Goal: Task Accomplishment & Management: Complete application form

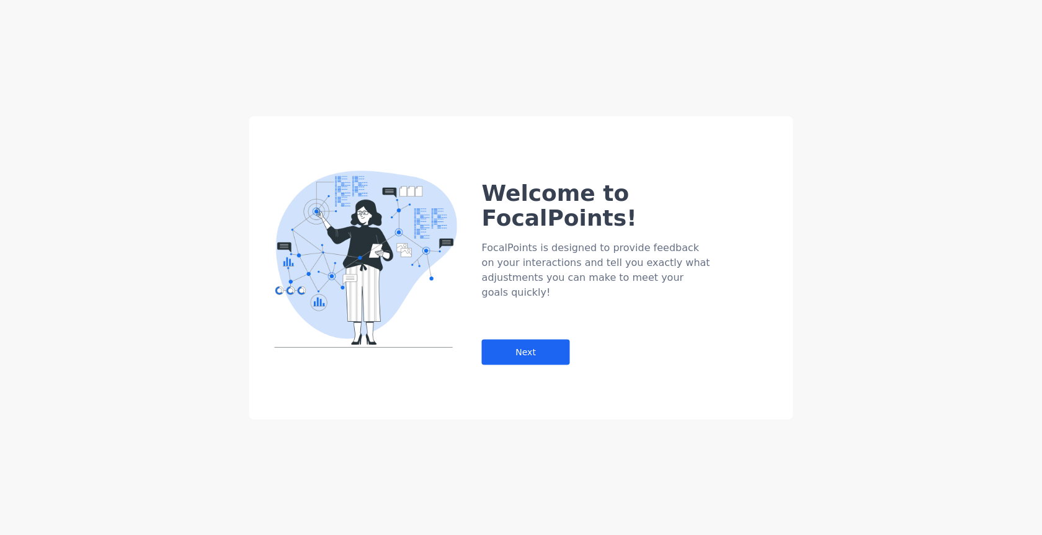
click at [306, 381] on div "Welcome to FocalPoints! FocalPoints is designed to provide feedback on your int…" at bounding box center [521, 267] width 544 height 303
click at [669, 364] on div "Welcome to FocalPoints! FocalPoints is designed to provide feedback on your int…" at bounding box center [521, 267] width 544 height 303
click at [82, 339] on div "Welcome to FocalPoints! FocalPoints is designed to provide feedback on your int…" at bounding box center [521, 267] width 1042 height 535
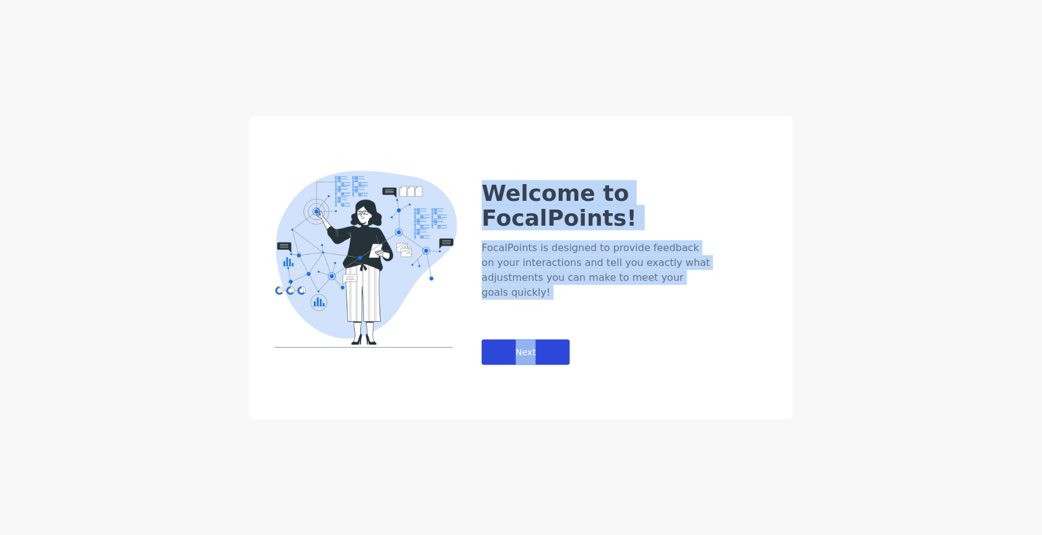
drag, startPoint x: 374, startPoint y: 94, endPoint x: 557, endPoint y: 311, distance: 284.1
click at [557, 339] on div "Next" at bounding box center [526, 351] width 88 height 25
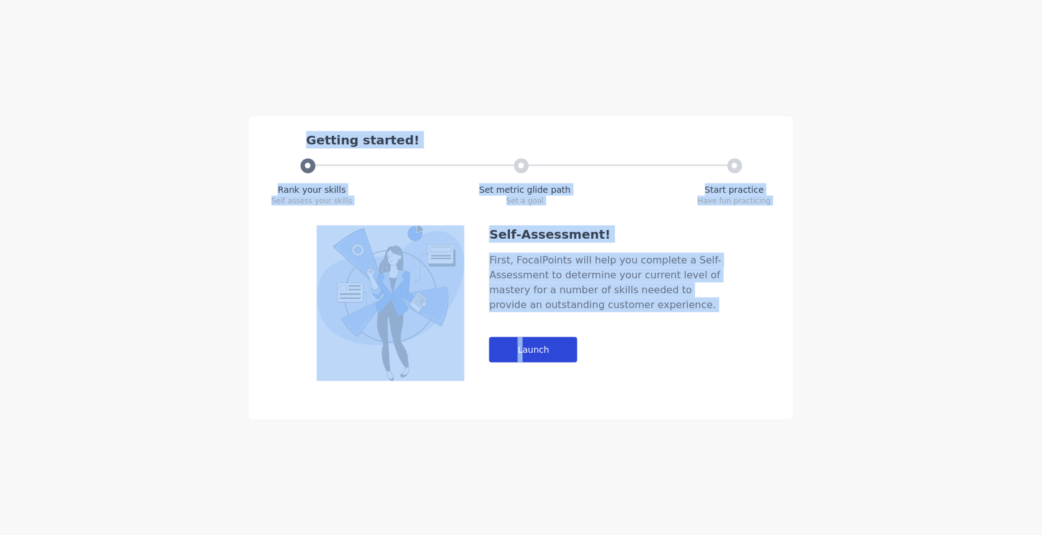
drag, startPoint x: 546, startPoint y: 437, endPoint x: 525, endPoint y: 341, distance: 97.8
click at [525, 341] on div "Launch" at bounding box center [534, 349] width 88 height 25
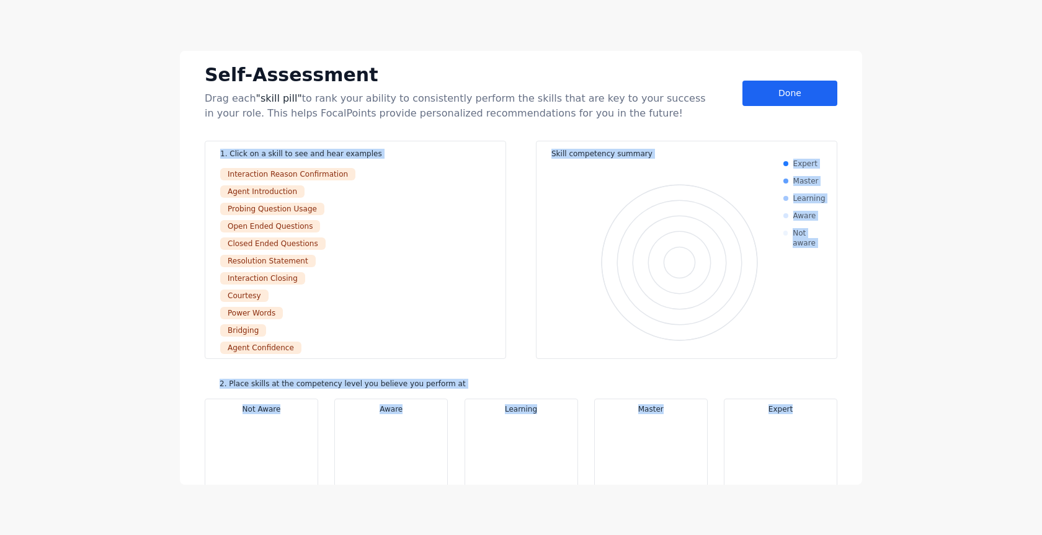
click at [815, 98] on div "Self-Assessment Drag each "skill pill" to rank your ability to consistently per…" at bounding box center [521, 268] width 682 height 434
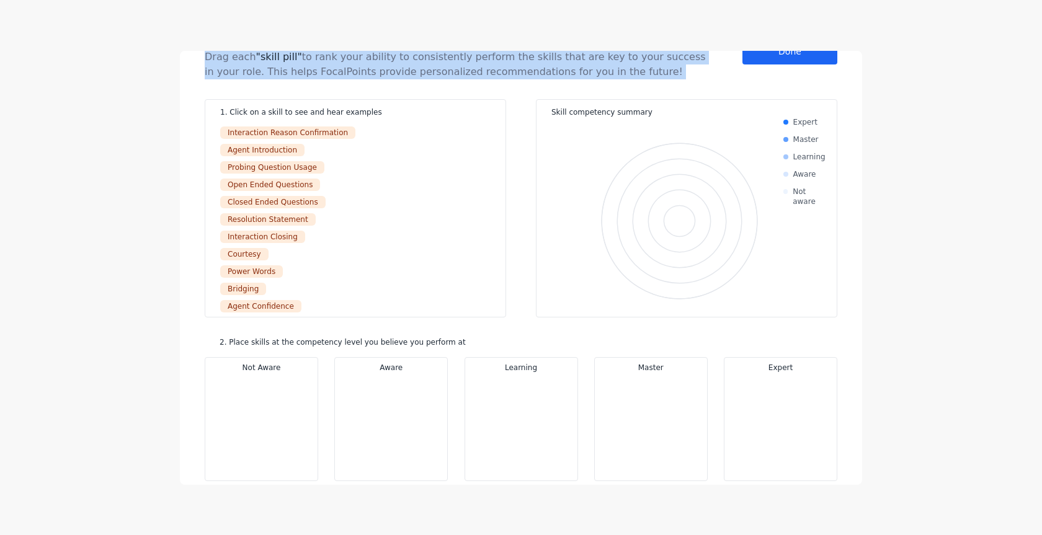
scroll to position [34, 0]
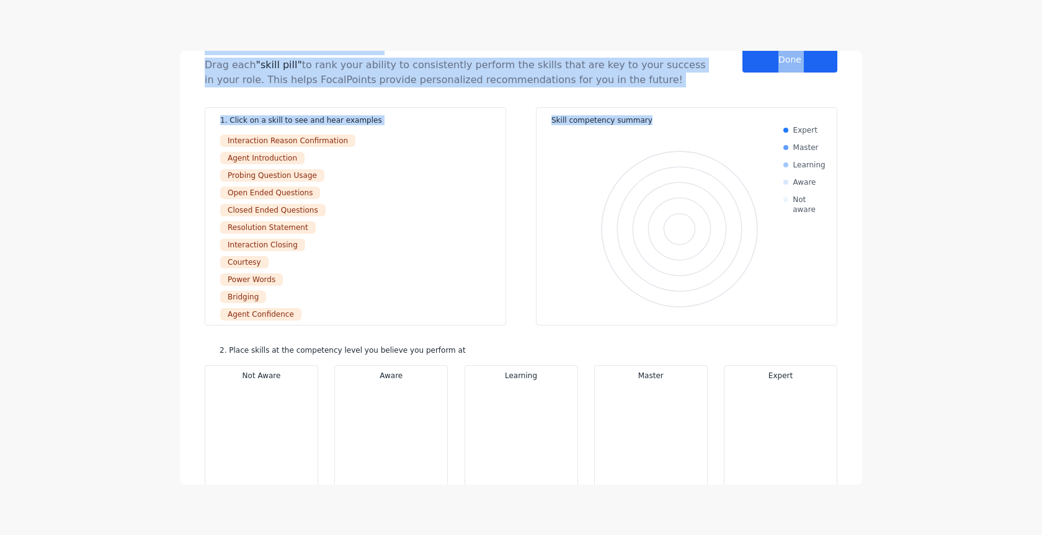
drag, startPoint x: 762, startPoint y: 83, endPoint x: 773, endPoint y: 42, distance: 41.8
click at [777, 47] on div "Self-Assessment Drag each "skill pill" to rank your ability to consistently per…" at bounding box center [521, 267] width 1042 height 535
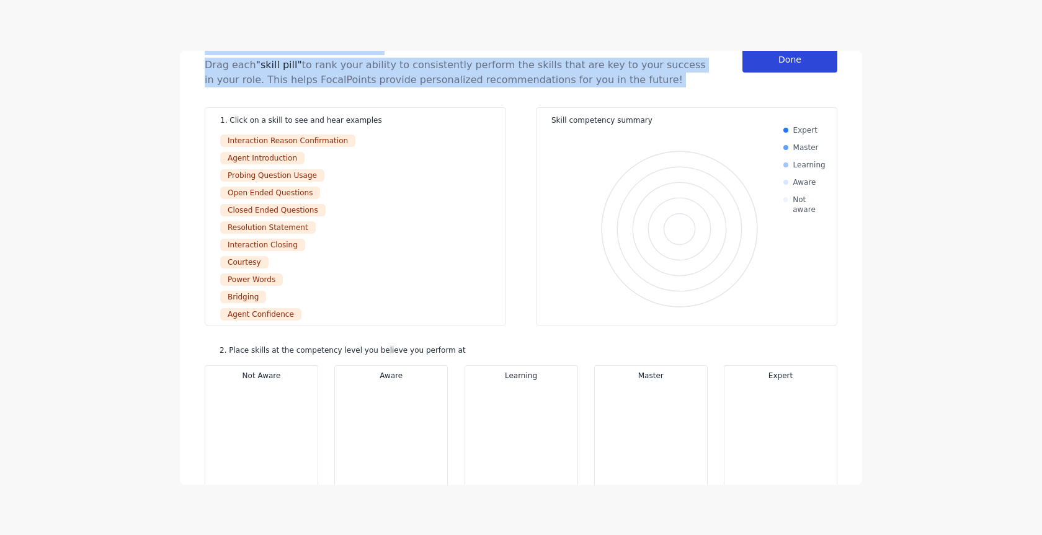
drag, startPoint x: 756, startPoint y: 34, endPoint x: 770, endPoint y: 56, distance: 26.2
click at [770, 56] on div "Done" at bounding box center [790, 59] width 95 height 25
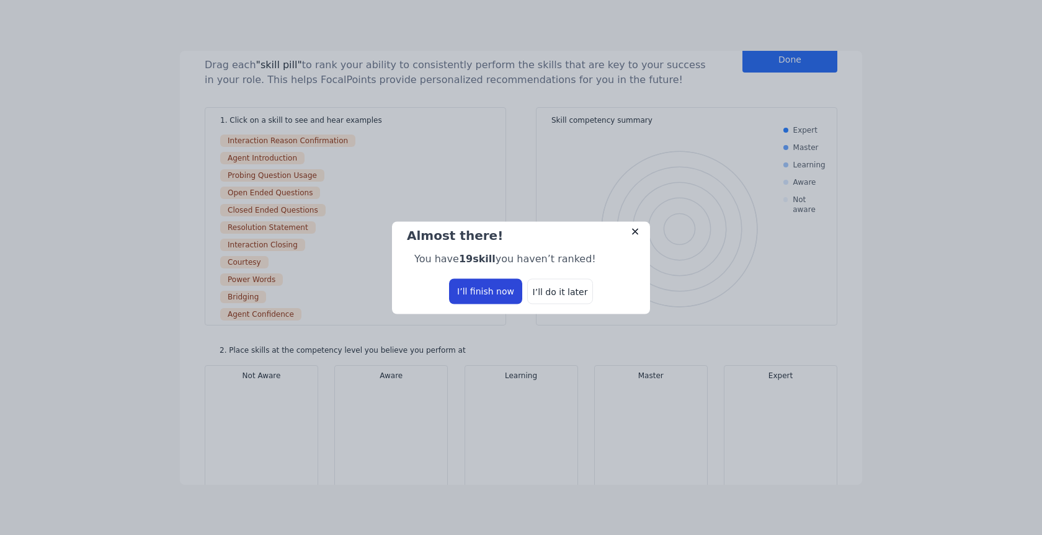
click at [497, 300] on div "I’ll finish now" at bounding box center [485, 291] width 73 height 25
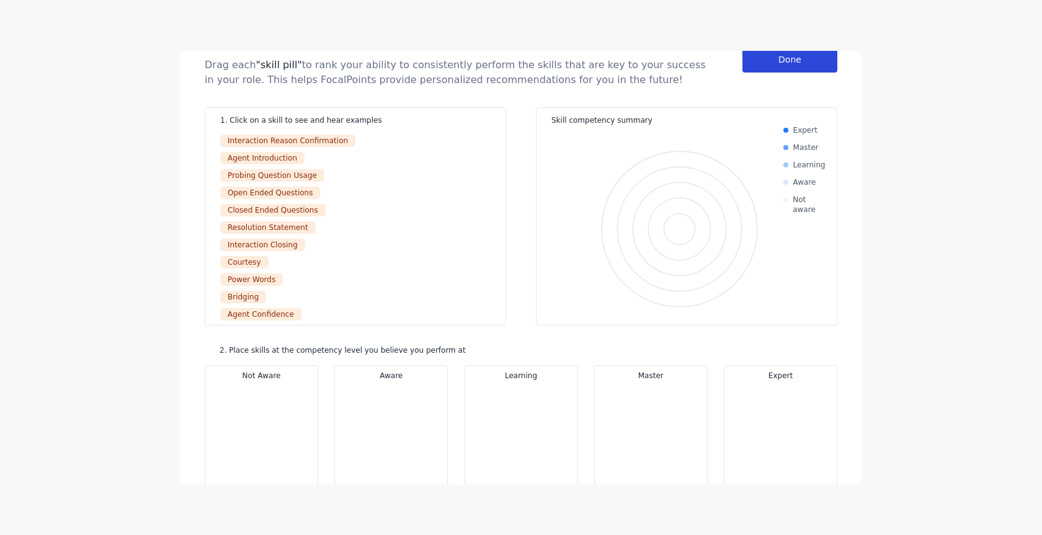
click at [802, 66] on div "Done" at bounding box center [790, 59] width 95 height 25
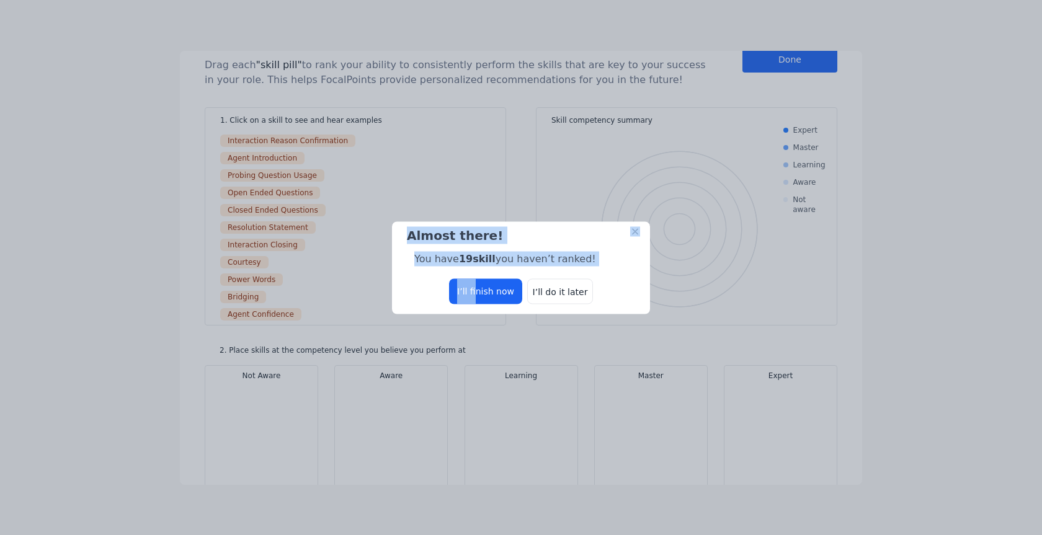
drag, startPoint x: 622, startPoint y: 387, endPoint x: 501, endPoint y: 290, distance: 154.4
click at [476, 297] on div "I’ll finish now" at bounding box center [485, 291] width 73 height 25
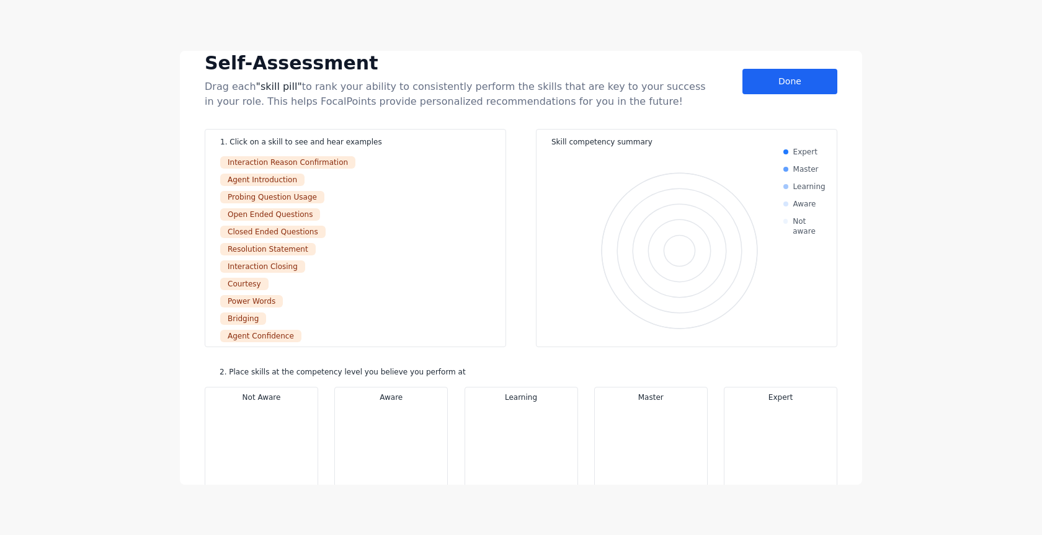
scroll to position [0, 0]
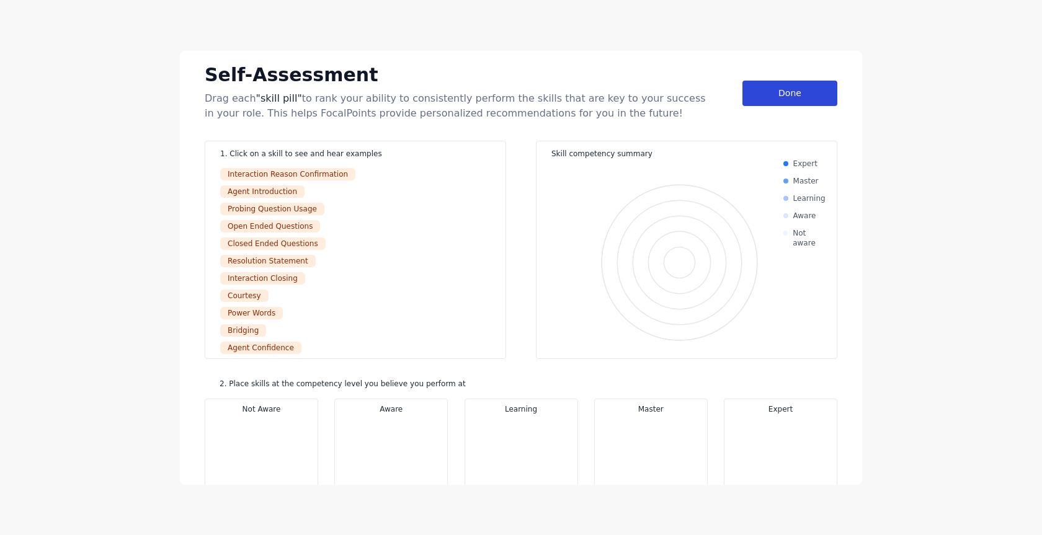
click at [785, 96] on div "Done" at bounding box center [790, 93] width 95 height 25
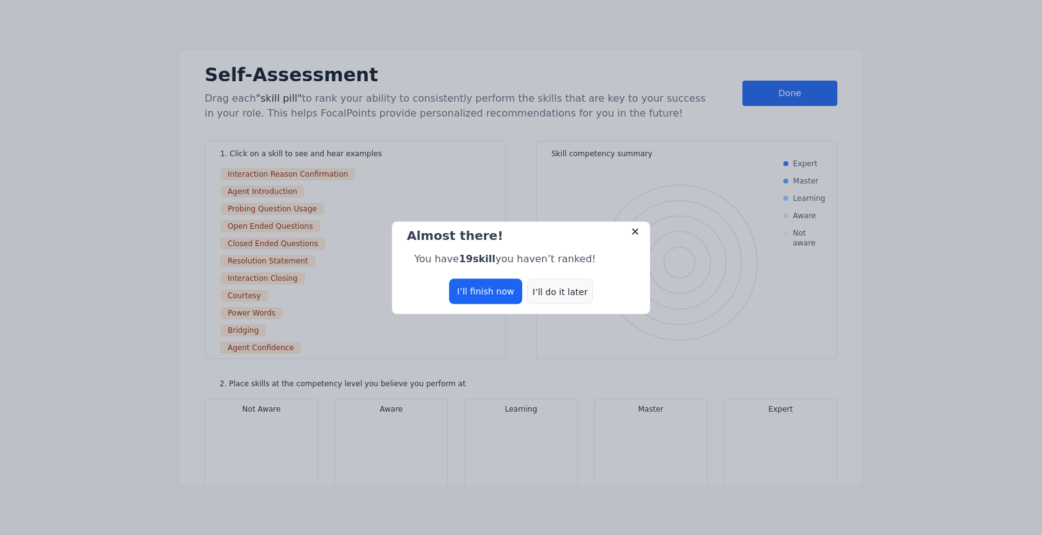
click at [548, 296] on div "I’ll do it later" at bounding box center [560, 291] width 66 height 25
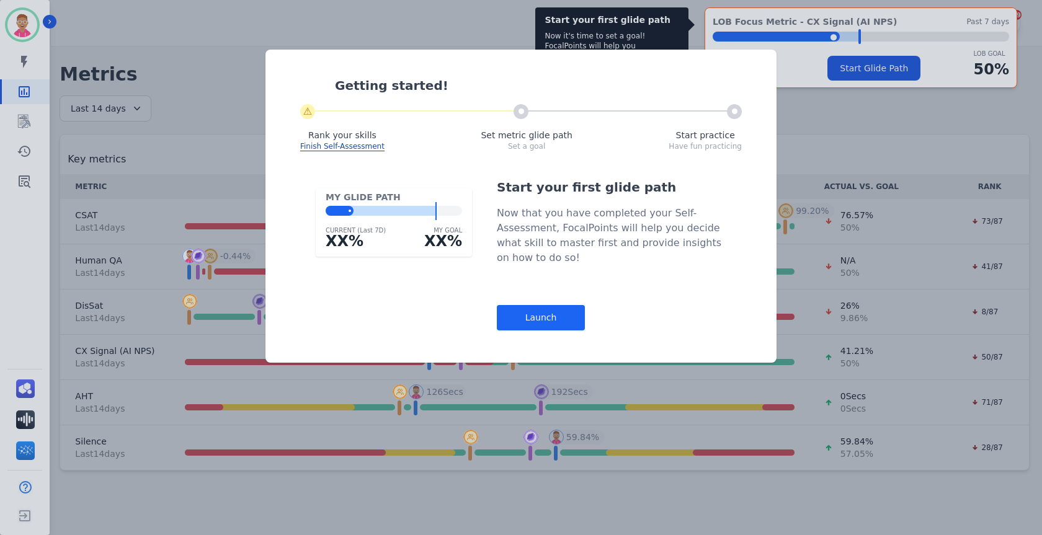
click at [570, 290] on div "Start your first glide path Now that you have completed your Self-Assessment, F…" at bounding box center [612, 255] width 230 height 152
click at [507, 314] on div "Launch" at bounding box center [541, 317] width 88 height 25
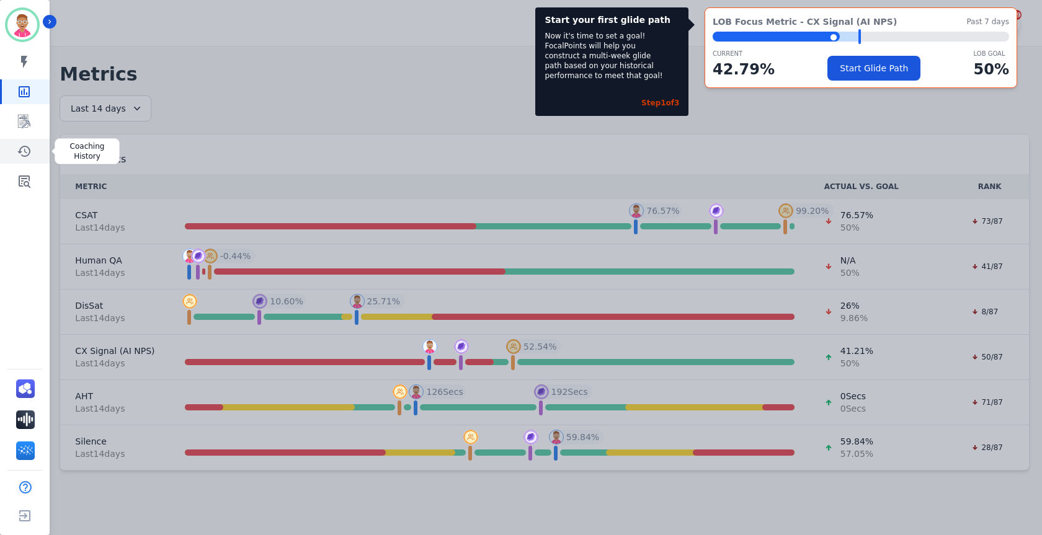
click at [20, 150] on icon "Sidebar" at bounding box center [23, 151] width 13 height 11
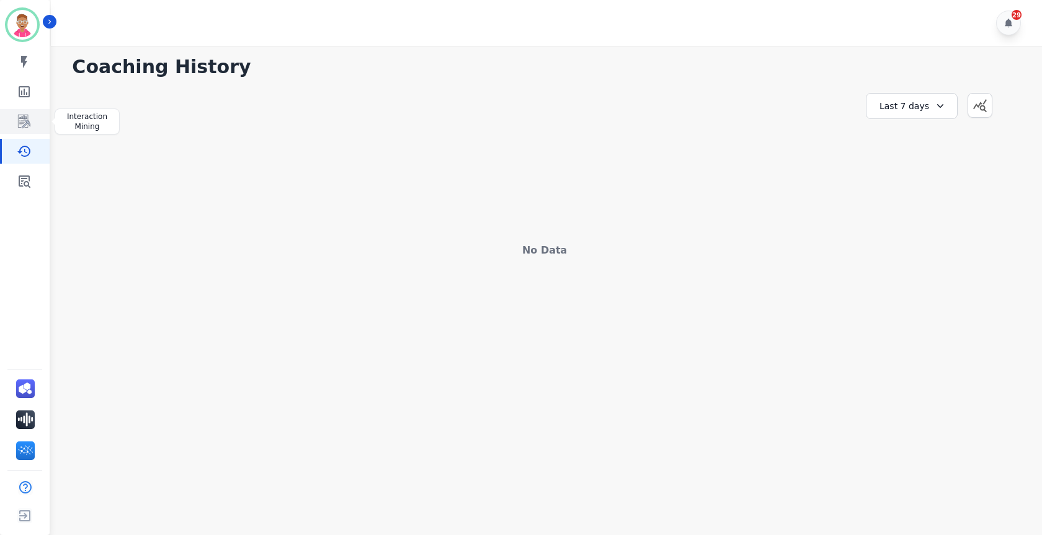
click at [23, 121] on icon "Sidebar" at bounding box center [24, 122] width 12 height 14
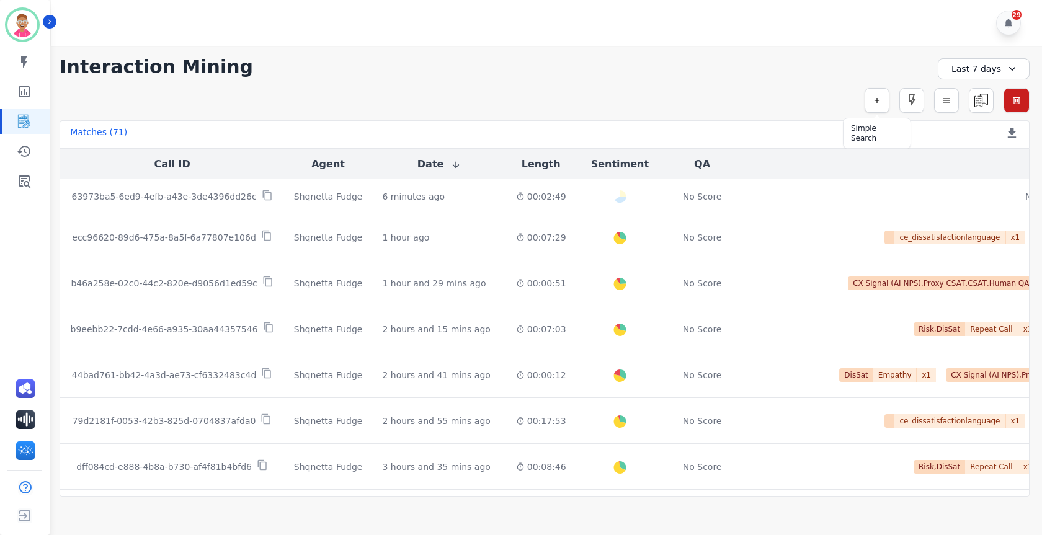
click at [875, 101] on icon "button" at bounding box center [877, 100] width 5 height 5
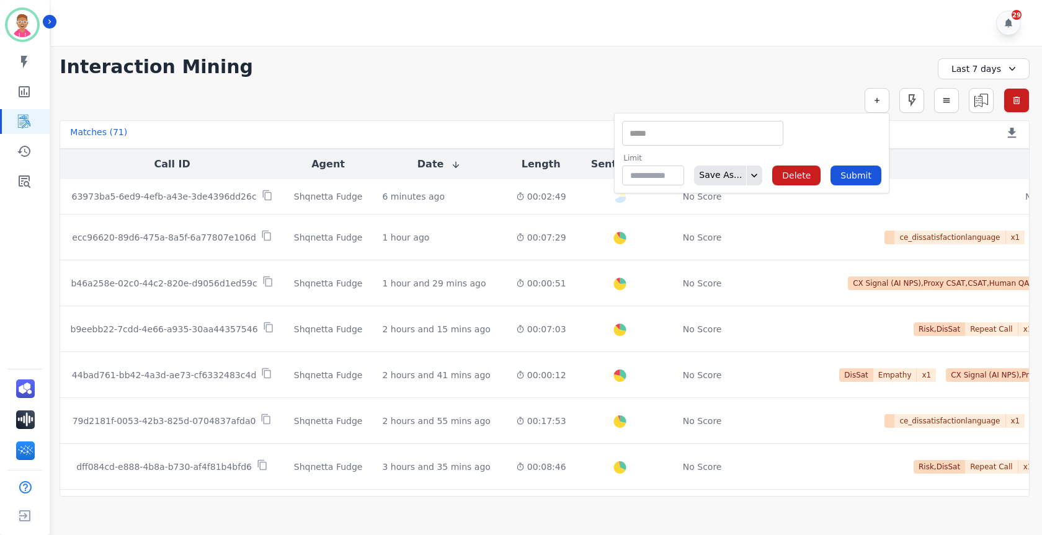
click at [689, 131] on input "selected options" at bounding box center [702, 133] width 155 height 13
type input "**"
click at [705, 152] on li "Interaction ID" at bounding box center [703, 154] width 160 height 18
type input "**********"
click at [815, 137] on input "selected options" at bounding box center [835, 133] width 87 height 13
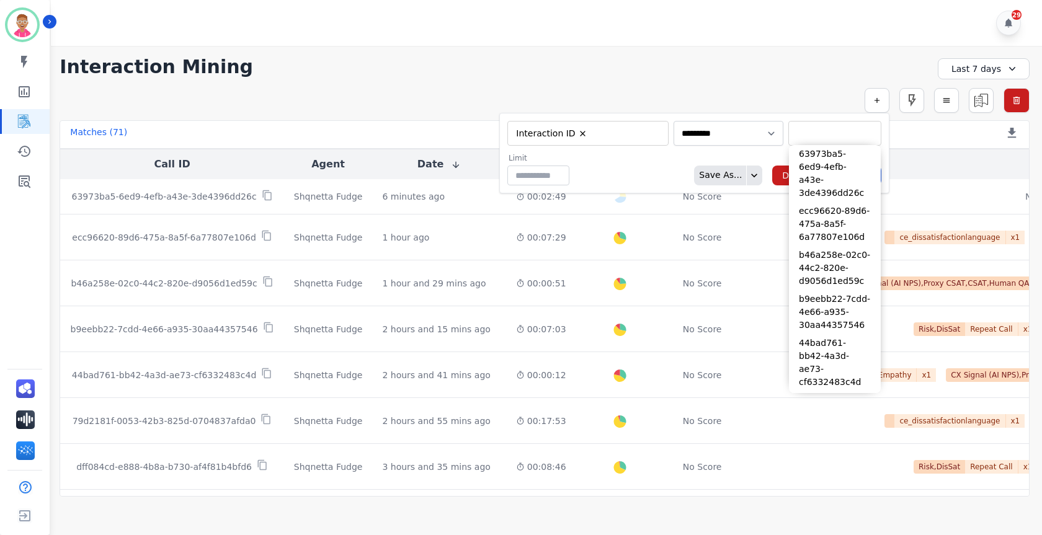
paste input "**********"
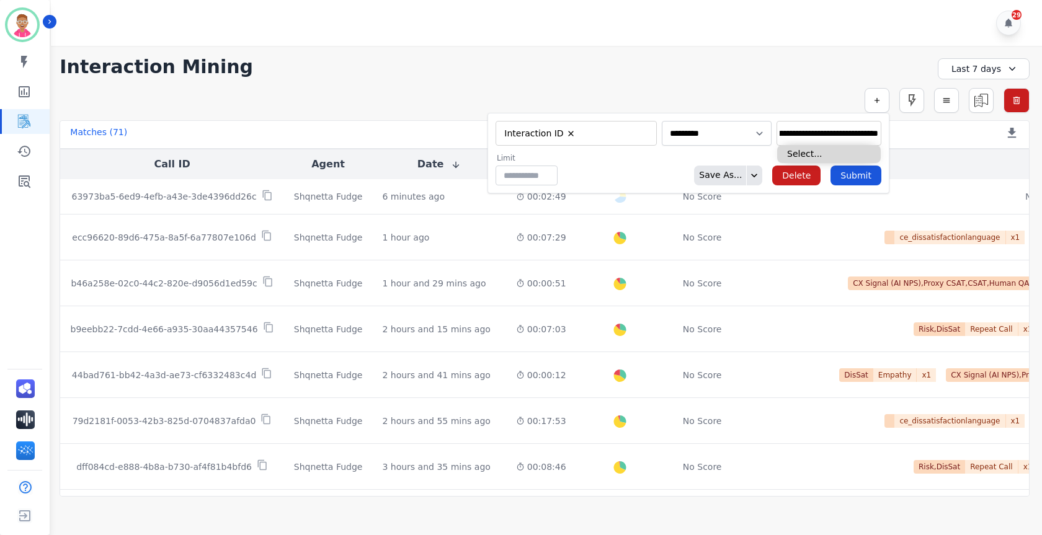
type input "**********"
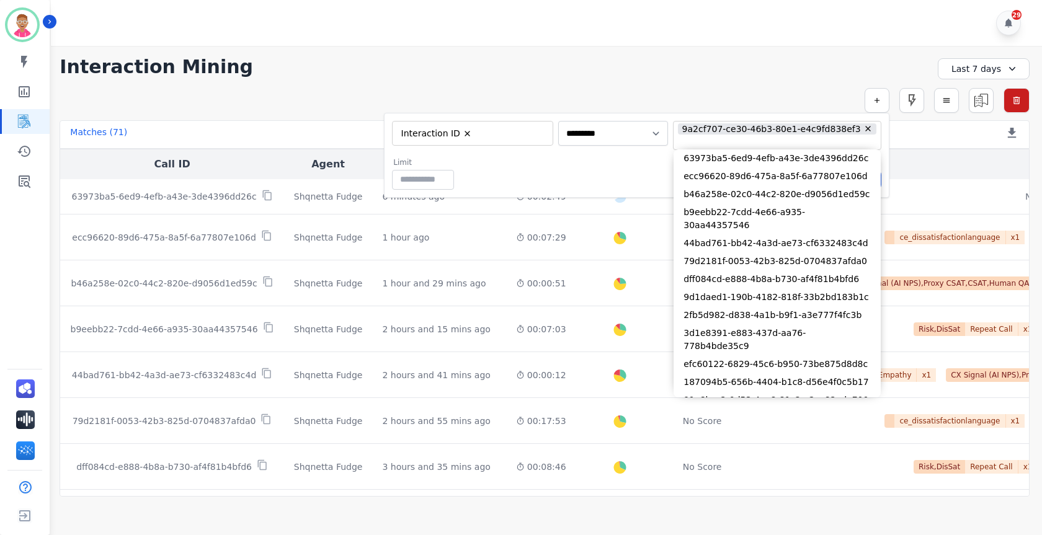
drag, startPoint x: 574, startPoint y: 170, endPoint x: 684, endPoint y: 190, distance: 111.6
click at [587, 176] on div "Limit ** Save As... Delete Submit" at bounding box center [637, 174] width 490 height 32
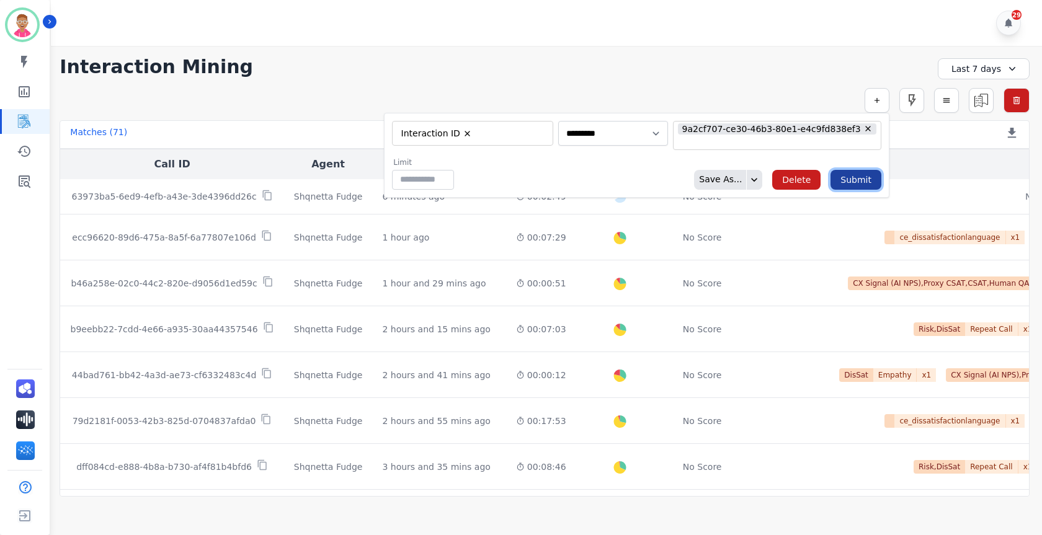
click at [847, 175] on button "Submit" at bounding box center [856, 180] width 51 height 20
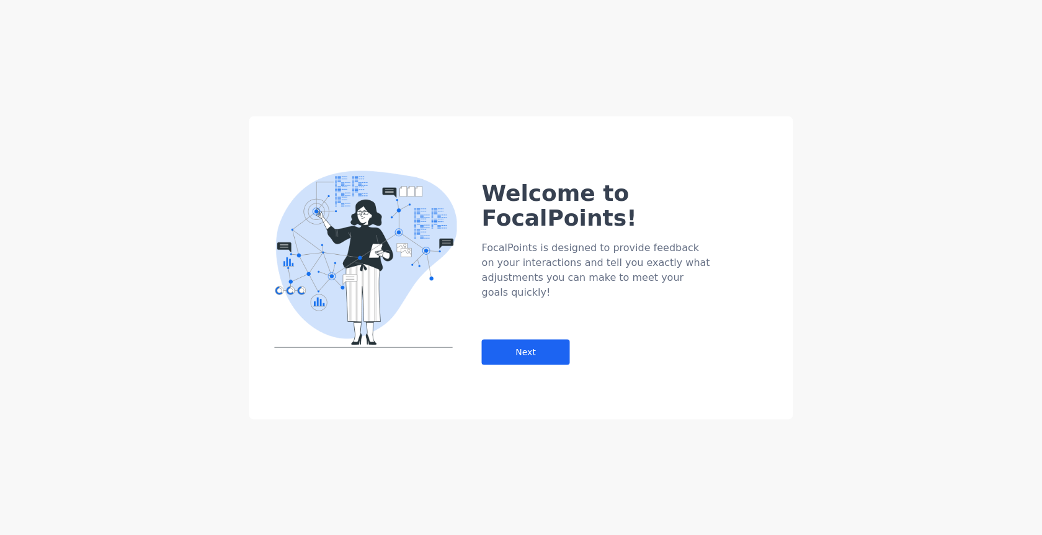
click at [388, 50] on div "Welcome to FocalPoints! FocalPoints is designed to provide feedback on your int…" at bounding box center [521, 267] width 1042 height 535
click at [236, 213] on div "Welcome to FocalPoints! FocalPoints is designed to provide feedback on your int…" at bounding box center [521, 267] width 1042 height 535
click at [445, 22] on div "Welcome to FocalPoints! FocalPoints is designed to provide feedback on your int…" at bounding box center [521, 267] width 1042 height 535
click at [514, 339] on div "Next" at bounding box center [526, 351] width 88 height 25
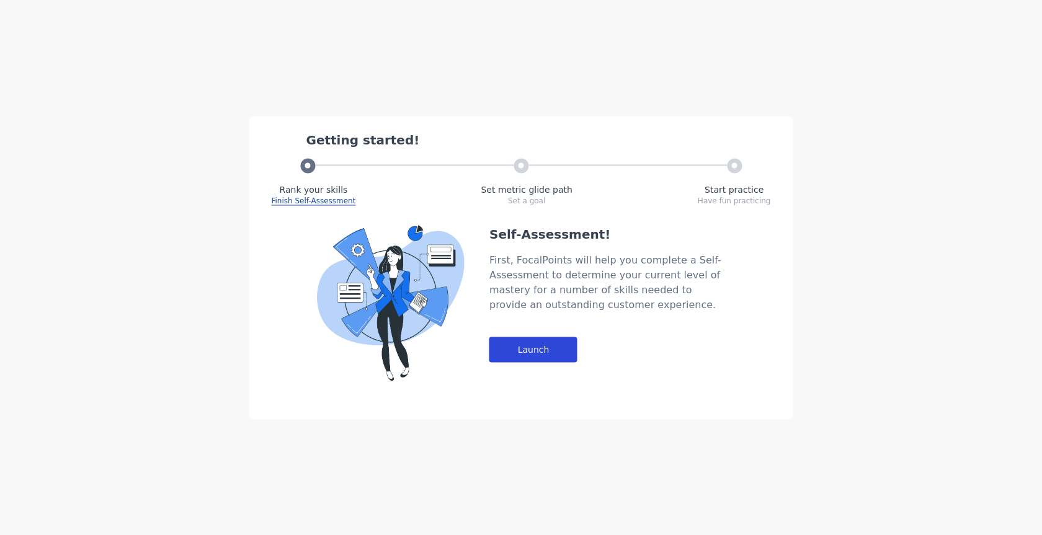
click at [531, 341] on div "Launch" at bounding box center [534, 349] width 88 height 25
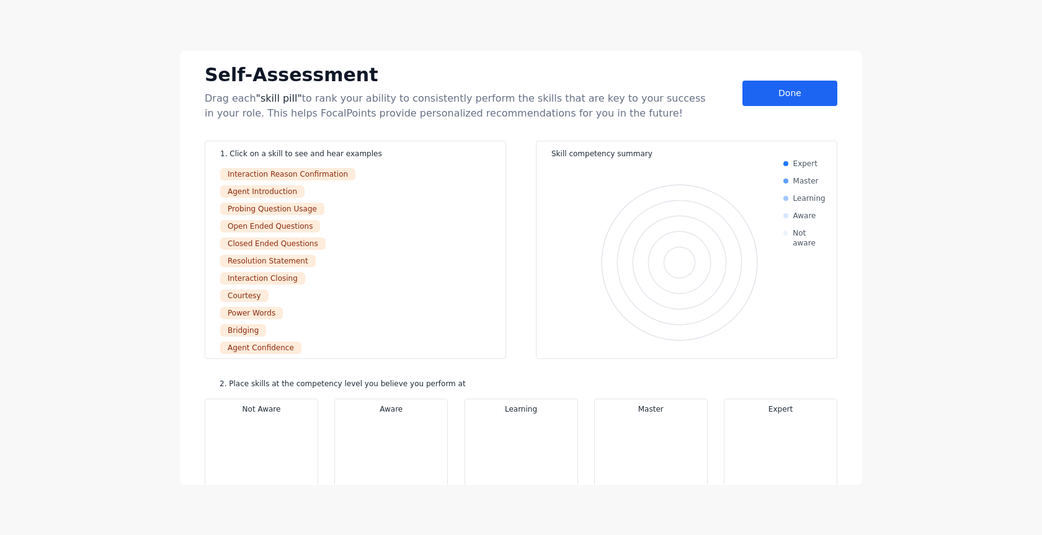
click at [762, 107] on div "Self-Assessment Drag each "skill pill" to rank your ability to consistently per…" at bounding box center [521, 91] width 633 height 60
click at [764, 97] on div "Done" at bounding box center [790, 93] width 95 height 25
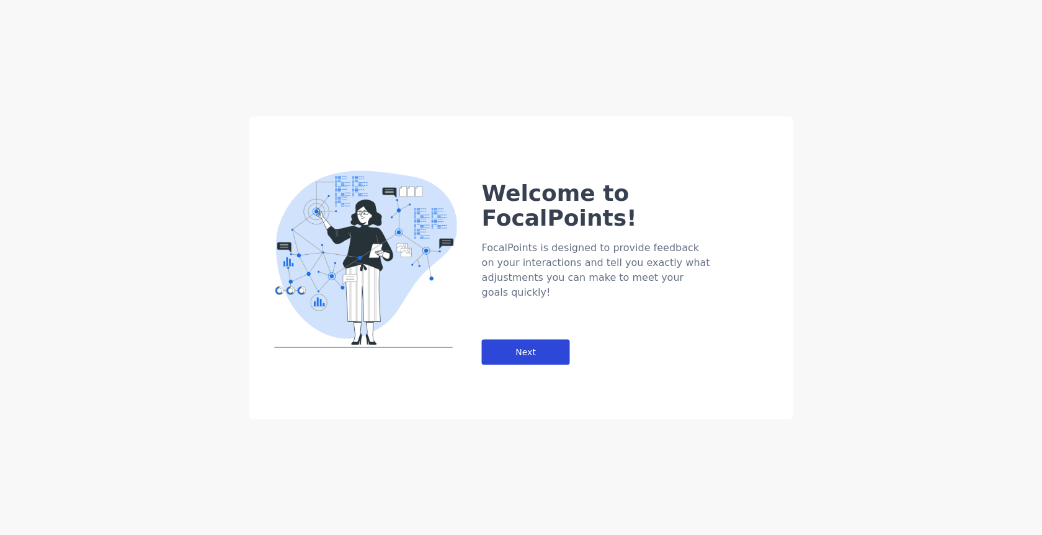
click at [498, 339] on div "Next" at bounding box center [526, 351] width 88 height 25
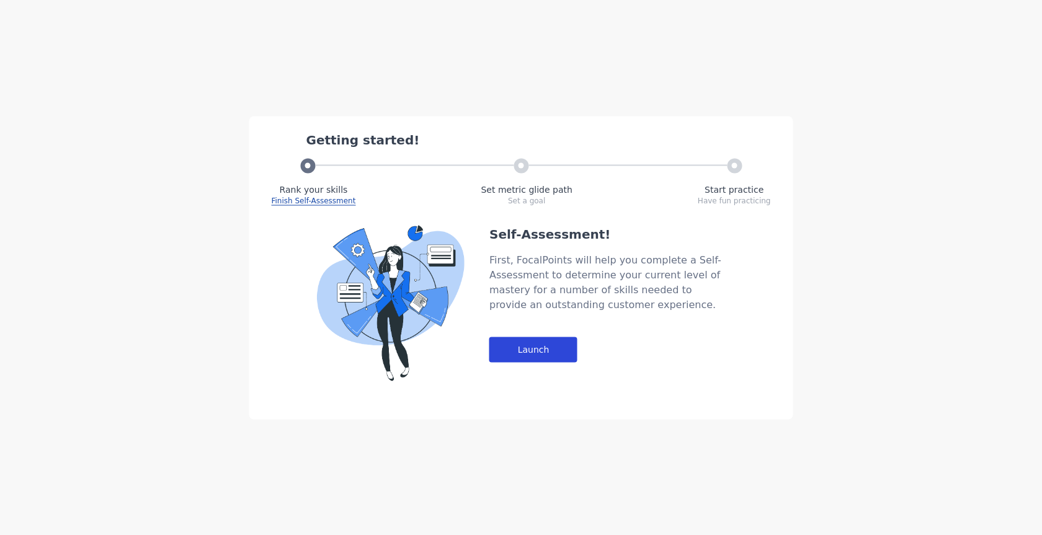
click at [545, 355] on div "Launch" at bounding box center [534, 349] width 88 height 25
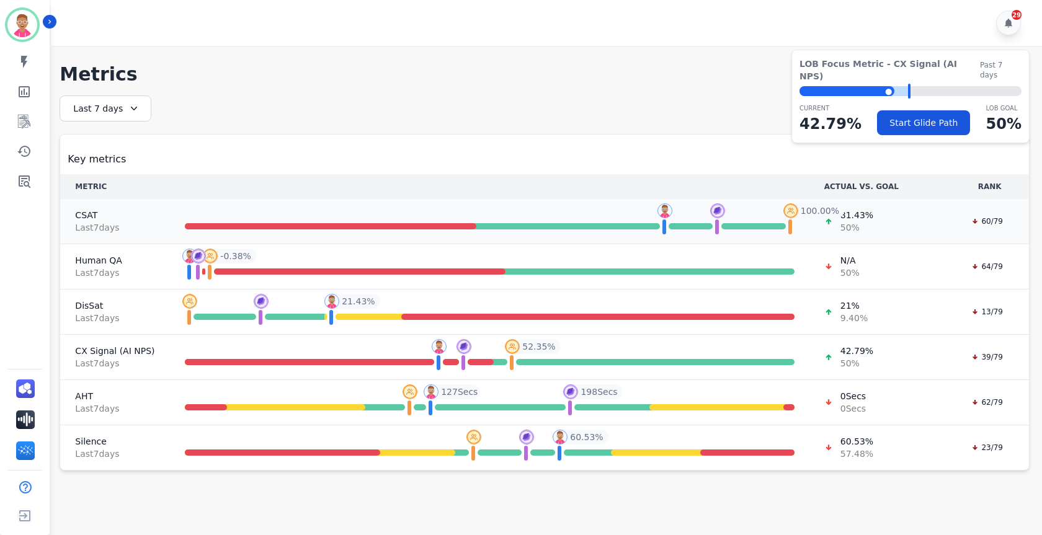
click at [253, 220] on td "You You - 81.43 % Your Team Your Team - 88.96 % Top 10% Top 10% - 100.00 % 100.…" at bounding box center [490, 221] width 640 height 45
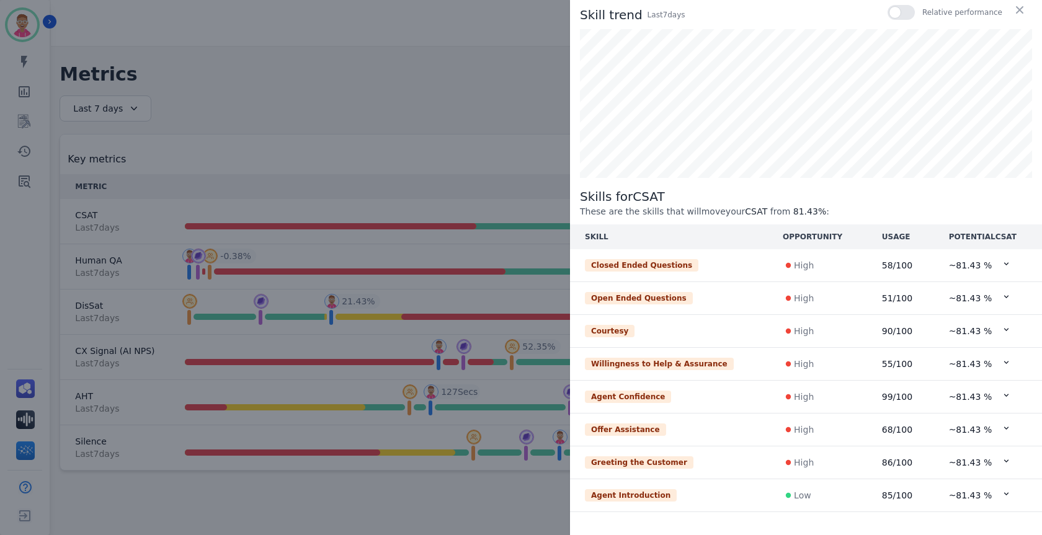
click at [1002, 265] on icon at bounding box center [1006, 263] width 9 height 9
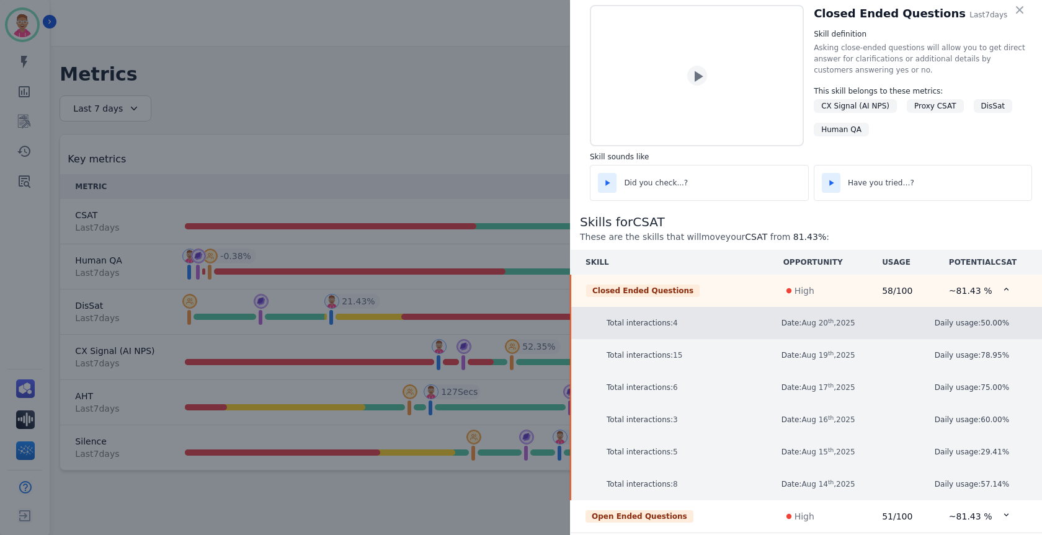
click at [815, 328] on p "Date: [DATE]" at bounding box center [824, 323] width 85 height 12
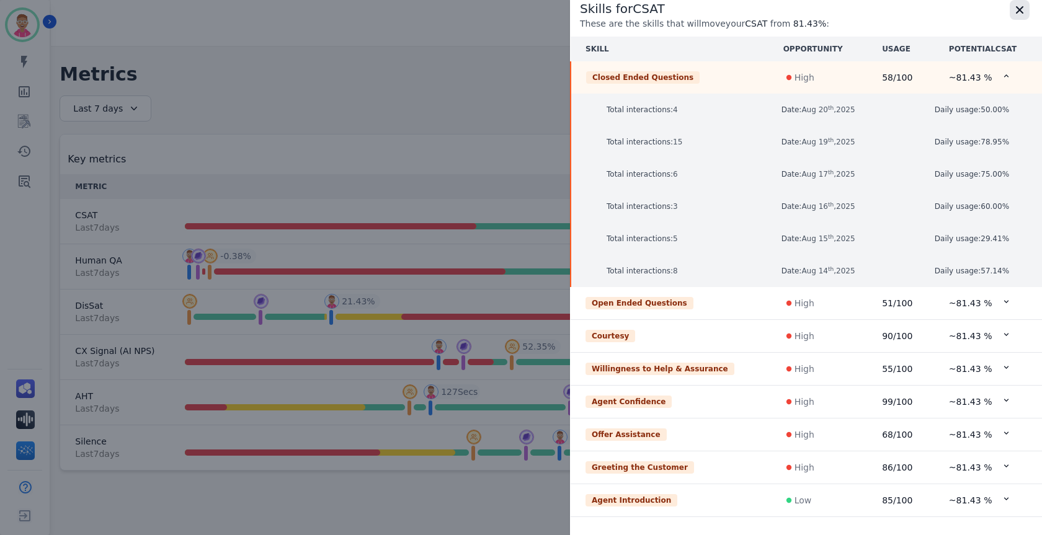
click at [1027, 11] on button "button" at bounding box center [1020, 10] width 20 height 20
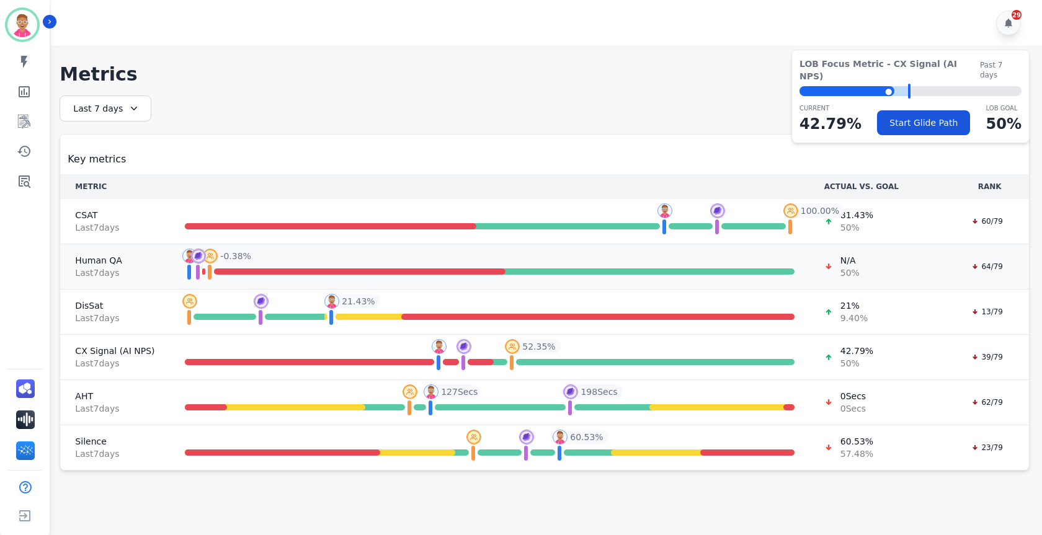
click at [100, 264] on span "Human QA" at bounding box center [114, 260] width 79 height 12
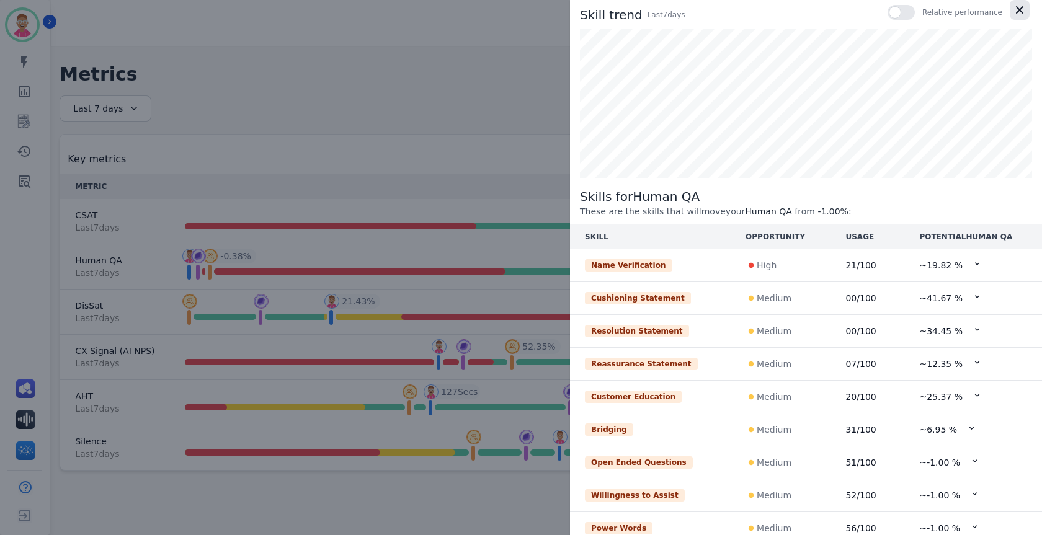
click at [1016, 10] on icon "button" at bounding box center [1019, 9] width 7 height 7
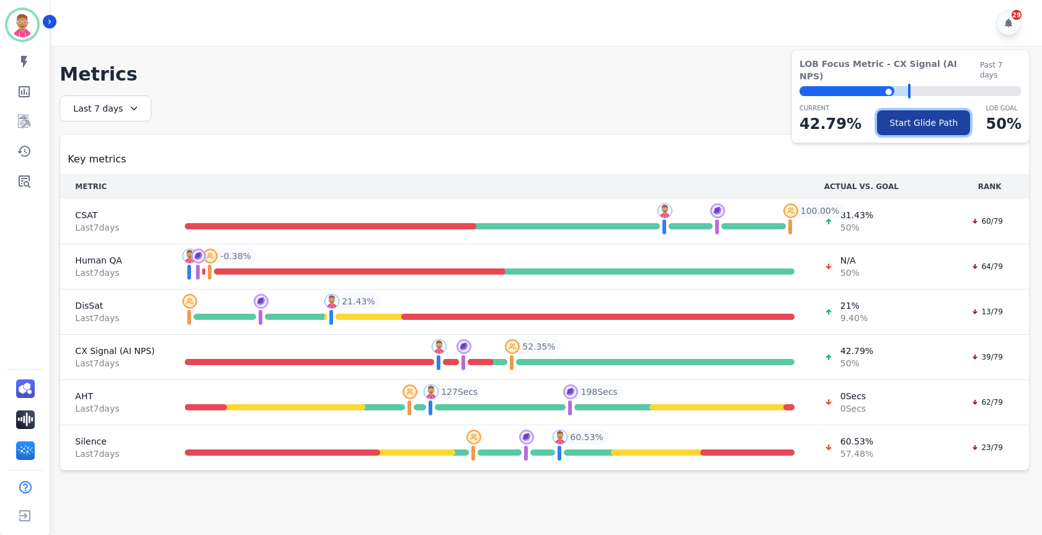
click at [895, 117] on button "Start Glide Path" at bounding box center [923, 122] width 93 height 25
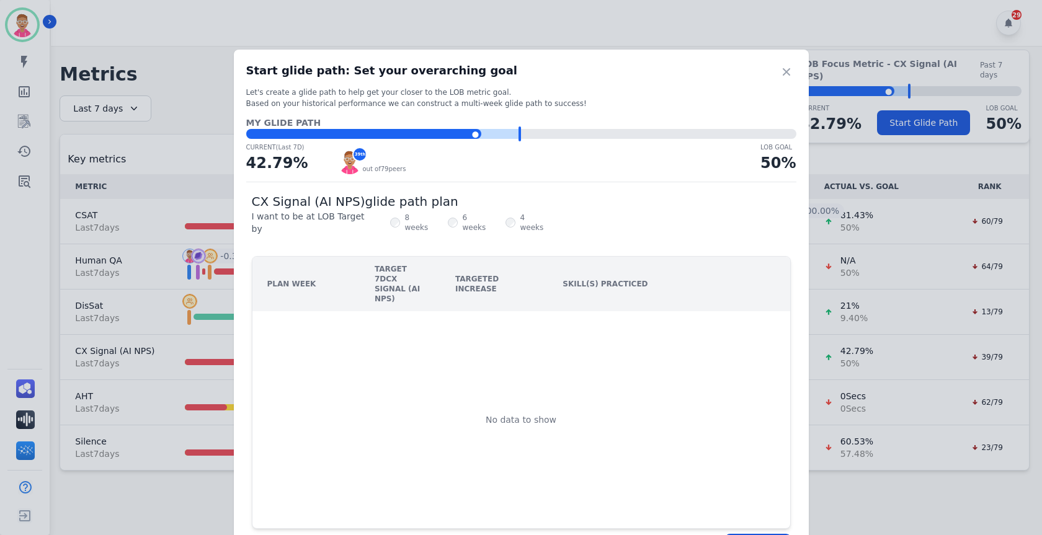
drag, startPoint x: 466, startPoint y: 135, endPoint x: 550, endPoint y: 139, distance: 83.8
click at [550, 139] on div "MY GLIDE PATH ⬤ LOB Goal: 50.00% CURRENT (Last 7D) 42.79 % 39 th out of 79 peer…" at bounding box center [521, 146] width 550 height 58
click at [552, 136] on div "⬤ LOB Goal: 50.00%" at bounding box center [521, 134] width 550 height 10
click at [570, 219] on div "CX Signal (AI NPS) glide path plan I want to be at LOB Target by 8 weeks 6 week…" at bounding box center [521, 211] width 550 height 58
click at [786, 71] on icon "button" at bounding box center [786, 72] width 12 height 12
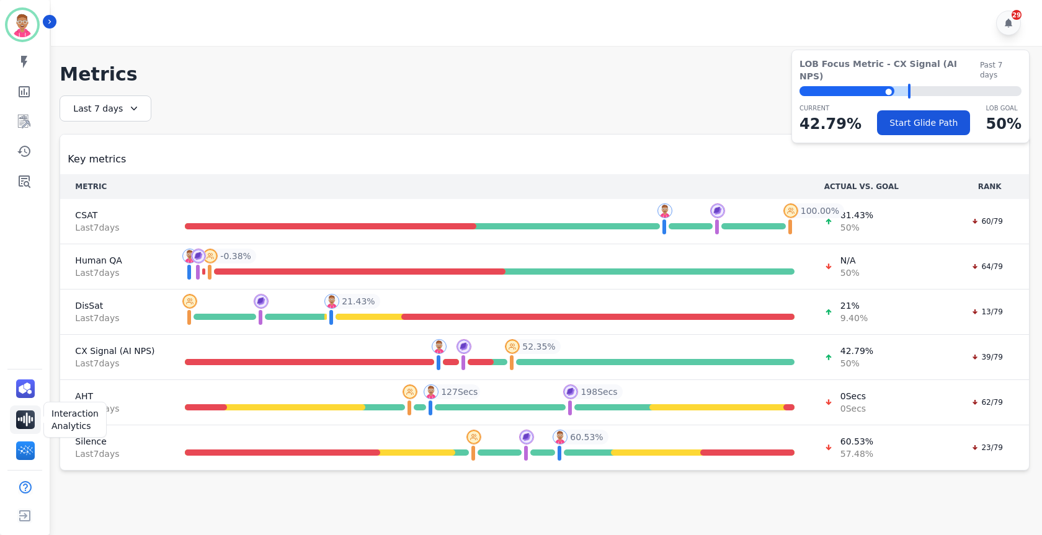
click at [29, 418] on img "Sidebar" at bounding box center [25, 420] width 19 height 19
click at [29, 180] on icon "Sidebar" at bounding box center [25, 182] width 12 height 12
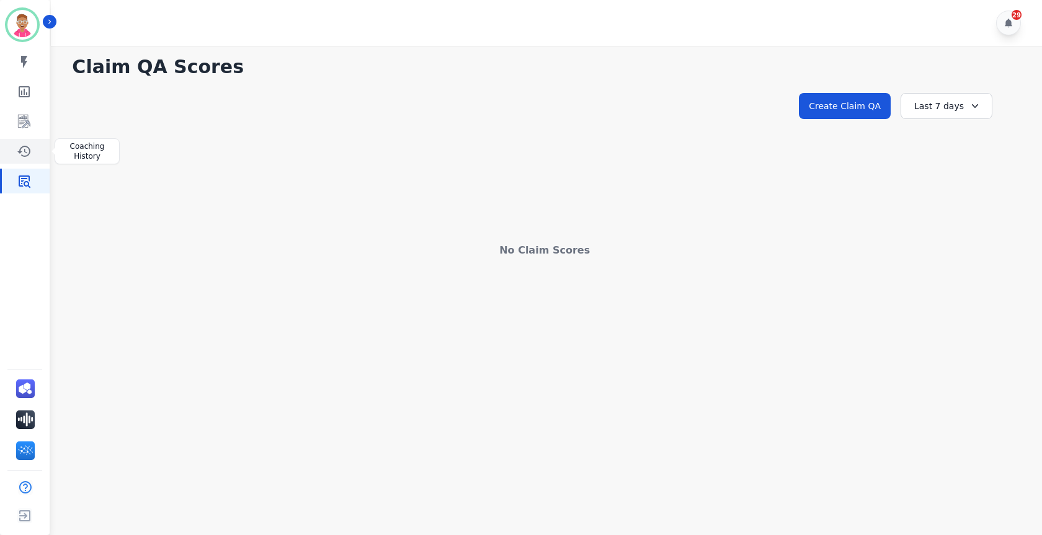
click at [25, 149] on icon "Sidebar" at bounding box center [23, 151] width 13 height 11
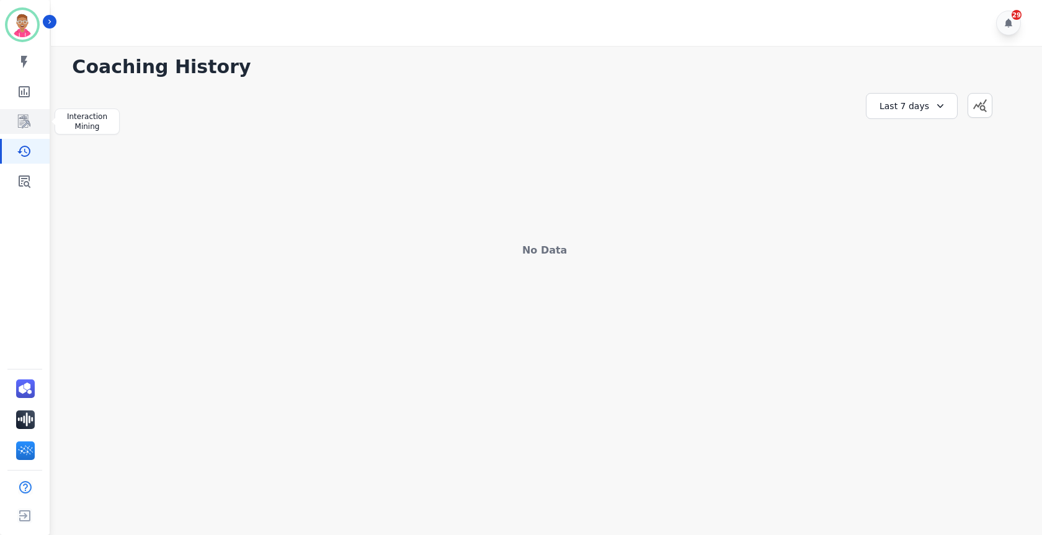
click at [30, 117] on icon "Sidebar" at bounding box center [24, 121] width 15 height 15
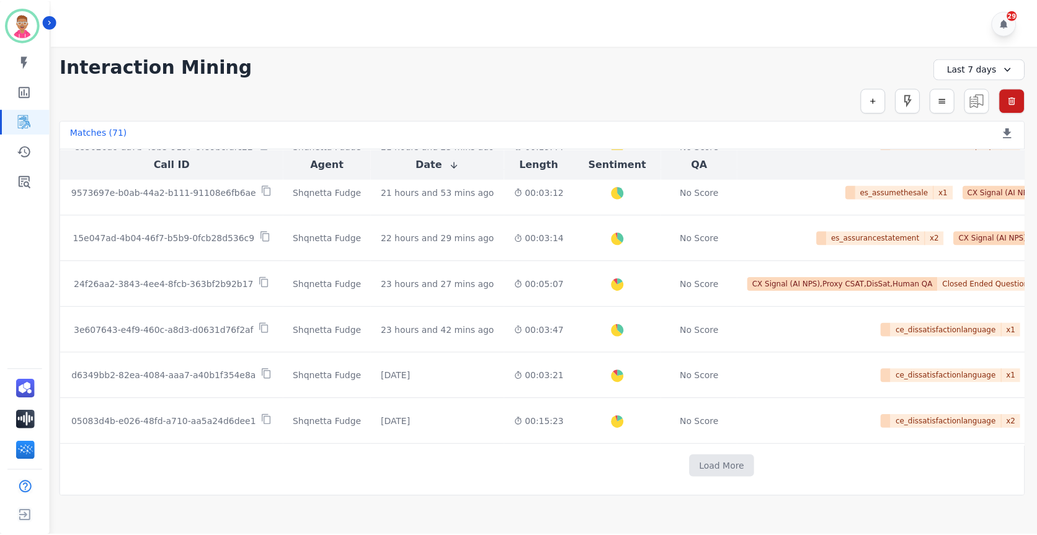
scroll to position [658, 0]
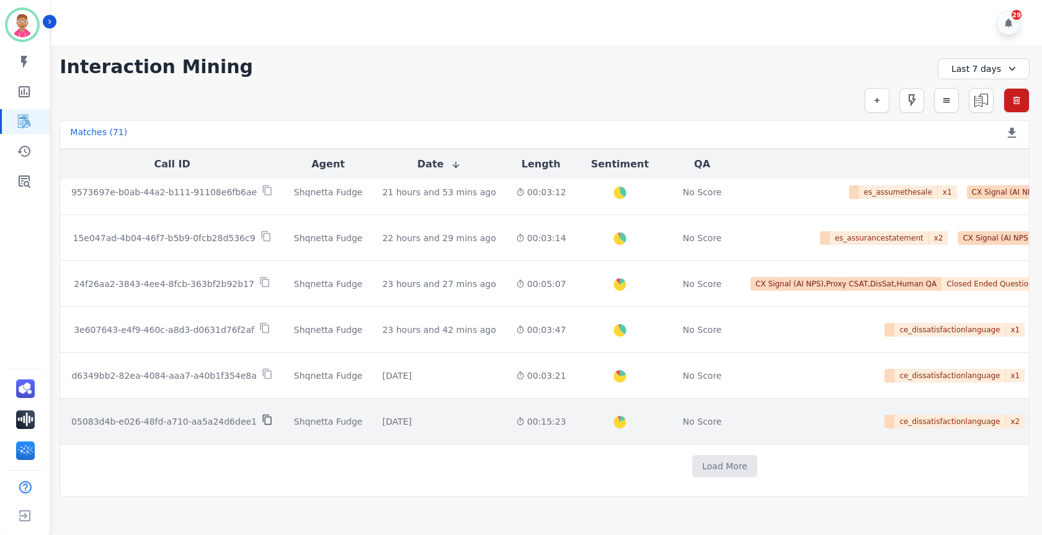
click at [263, 415] on icon at bounding box center [267, 420] width 9 height 11
click at [895, 421] on span "ce_dissatisfactionlanguage" at bounding box center [950, 422] width 111 height 14
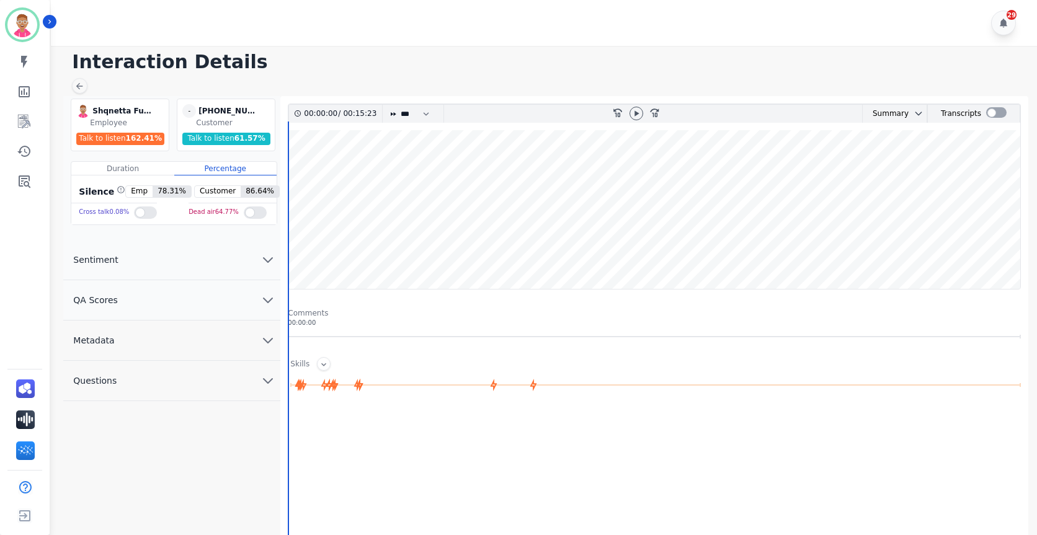
click at [262, 258] on icon "chevron down" at bounding box center [268, 260] width 15 height 15
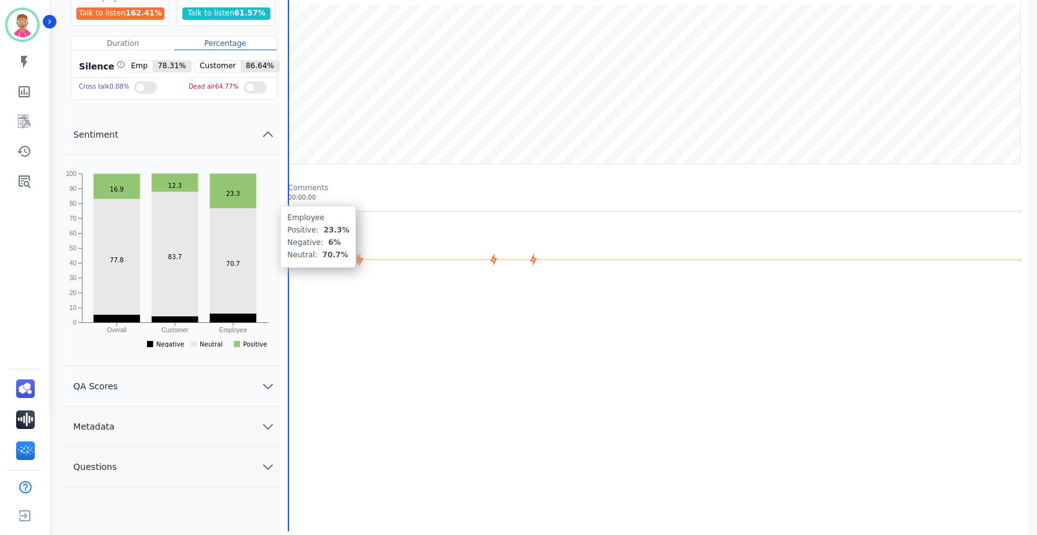
scroll to position [132, 0]
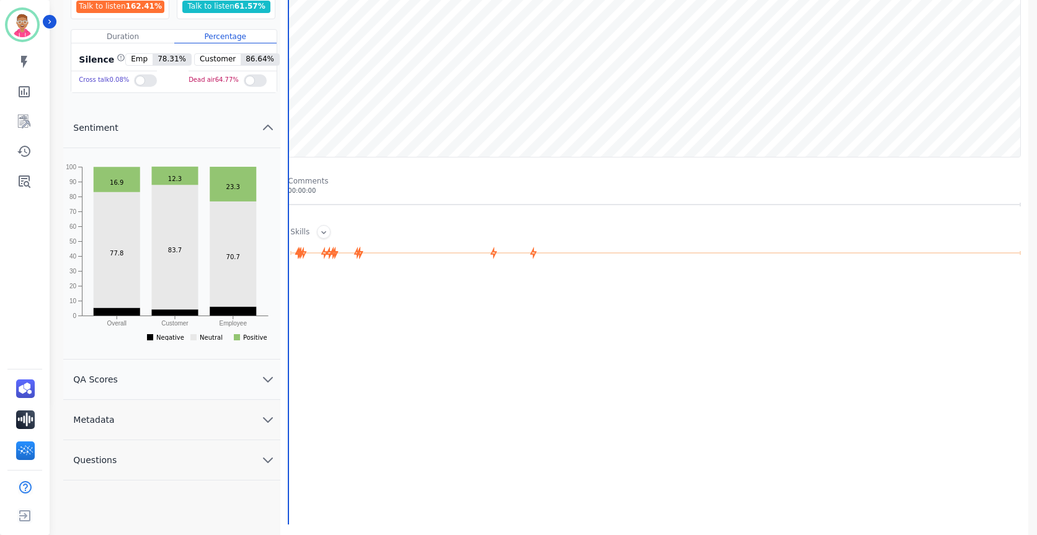
click at [258, 378] on button "QA Scores" at bounding box center [171, 380] width 217 height 40
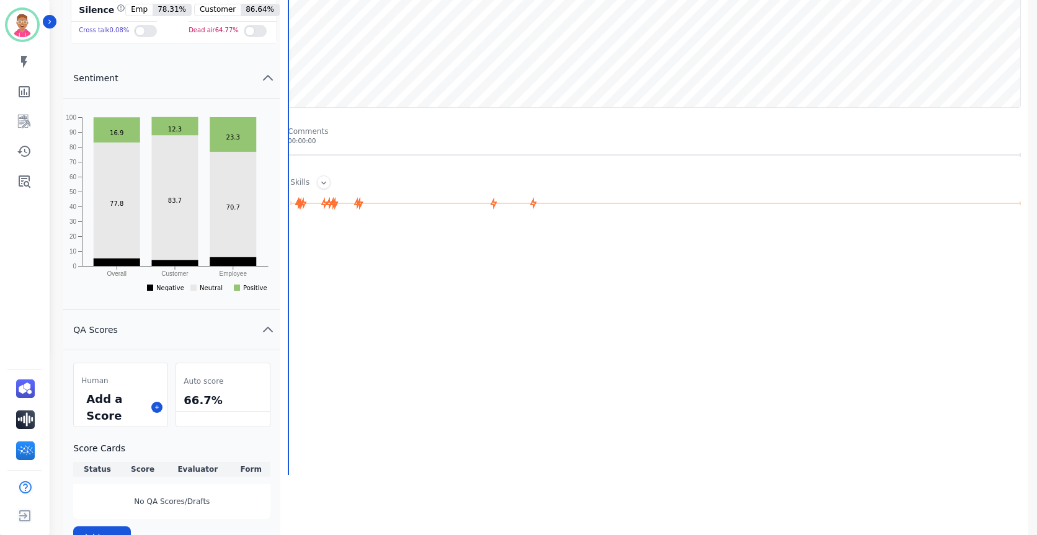
scroll to position [289, 0]
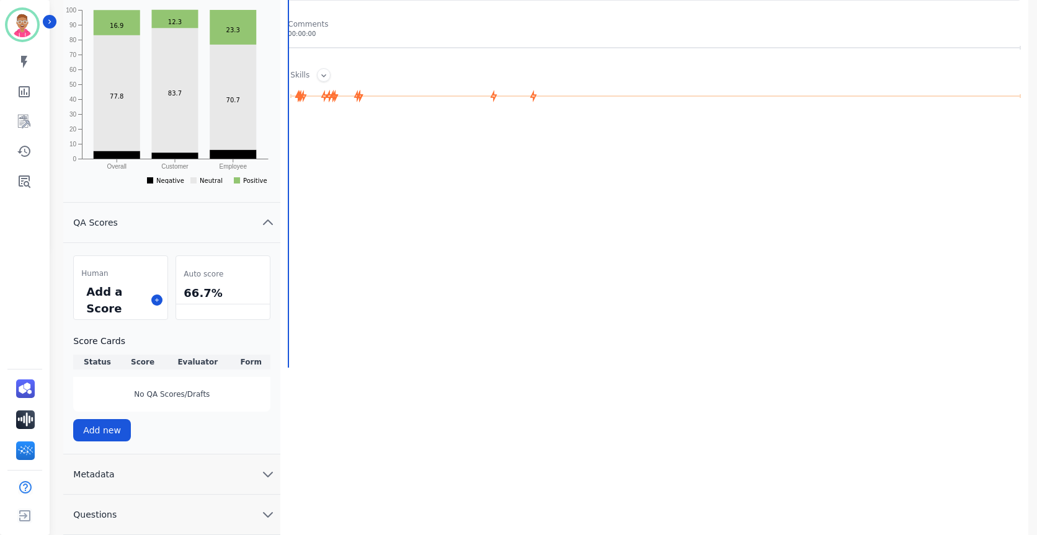
click at [255, 470] on button "Metadata" at bounding box center [171, 475] width 217 height 40
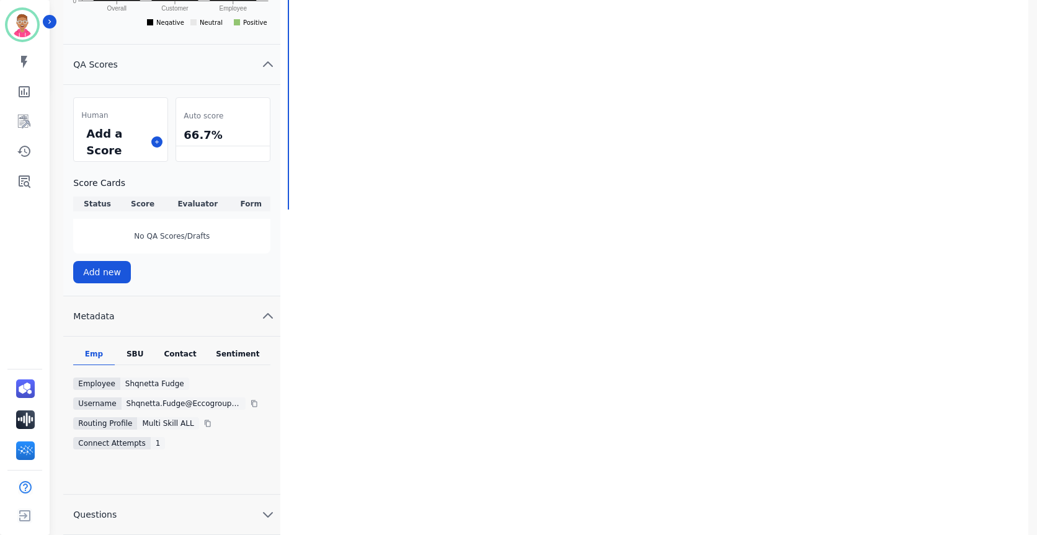
click at [256, 507] on button "Questions" at bounding box center [171, 515] width 217 height 40
click at [266, 517] on icon "chevron up" at bounding box center [268, 514] width 15 height 15
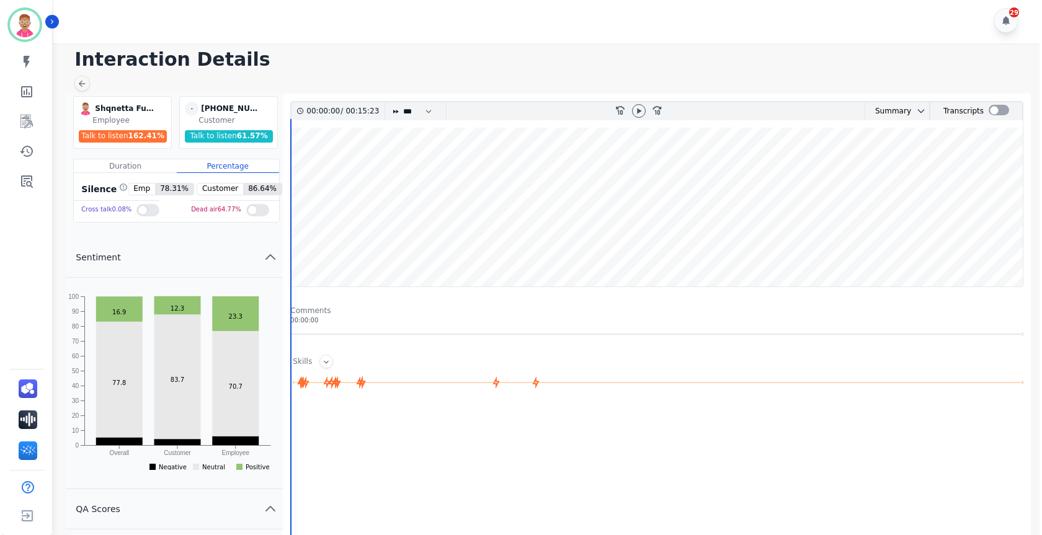
scroll to position [0, 0]
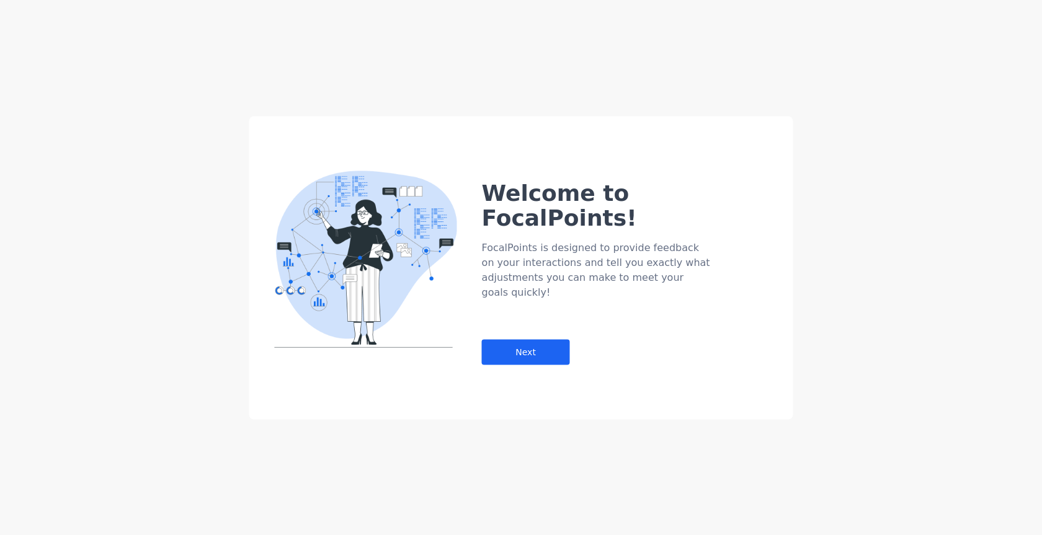
click at [499, 83] on div "Welcome to FocalPoints! FocalPoints is designed to provide feedback on your int…" at bounding box center [521, 267] width 1042 height 535
click at [531, 77] on div "Welcome to FocalPoints! FocalPoints is designed to provide feedback on your int…" at bounding box center [521, 267] width 1042 height 535
click at [633, 91] on div "Welcome to FocalPoints! FocalPoints is designed to provide feedback on your int…" at bounding box center [521, 267] width 1042 height 535
click at [826, 84] on div "Welcome to FocalPoints! FocalPoints is designed to provide feedback on your int…" at bounding box center [521, 267] width 1042 height 535
drag, startPoint x: 834, startPoint y: 85, endPoint x: 880, endPoint y: 102, distance: 49.1
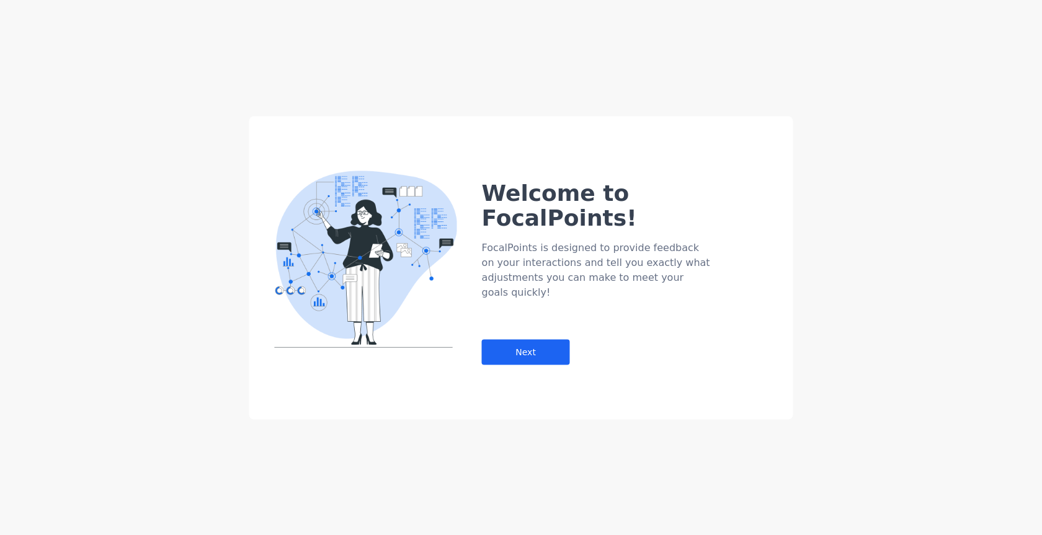
click at [843, 90] on div "Welcome to FocalPoints! FocalPoints is designed to provide feedback on your int…" at bounding box center [521, 267] width 1042 height 535
drag, startPoint x: 882, startPoint y: 111, endPoint x: 672, endPoint y: 67, distance: 214.9
click at [672, 67] on div "Welcome to FocalPoints! FocalPoints is designed to provide feedback on your int…" at bounding box center [521, 267] width 1042 height 535
drag, startPoint x: 621, startPoint y: 50, endPoint x: 583, endPoint y: 28, distance: 44.5
click at [617, 47] on div "Welcome to FocalPoints! FocalPoints is designed to provide feedback on your int…" at bounding box center [521, 267] width 1042 height 535
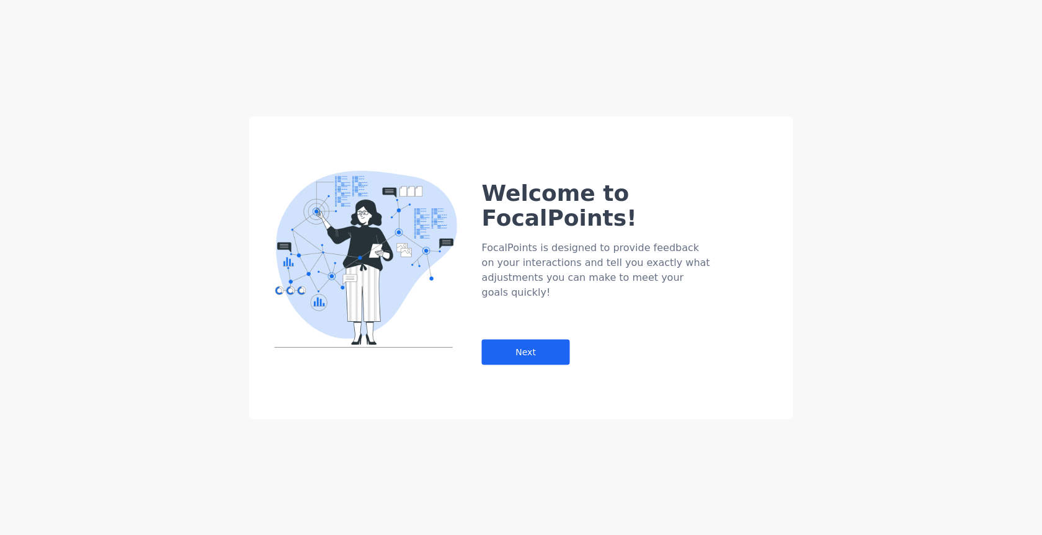
click at [473, 77] on div "Welcome to FocalPoints! FocalPoints is designed to provide feedback on your int…" at bounding box center [521, 267] width 1042 height 535
click at [540, 339] on div "Next" at bounding box center [526, 351] width 88 height 25
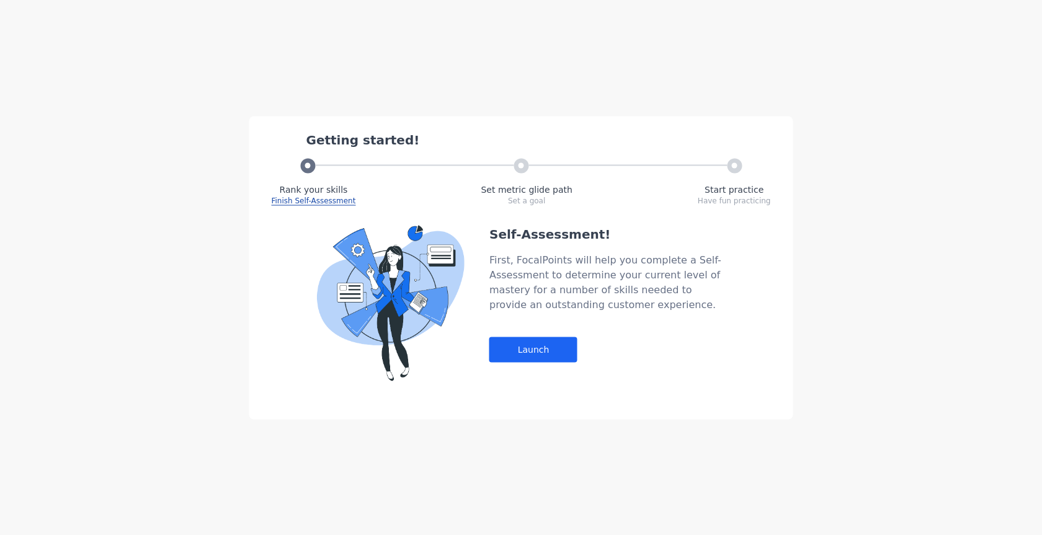
click at [546, 364] on div "Self-Assessment! First, FocalPoints will help you complete a Self-Assessment to…" at bounding box center [608, 303] width 236 height 156
click at [544, 353] on div "Launch" at bounding box center [534, 349] width 88 height 25
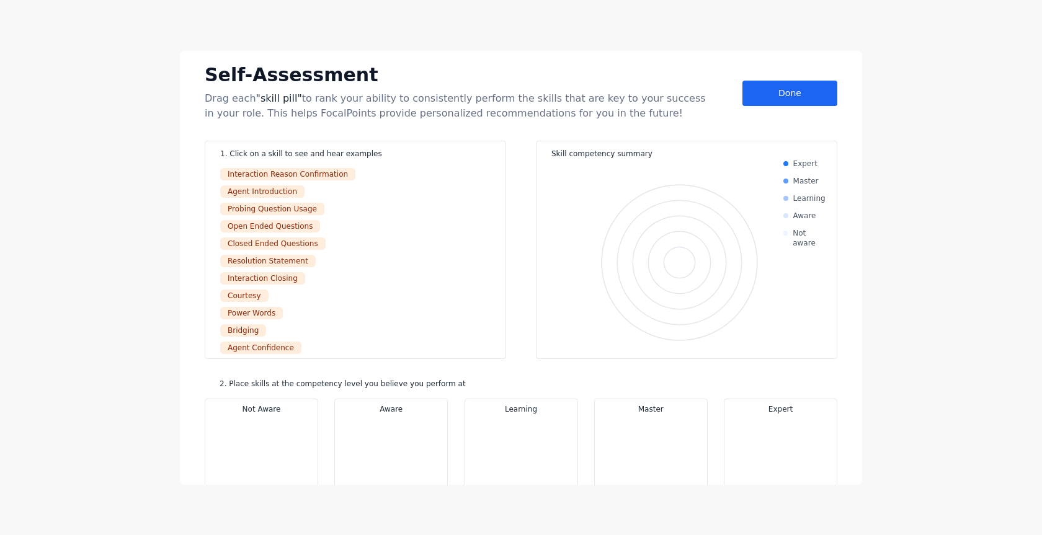
drag, startPoint x: 931, startPoint y: 197, endPoint x: 785, endPoint y: 130, distance: 160.7
click at [880, 179] on div "Self-Assessment Drag each "skill pill" to rank your ability to consistently per…" at bounding box center [521, 267] width 1042 height 535
click at [766, 94] on div "Done" at bounding box center [790, 93] width 95 height 25
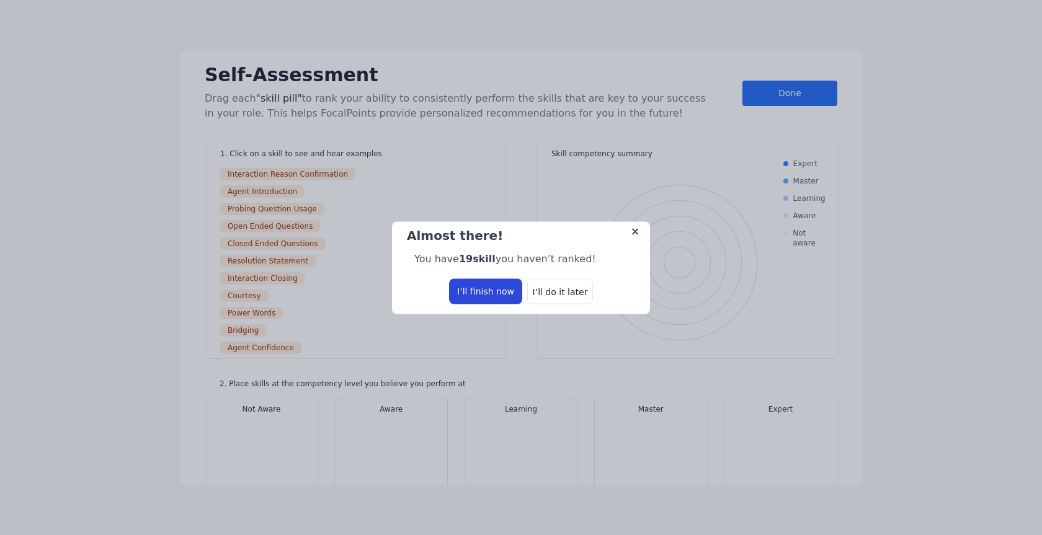
click at [514, 295] on div "I’ll finish now" at bounding box center [485, 291] width 73 height 25
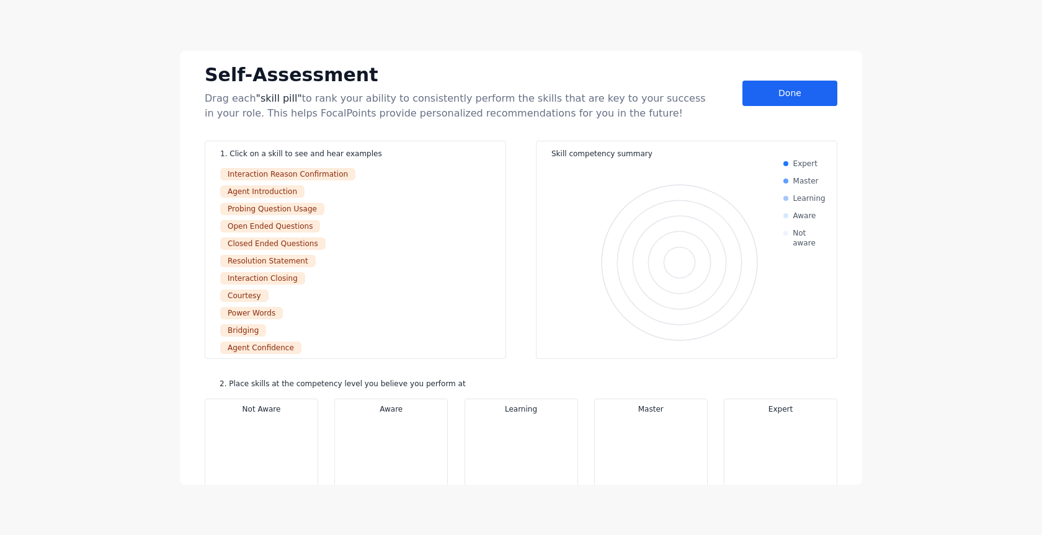
drag, startPoint x: 566, startPoint y: 334, endPoint x: 448, endPoint y: 334, distance: 117.9
click at [536, 343] on div "Skill competency summary Chart Combination chart with 10 data series. View as d…" at bounding box center [687, 250] width 302 height 218
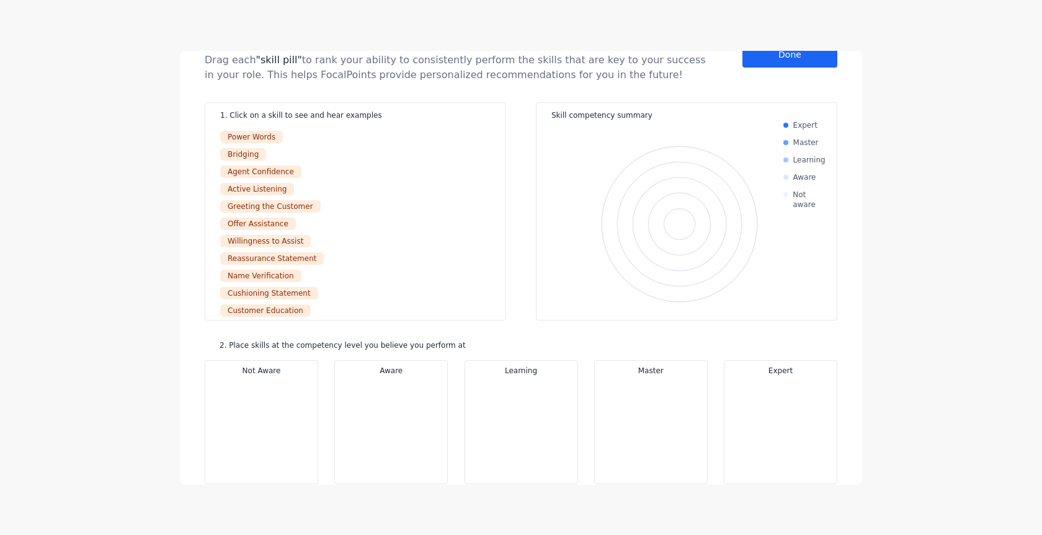
scroll to position [58, 0]
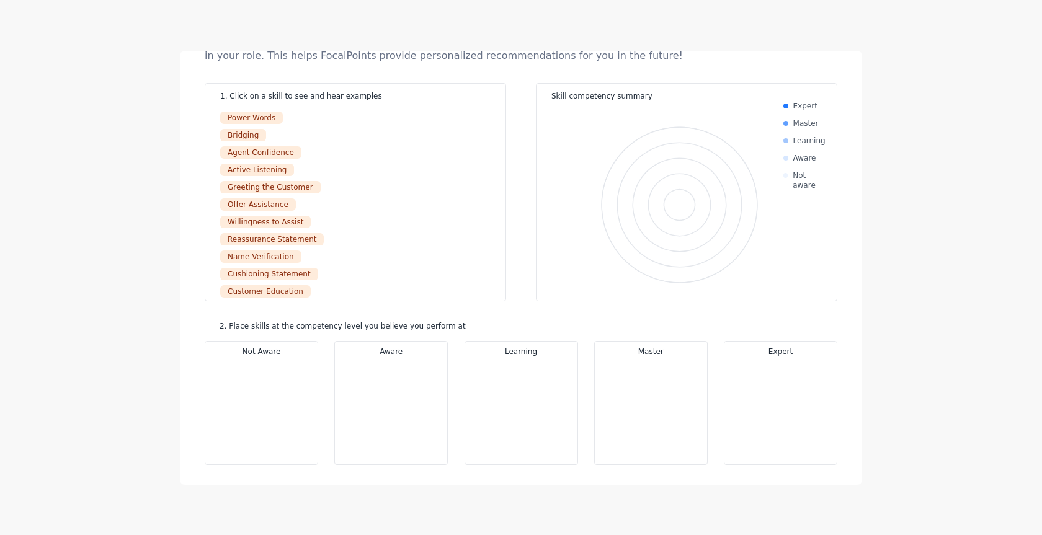
click at [367, 391] on ul at bounding box center [390, 406] width 97 height 99
click at [709, 492] on div "Self-Assessment Drag each "skill pill" to rank your ability to consistently per…" at bounding box center [521, 267] width 1042 height 535
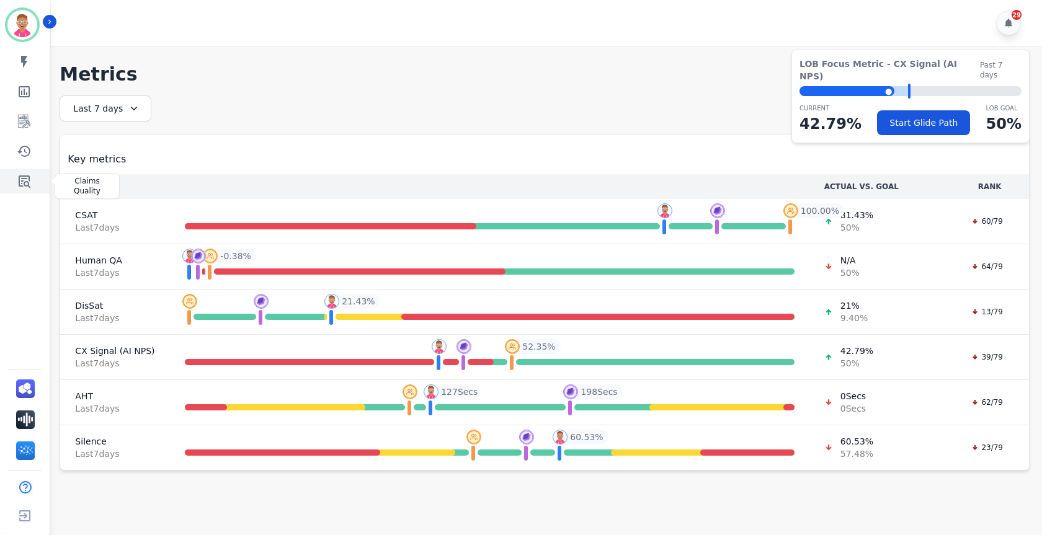
click at [29, 178] on icon "Sidebar" at bounding box center [25, 182] width 12 height 12
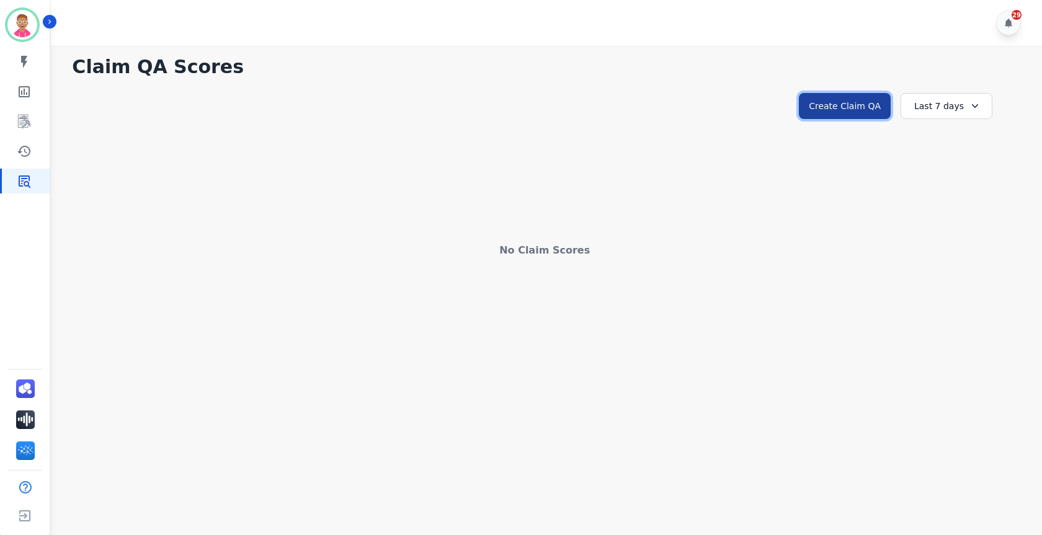
click at [870, 109] on button "Create Claim QA" at bounding box center [845, 106] width 92 height 26
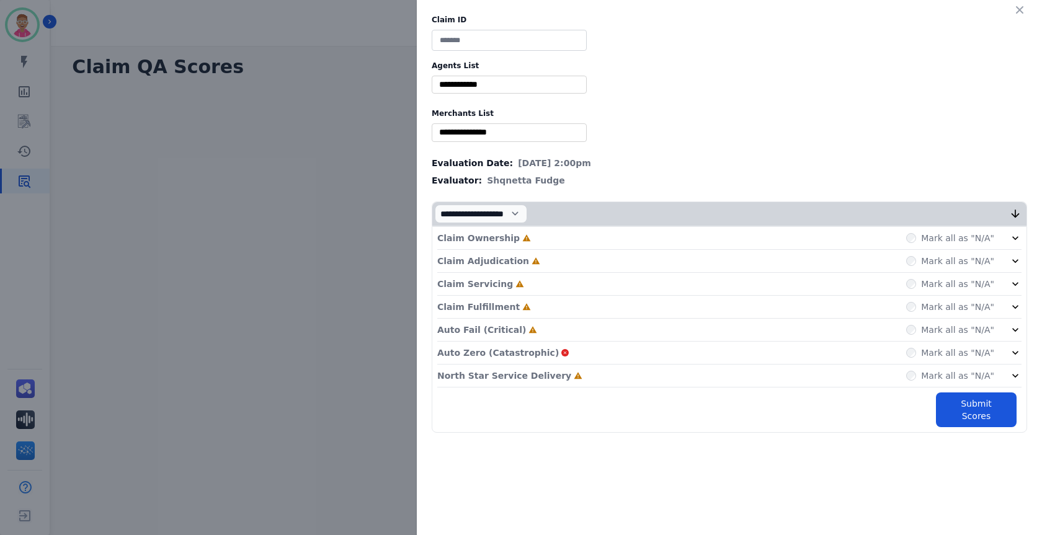
click at [523, 42] on input at bounding box center [509, 40] width 155 height 21
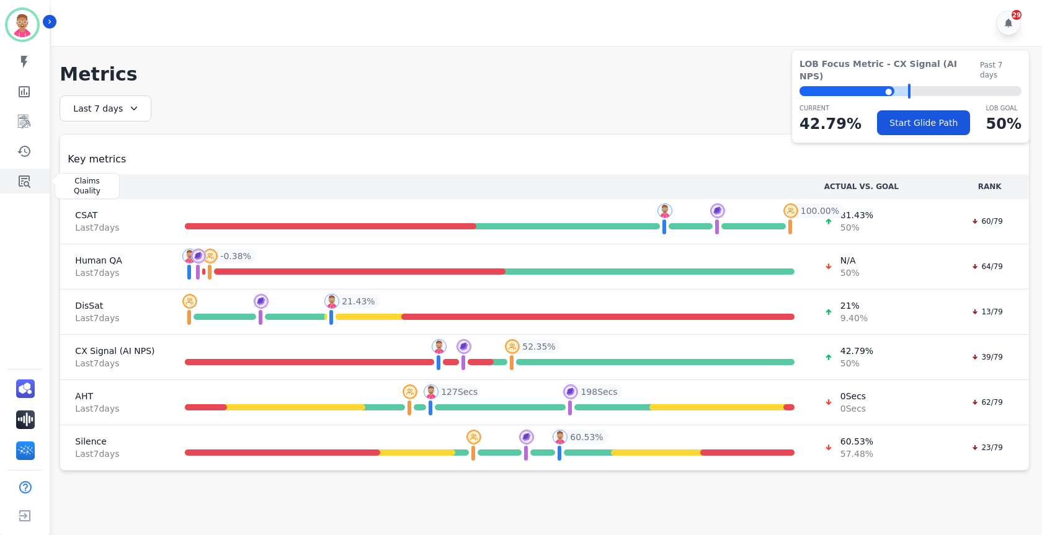
click at [27, 183] on icon "Sidebar" at bounding box center [24, 181] width 15 height 15
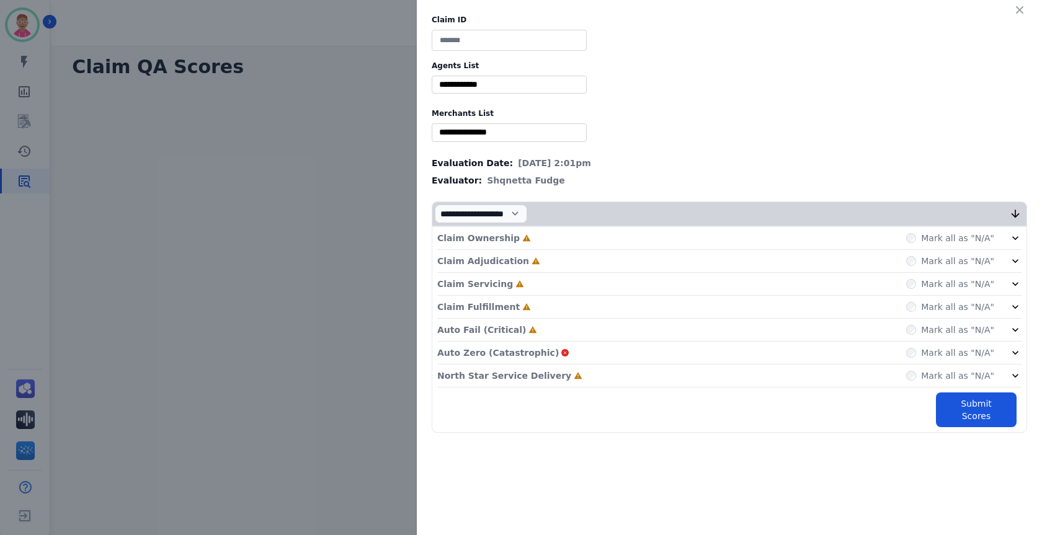
paste input "**********"
type input "**********"
drag, startPoint x: 370, startPoint y: 162, endPoint x: 362, endPoint y: 151, distance: 13.3
click at [369, 161] on div "**********" at bounding box center [521, 267] width 1042 height 535
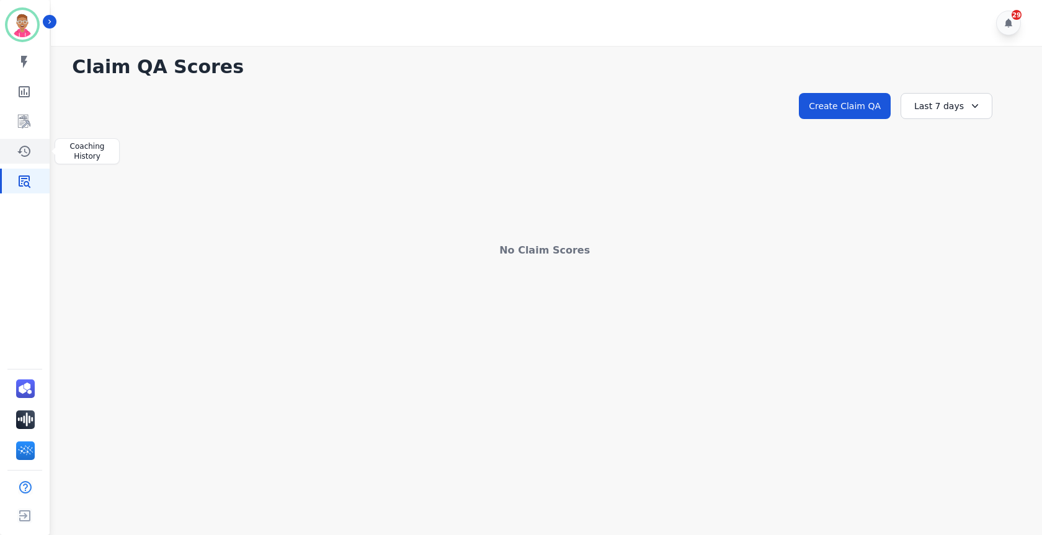
click at [20, 150] on icon "Sidebar" at bounding box center [23, 151] width 13 height 11
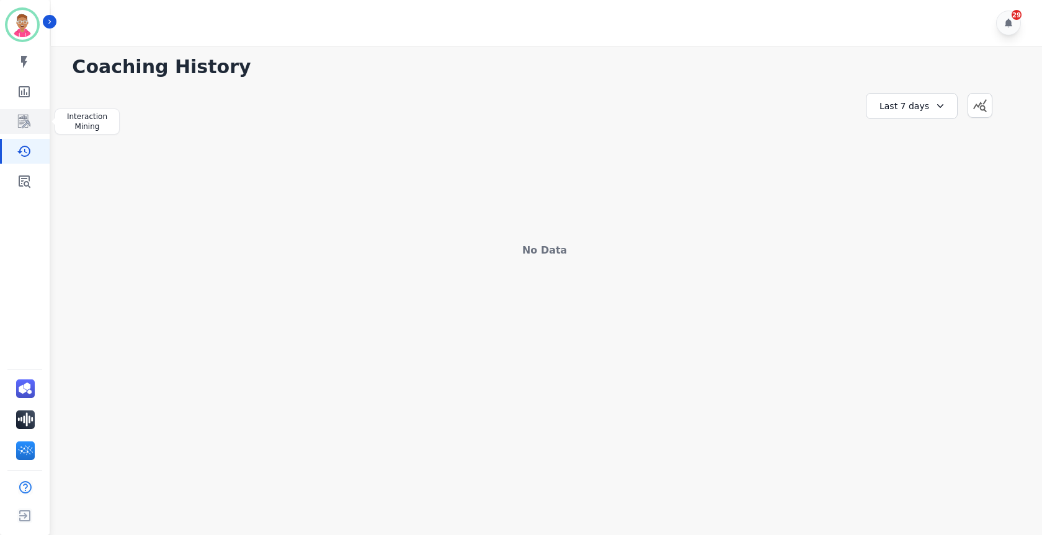
click at [21, 120] on icon "Sidebar" at bounding box center [24, 121] width 15 height 15
click at [1008, 28] on div "29" at bounding box center [1008, 23] width 25 height 25
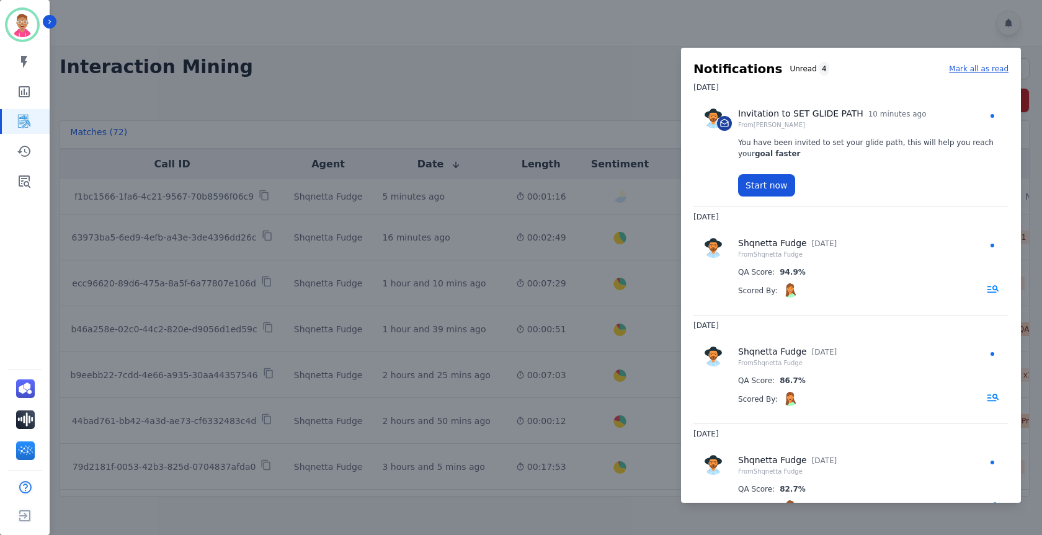
click at [605, 104] on div at bounding box center [521, 267] width 1042 height 535
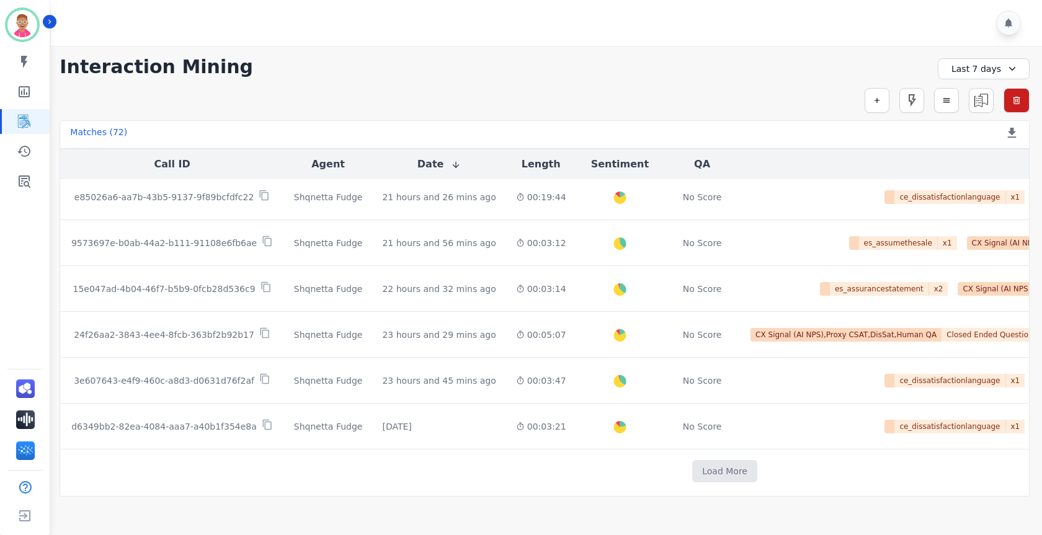
scroll to position [647, 0]
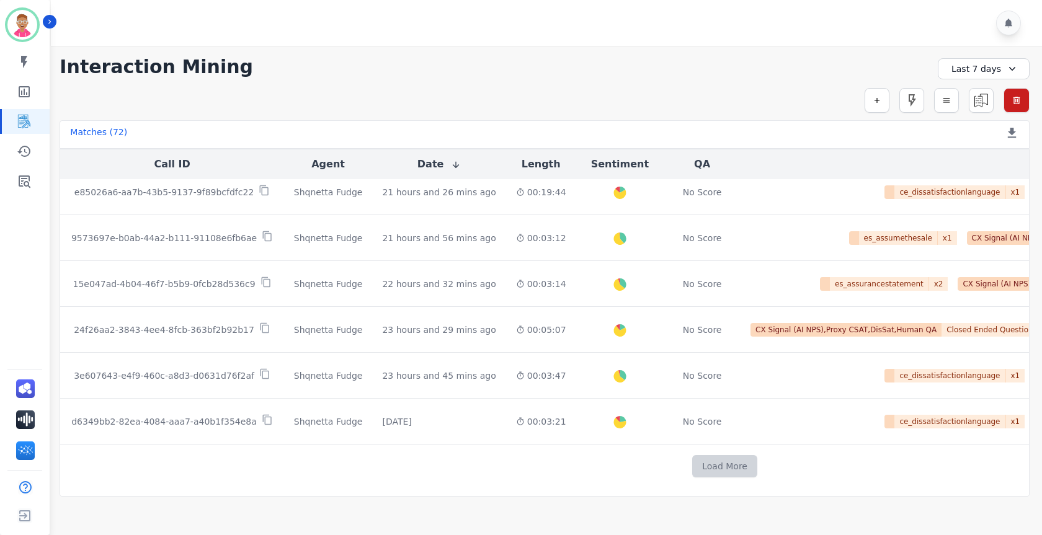
click at [692, 457] on button "Load More" at bounding box center [724, 466] width 65 height 22
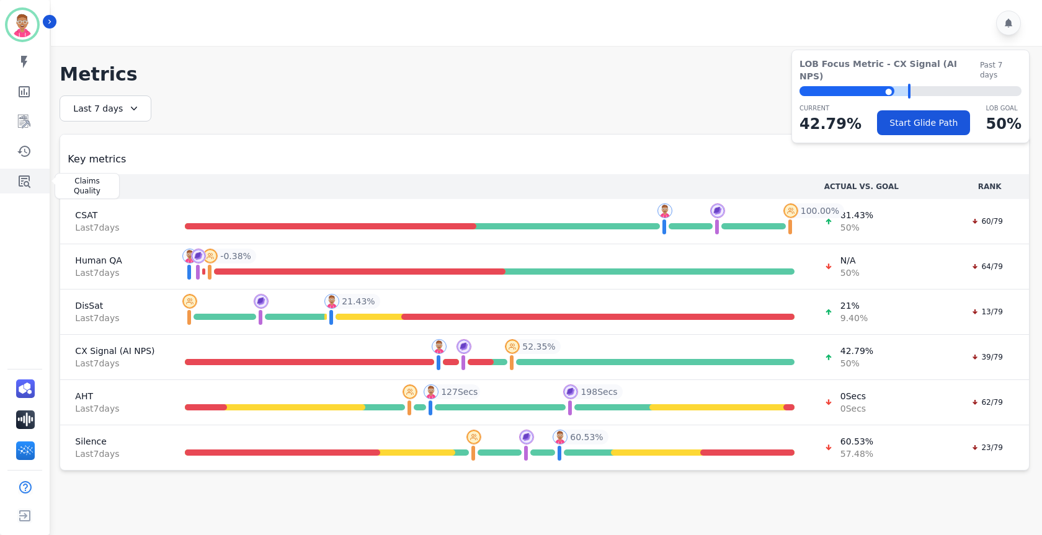
click at [20, 182] on icon "Sidebar" at bounding box center [25, 182] width 12 height 12
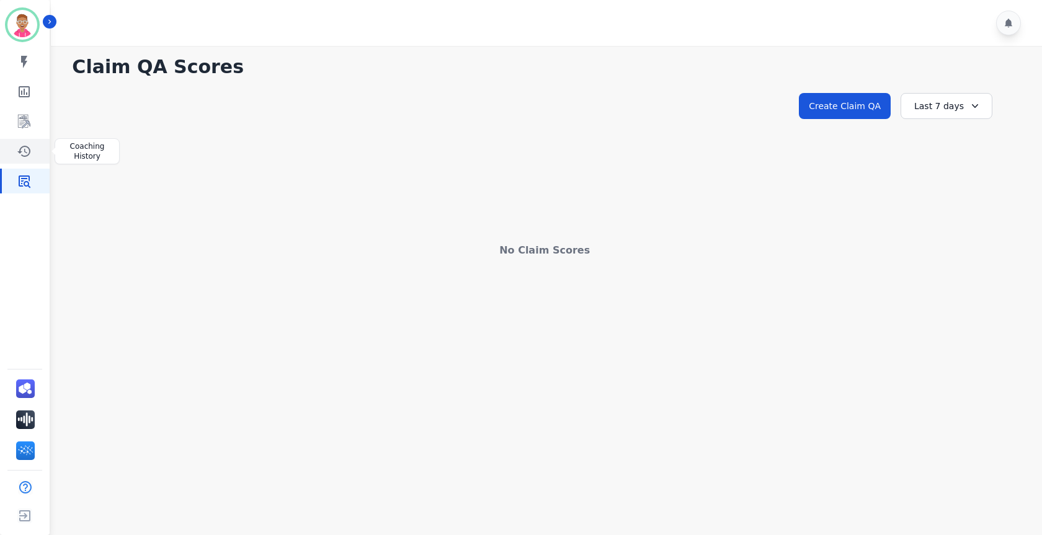
click at [27, 153] on icon "Sidebar" at bounding box center [23, 151] width 13 height 11
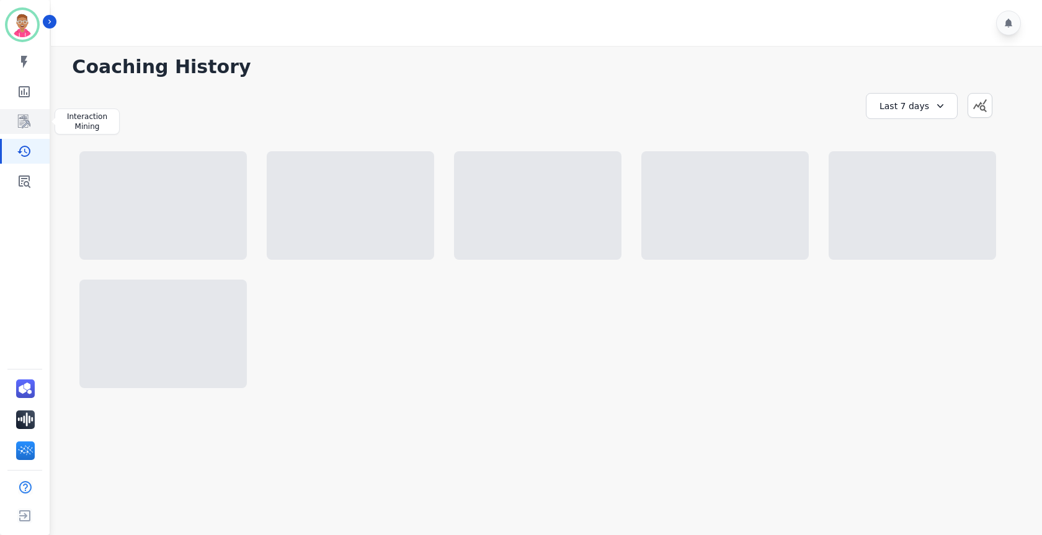
click at [25, 121] on icon "Sidebar" at bounding box center [24, 121] width 15 height 15
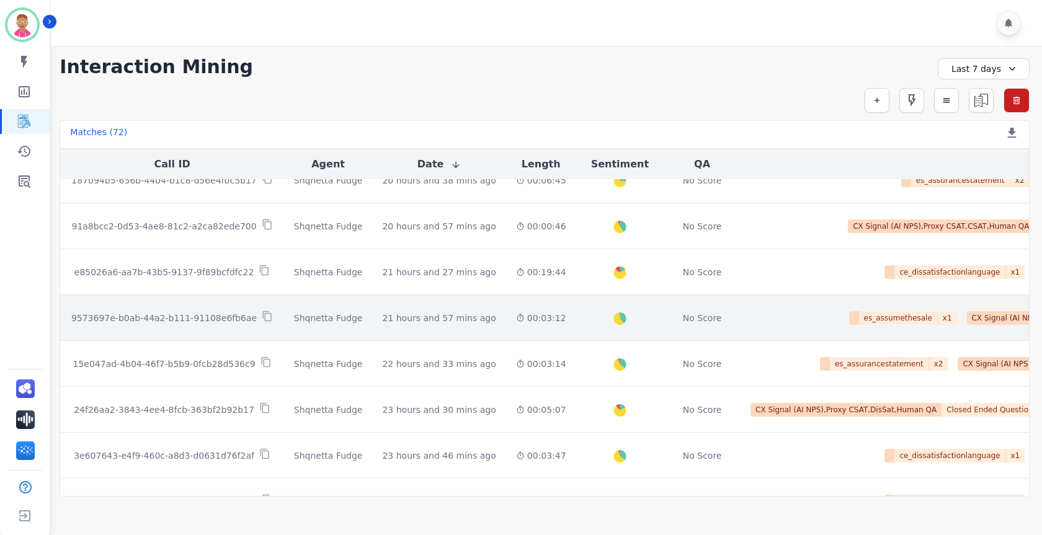
scroll to position [647, 0]
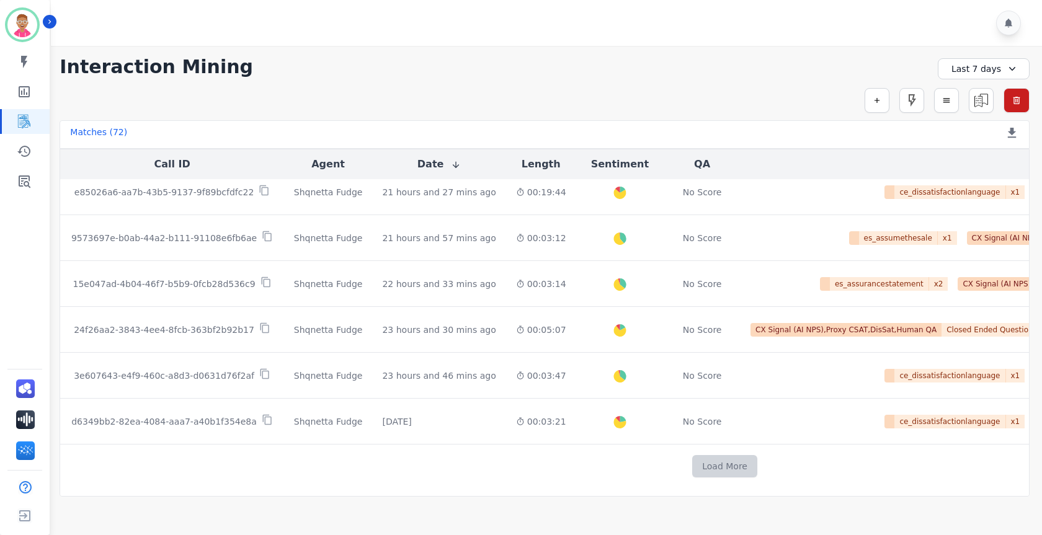
click at [692, 457] on button "Load More" at bounding box center [724, 466] width 65 height 22
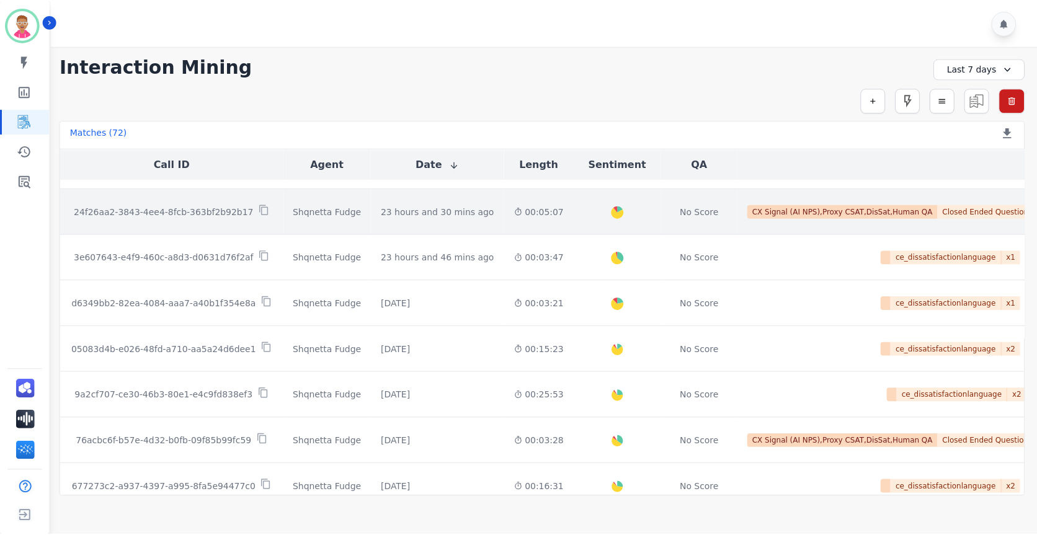
scroll to position [771, 0]
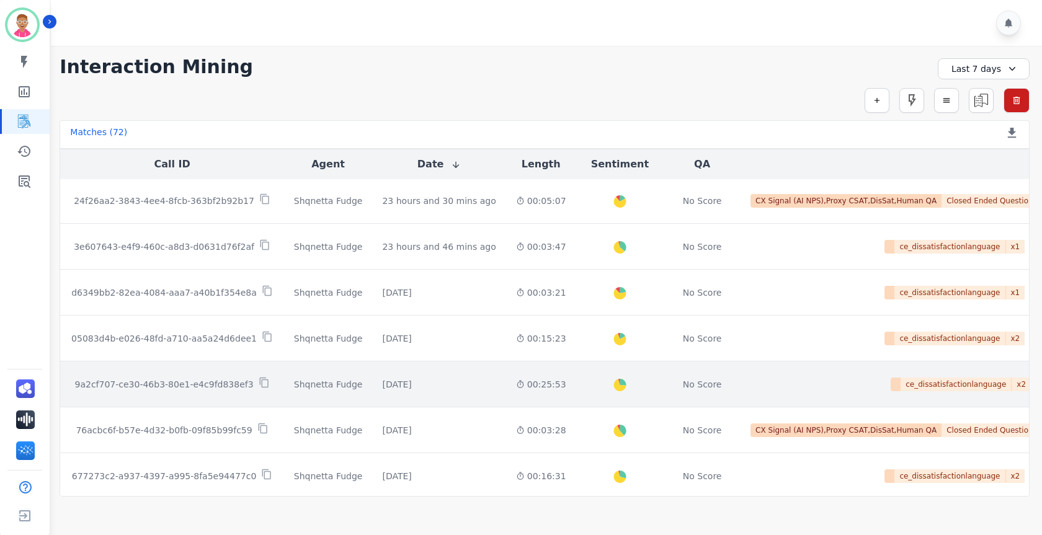
click at [187, 382] on p "9a2cf707-ce30-46b3-80e1-e4c9fd838ef3" at bounding box center [163, 384] width 179 height 12
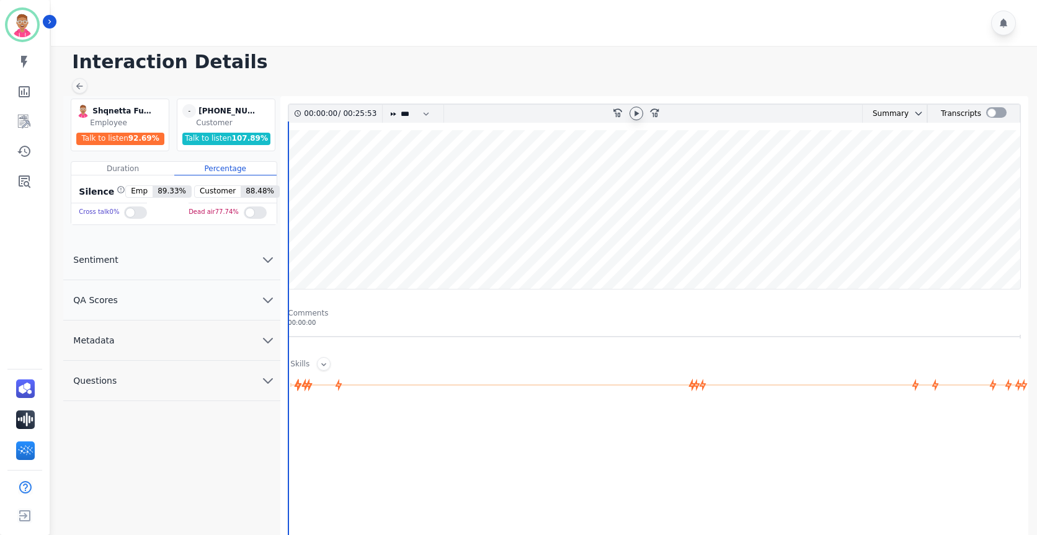
click at [639, 112] on icon at bounding box center [637, 114] width 10 height 10
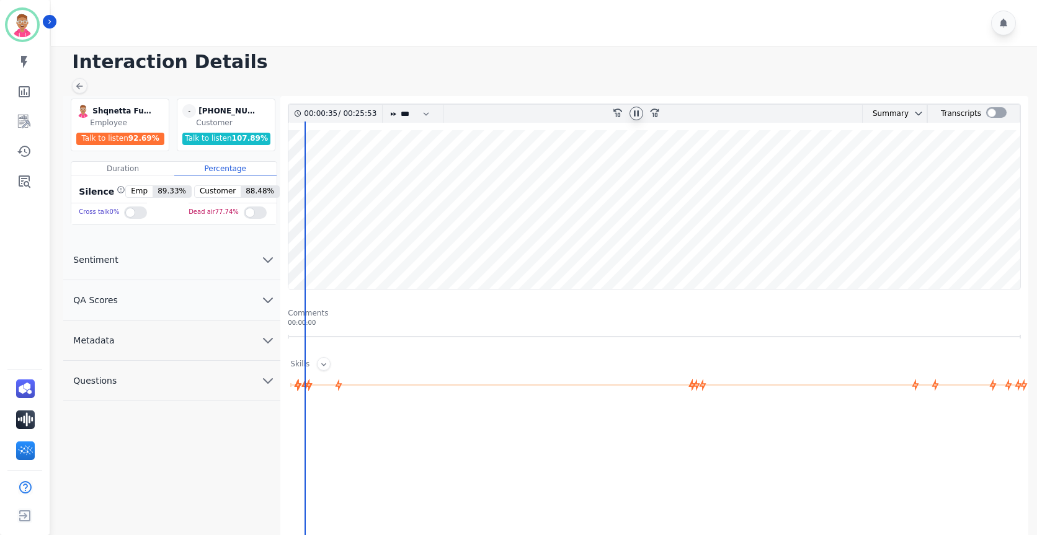
click at [168, 253] on button "Sentiment" at bounding box center [171, 260] width 217 height 40
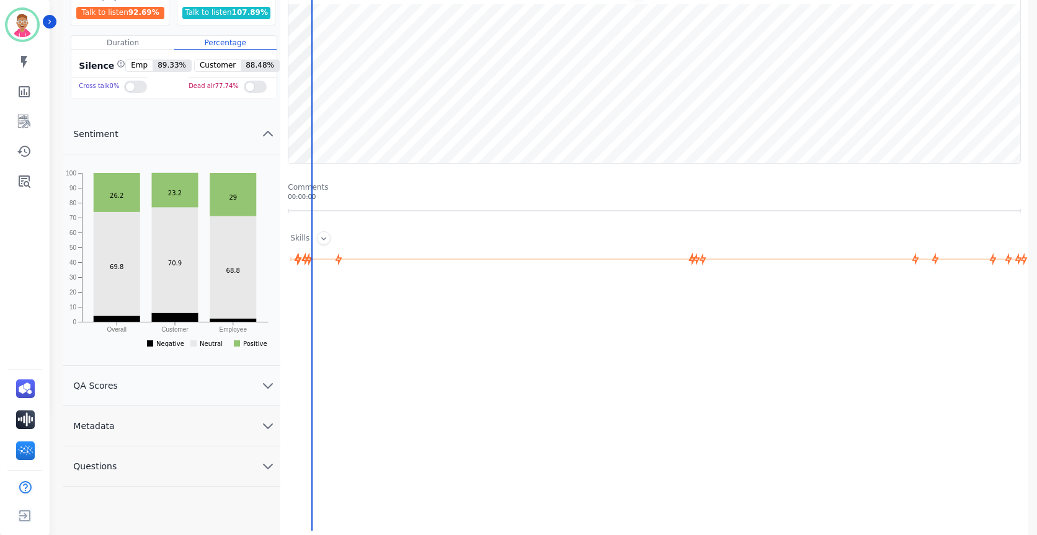
scroll to position [132, 0]
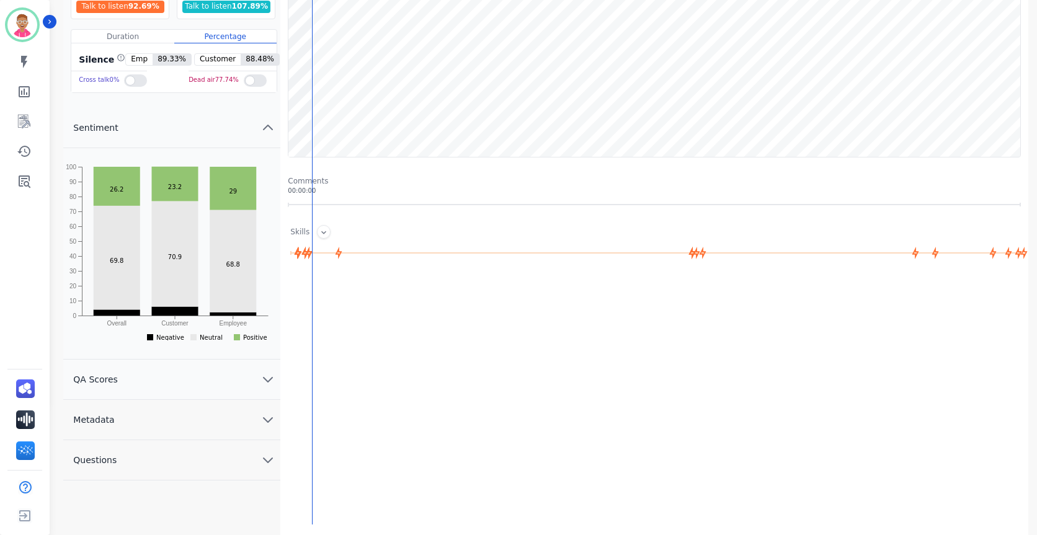
click at [252, 377] on button "QA Scores" at bounding box center [171, 380] width 217 height 40
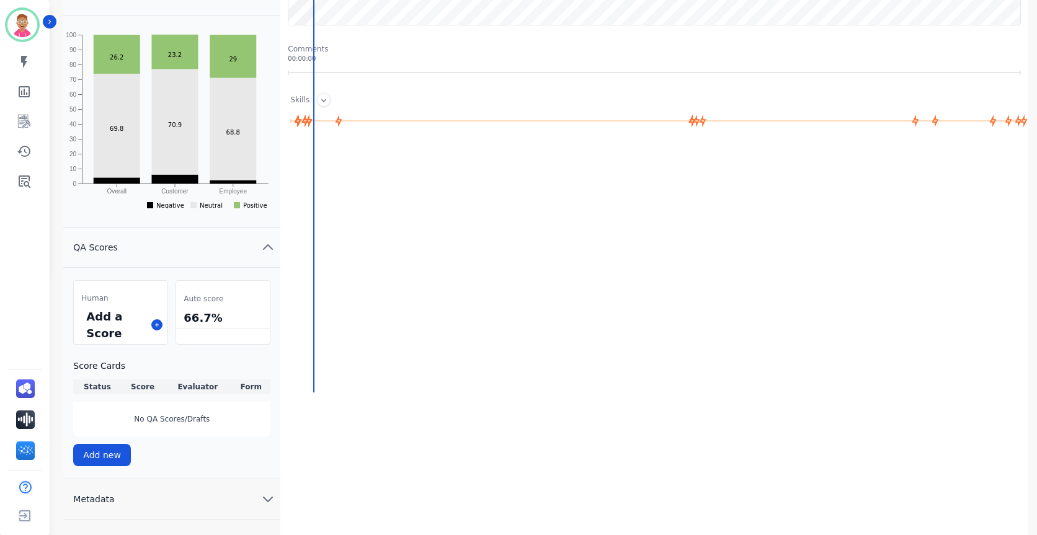
scroll to position [289, 0]
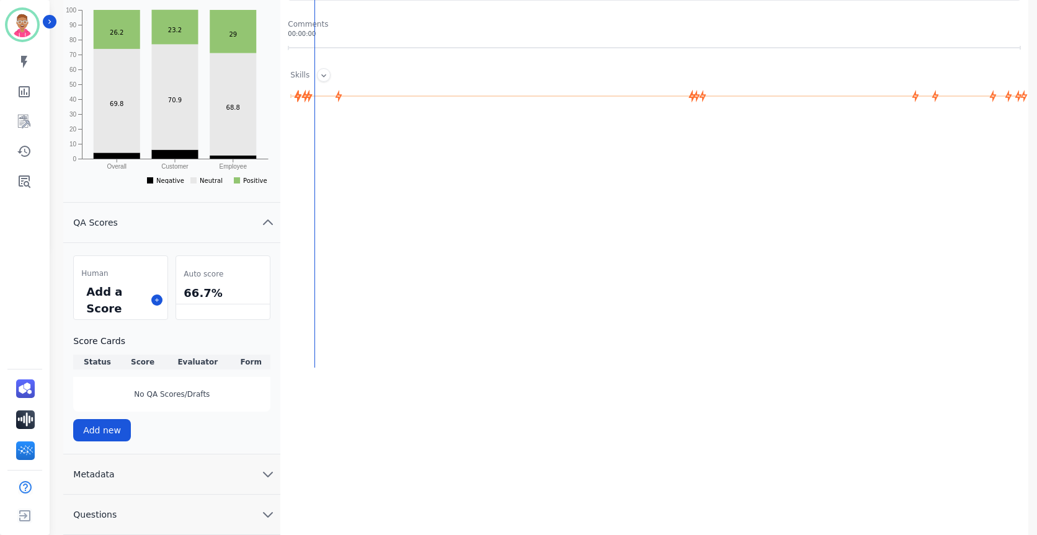
click at [212, 470] on button "Metadata" at bounding box center [171, 475] width 217 height 40
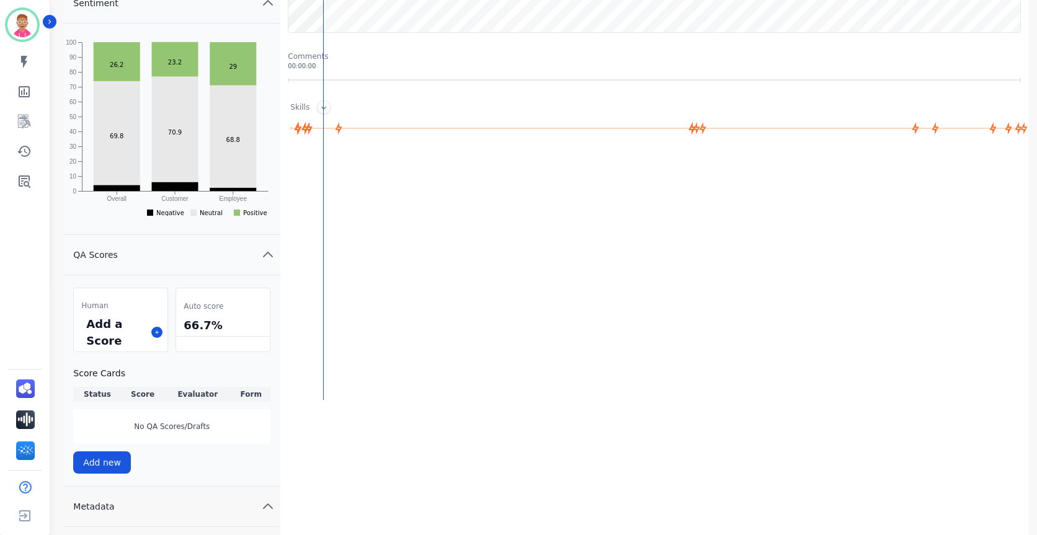
scroll to position [261, 0]
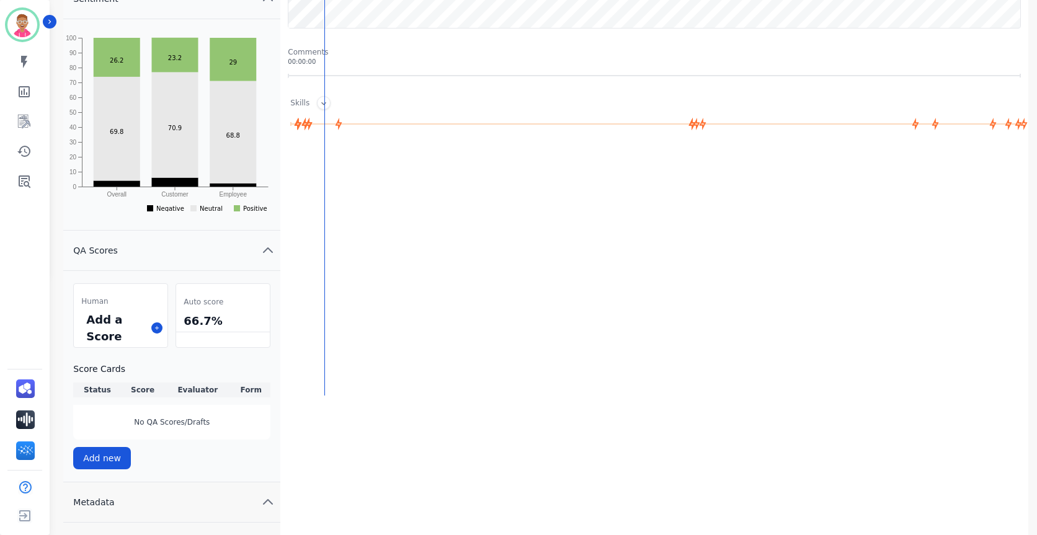
click at [145, 390] on th "Score" at bounding box center [143, 390] width 43 height 15
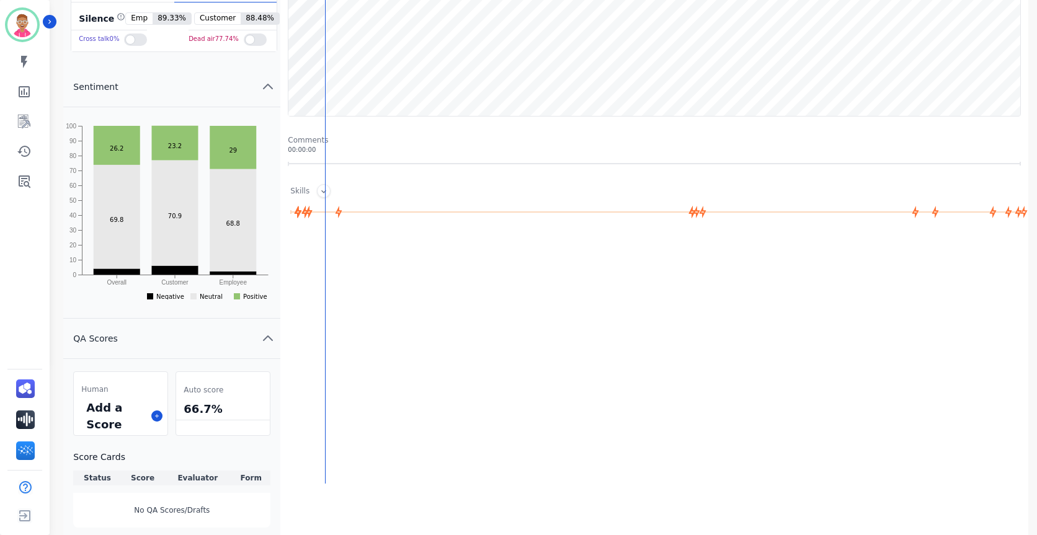
scroll to position [75, 0]
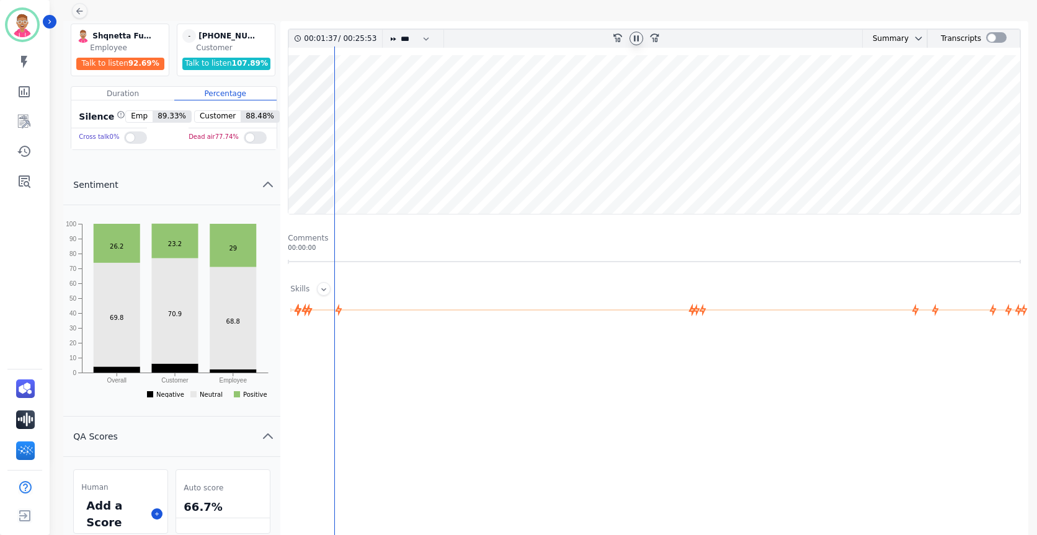
drag, startPoint x: 333, startPoint y: 248, endPoint x: 395, endPoint y: 249, distance: 62.0
click at [395, 249] on div "00:00:00" at bounding box center [654, 247] width 733 height 9
drag, startPoint x: 341, startPoint y: 256, endPoint x: 461, endPoint y: 243, distance: 120.4
click at [422, 246] on div "00:01:38 / 00:25:53 * * * **** * *** * **** rewind-10 fast-forward-10 Summary A…" at bounding box center [654, 307] width 733 height 557
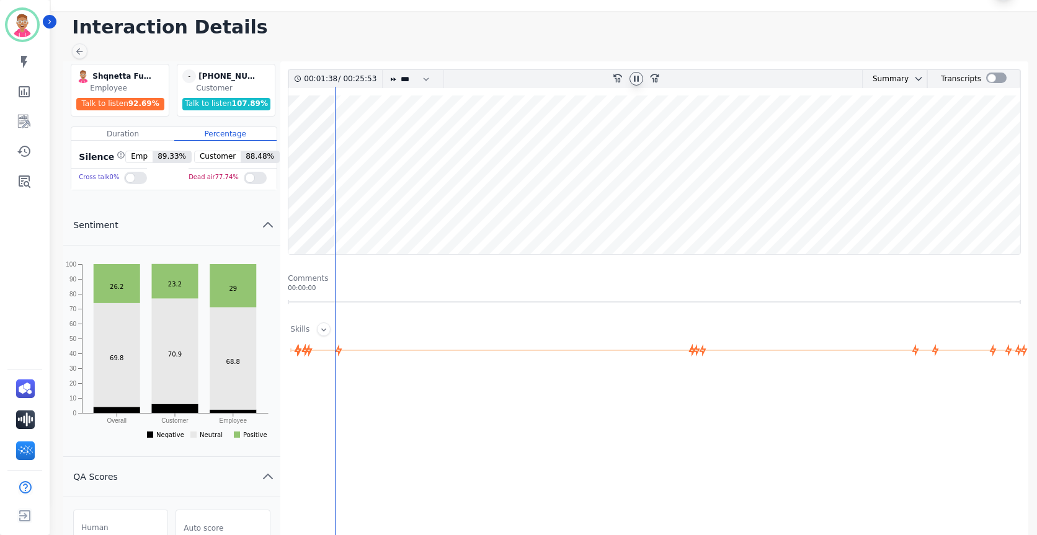
scroll to position [0, 0]
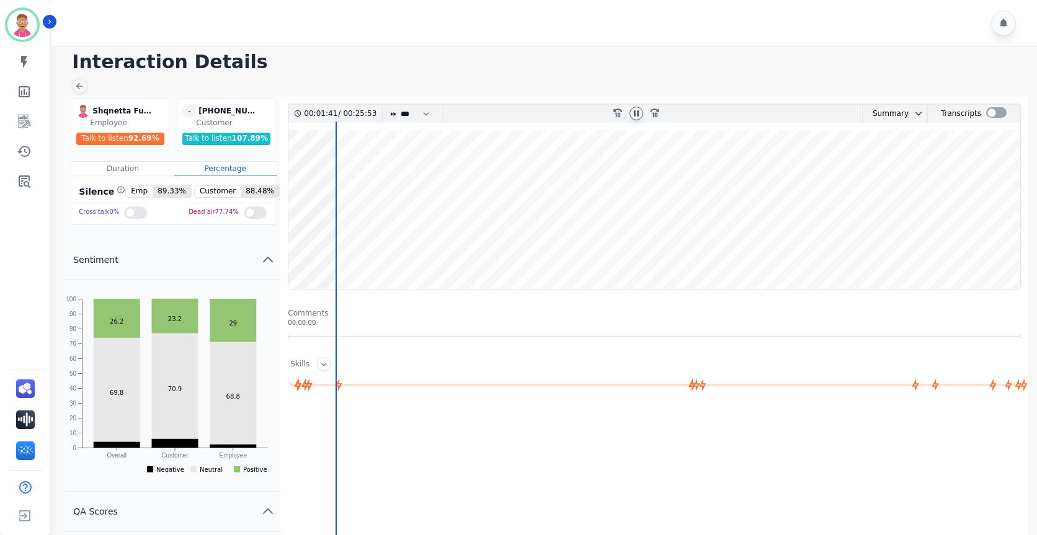
drag, startPoint x: 335, startPoint y: 146, endPoint x: 374, endPoint y: 147, distance: 39.1
click at [374, 147] on wave at bounding box center [654, 209] width 732 height 159
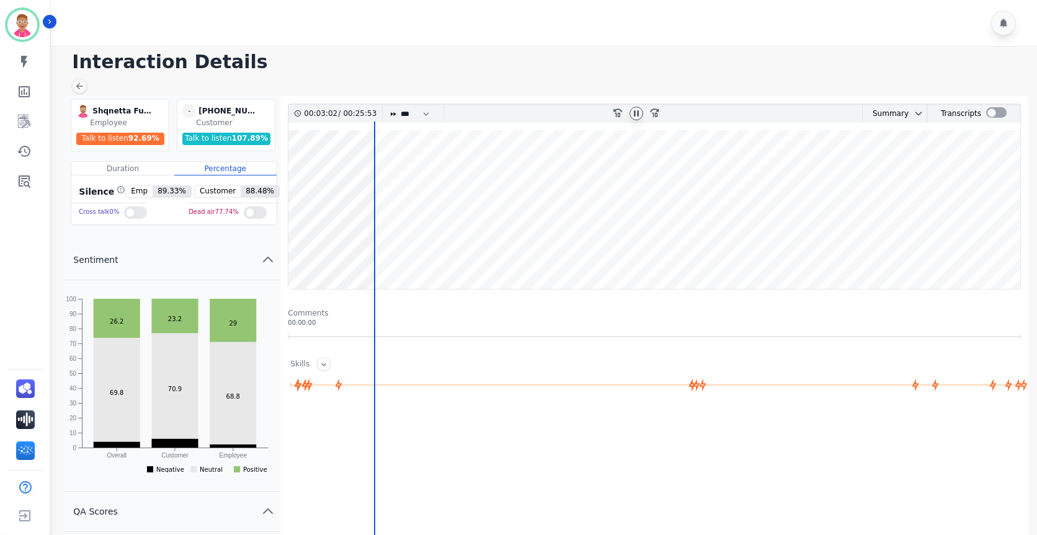
drag, startPoint x: 369, startPoint y: 159, endPoint x: 635, endPoint y: 186, distance: 268.0
click at [635, 186] on wave at bounding box center [654, 209] width 732 height 159
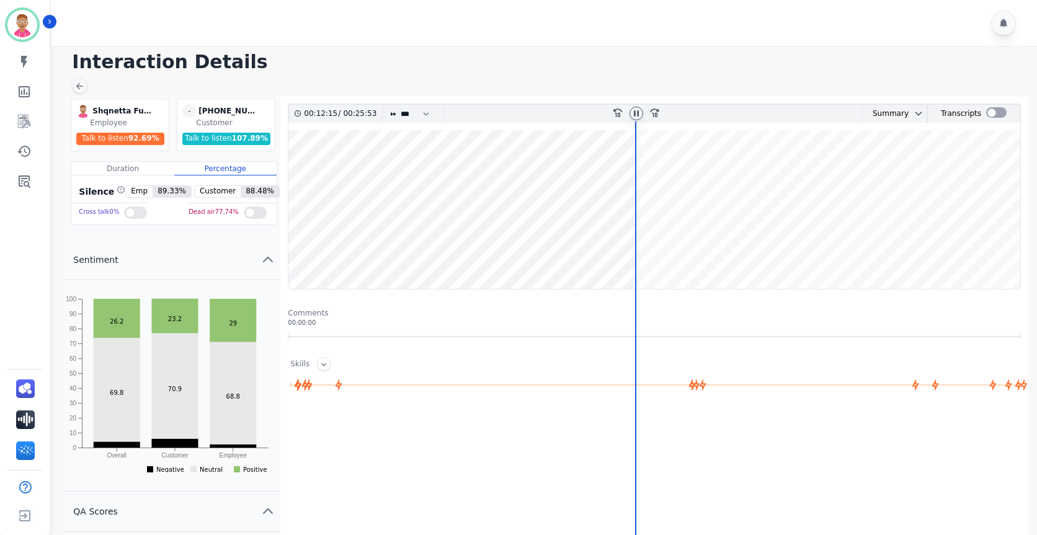
click at [699, 182] on wave at bounding box center [654, 209] width 732 height 159
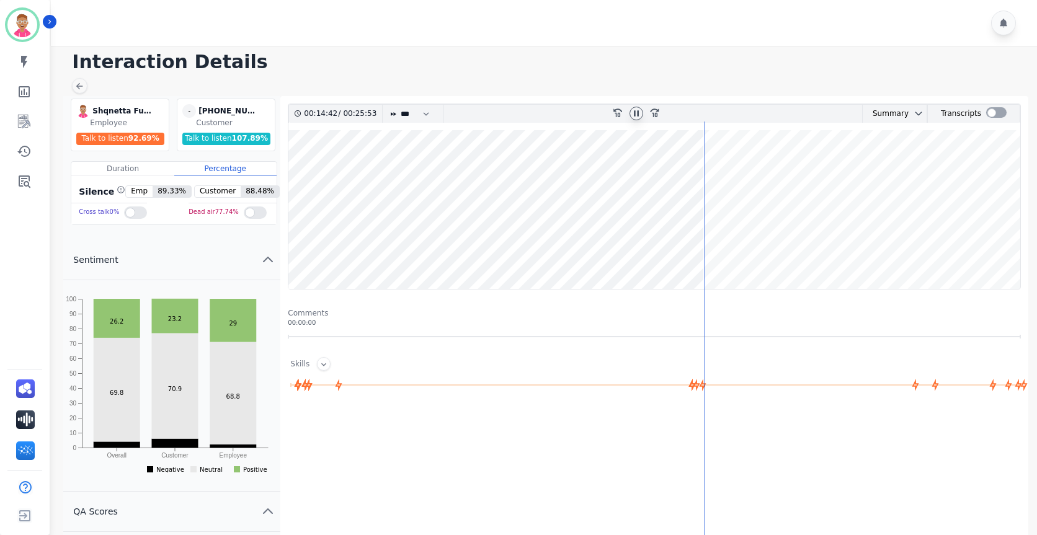
click at [118, 167] on div "Duration" at bounding box center [122, 169] width 102 height 14
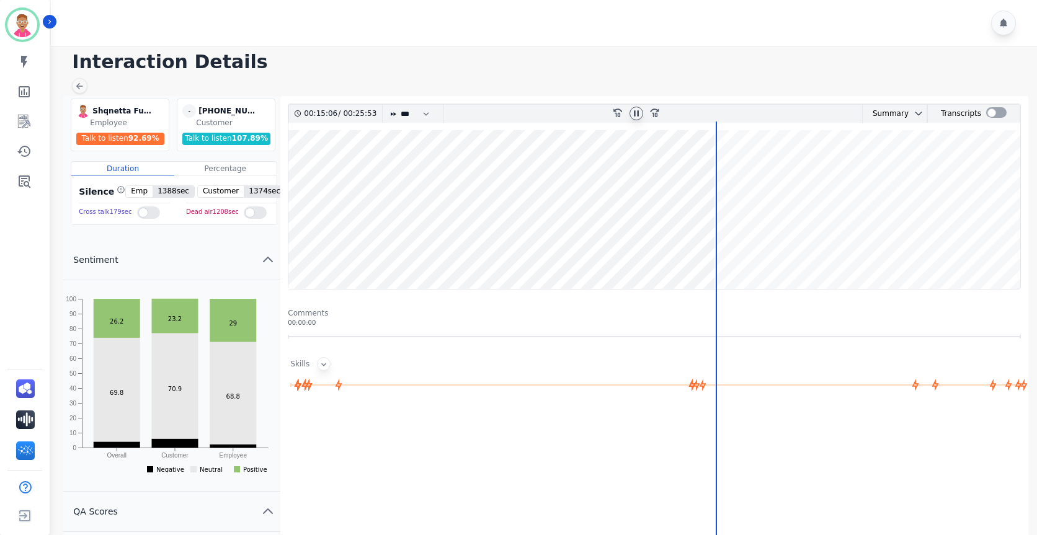
click at [323, 365] on icon at bounding box center [324, 365] width 10 height 10
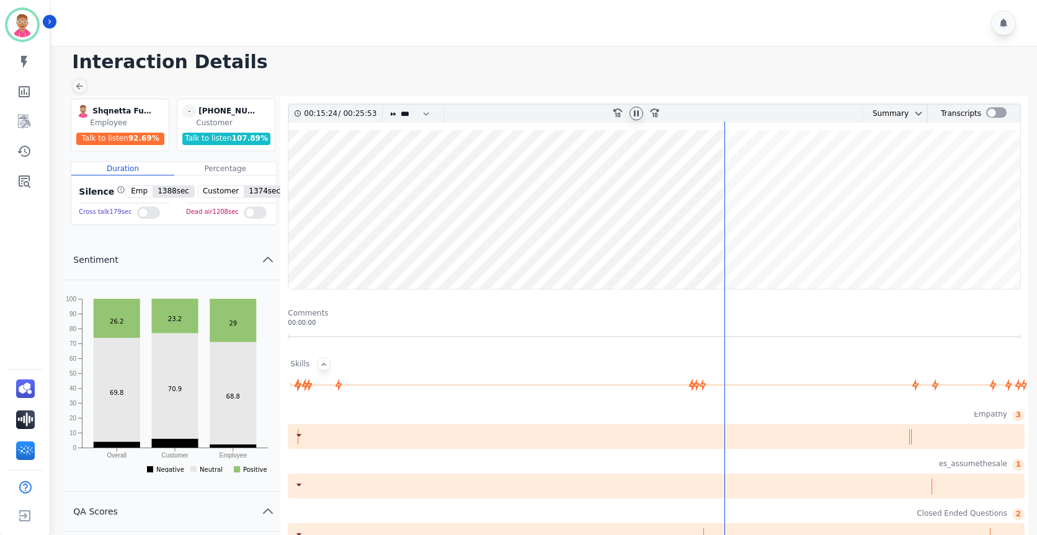
scroll to position [844, 0]
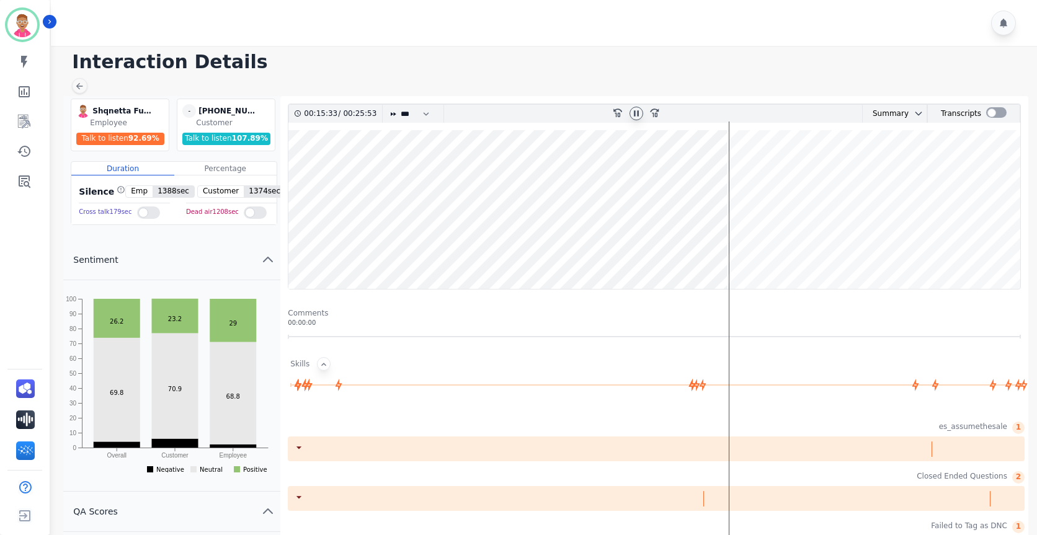
click at [298, 451] on icon at bounding box center [299, 448] width 12 height 12
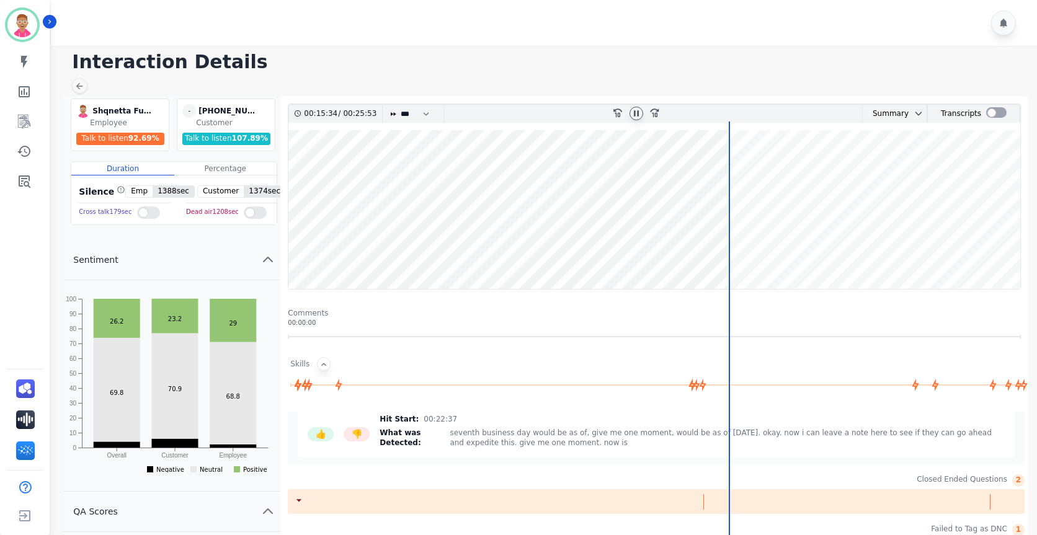
scroll to position [914, 0]
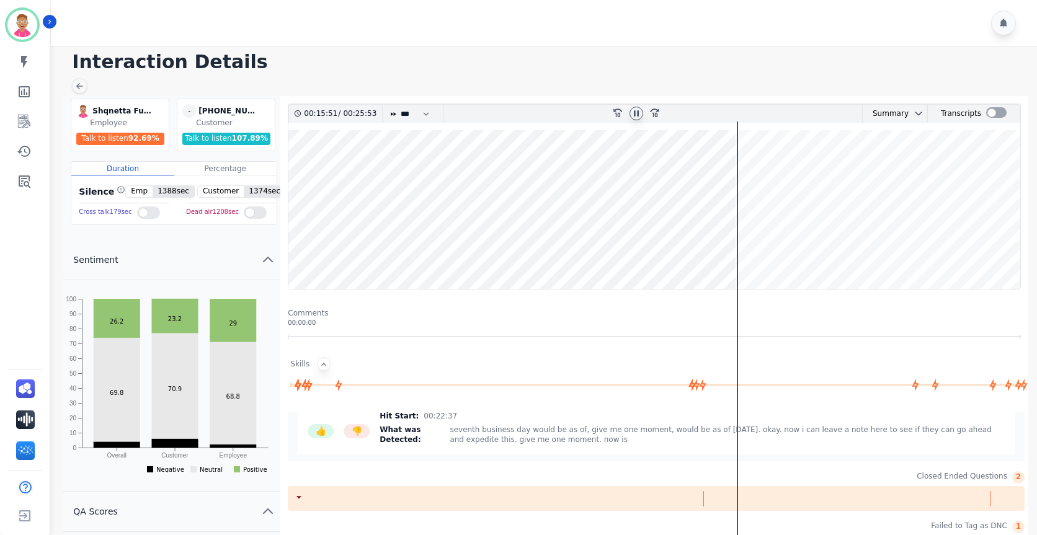
click at [540, 437] on span "seventh business day would be as of, give me one moment, would be as of [DATE].…" at bounding box center [727, 435] width 555 height 20
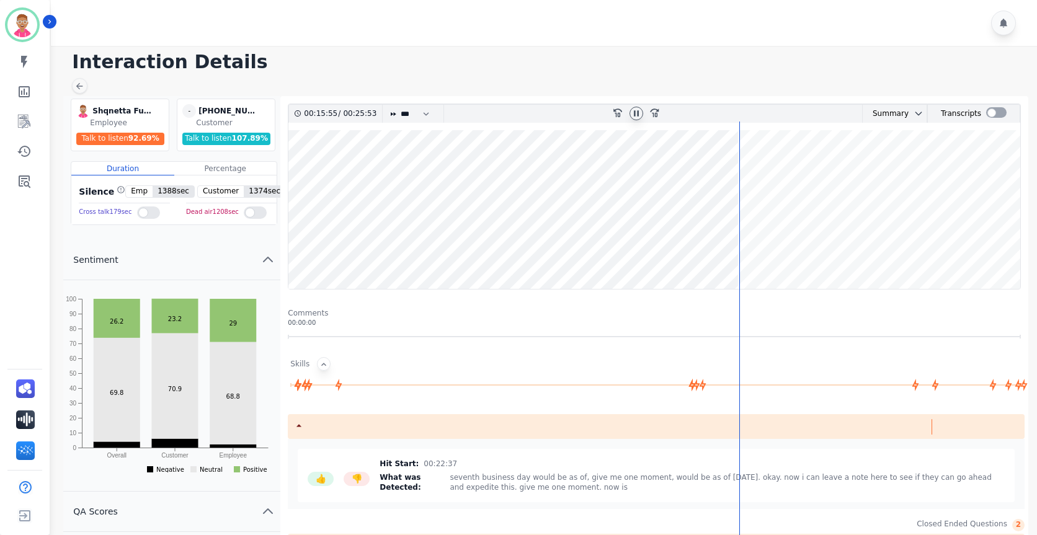
scroll to position [790, 0]
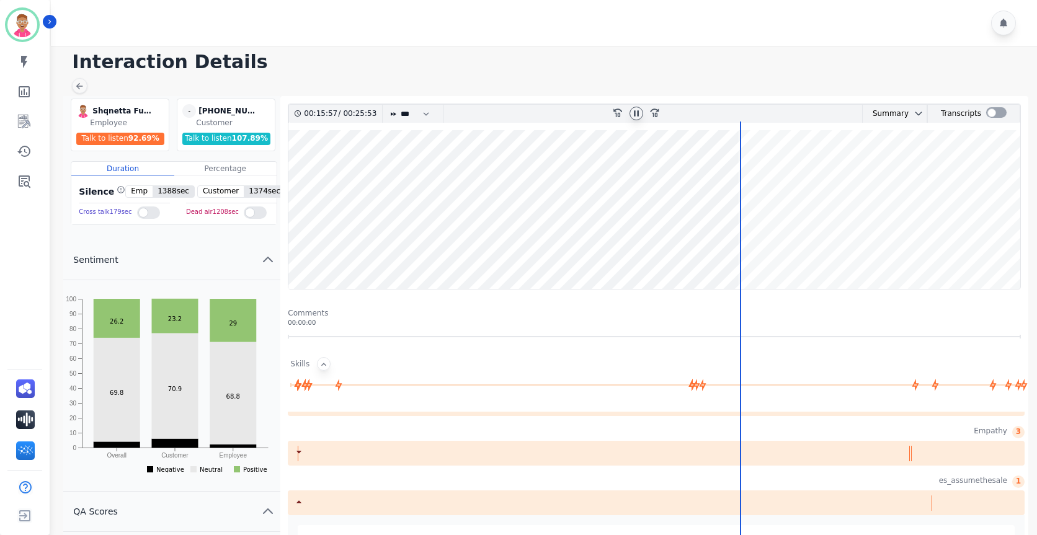
click at [299, 452] on icon at bounding box center [299, 452] width 5 height 2
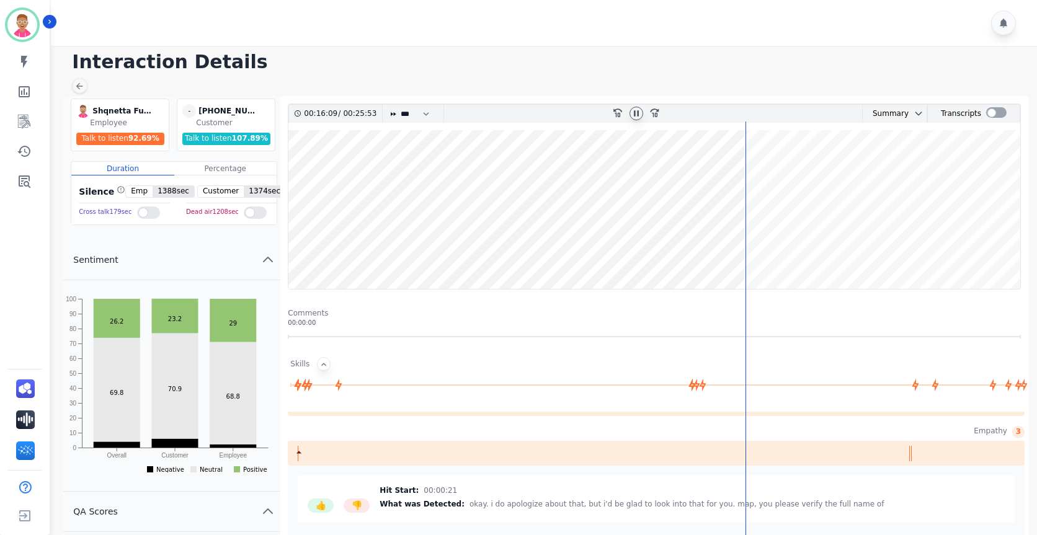
scroll to position [728, 0]
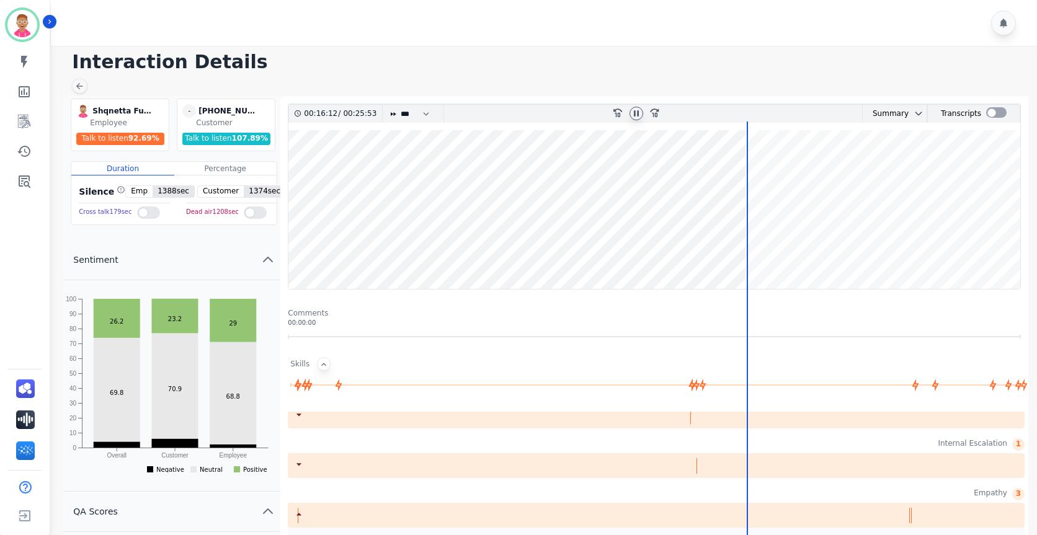
click at [299, 465] on icon at bounding box center [299, 464] width 5 height 2
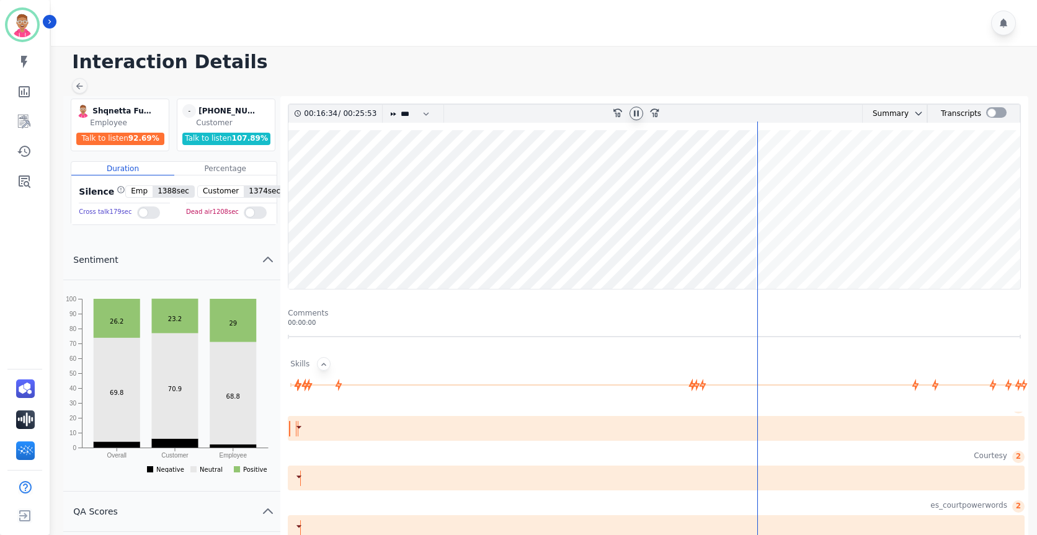
scroll to position [355, 0]
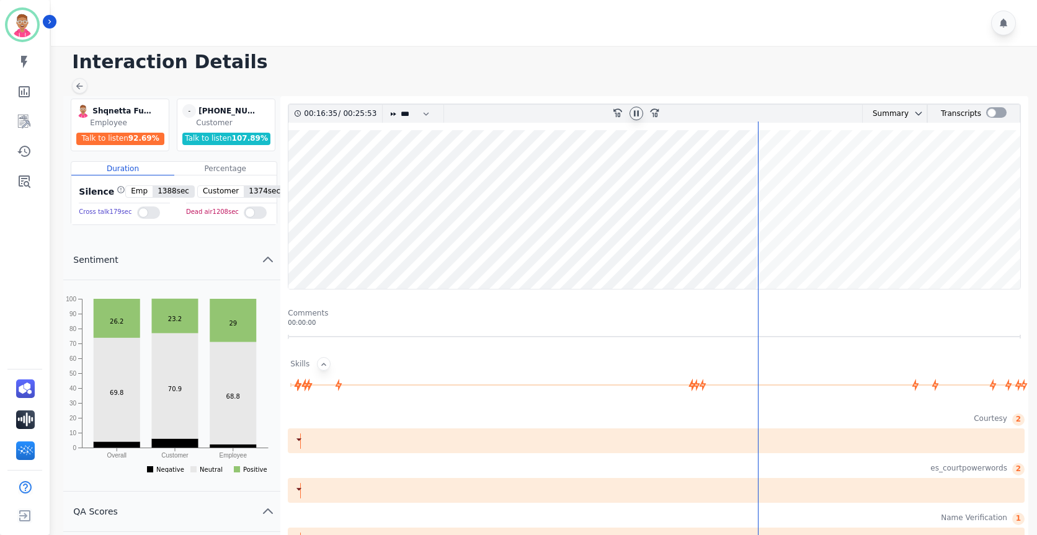
click at [300, 442] on icon at bounding box center [299, 440] width 12 height 12
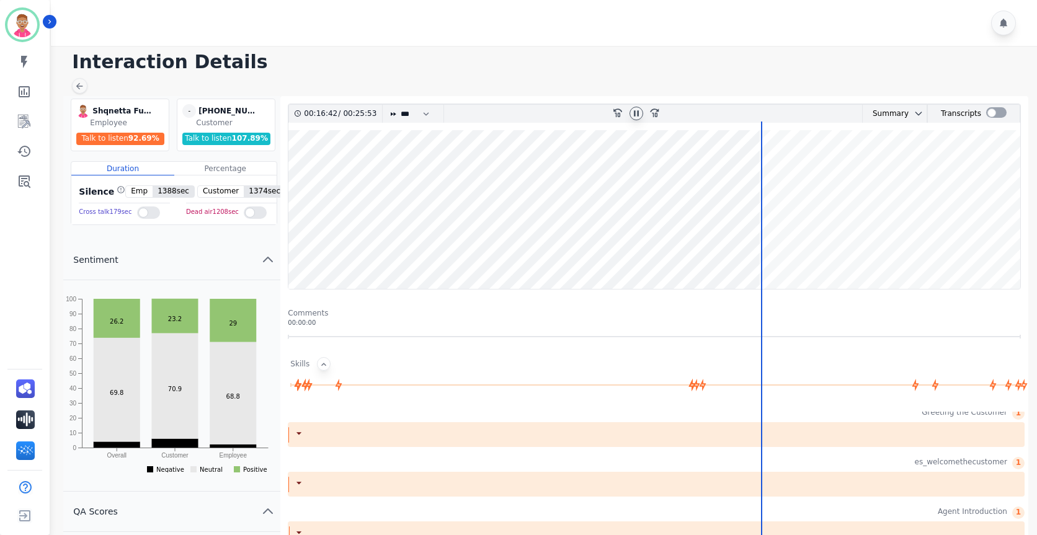
scroll to position [0, 0]
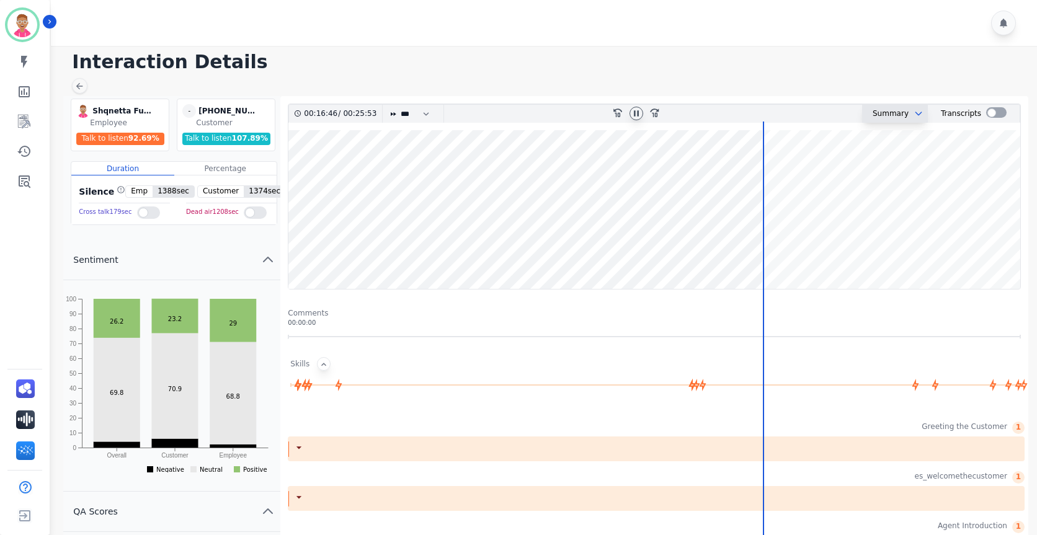
click at [916, 115] on icon "chevron down" at bounding box center [919, 113] width 6 height 3
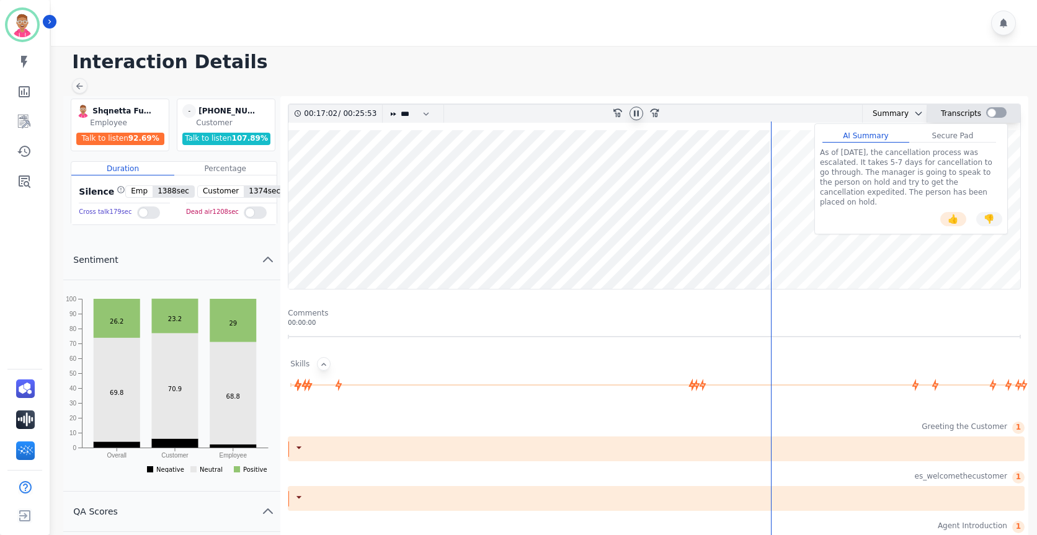
click at [988, 112] on div at bounding box center [996, 112] width 20 height 11
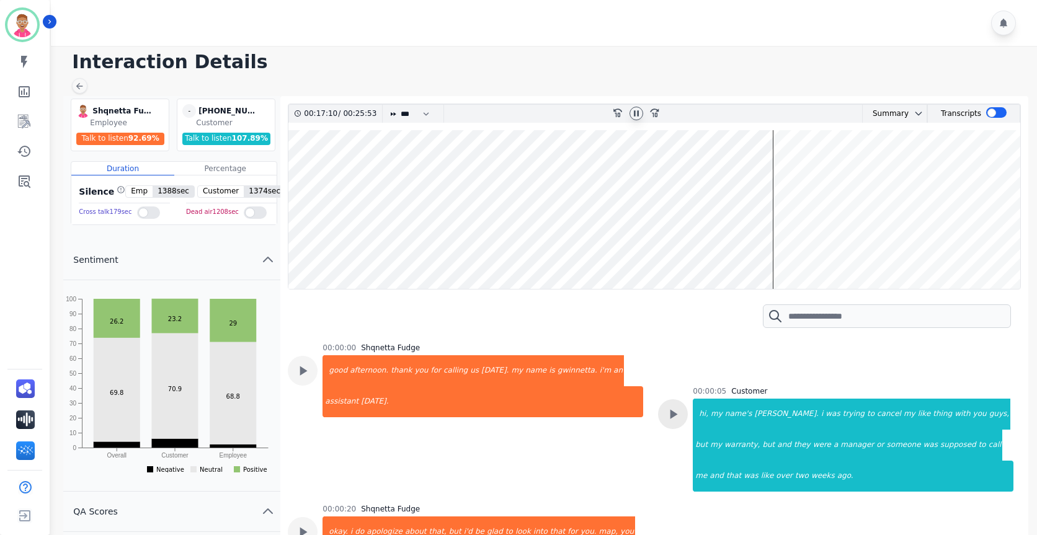
click at [681, 413] on div at bounding box center [673, 415] width 30 height 30
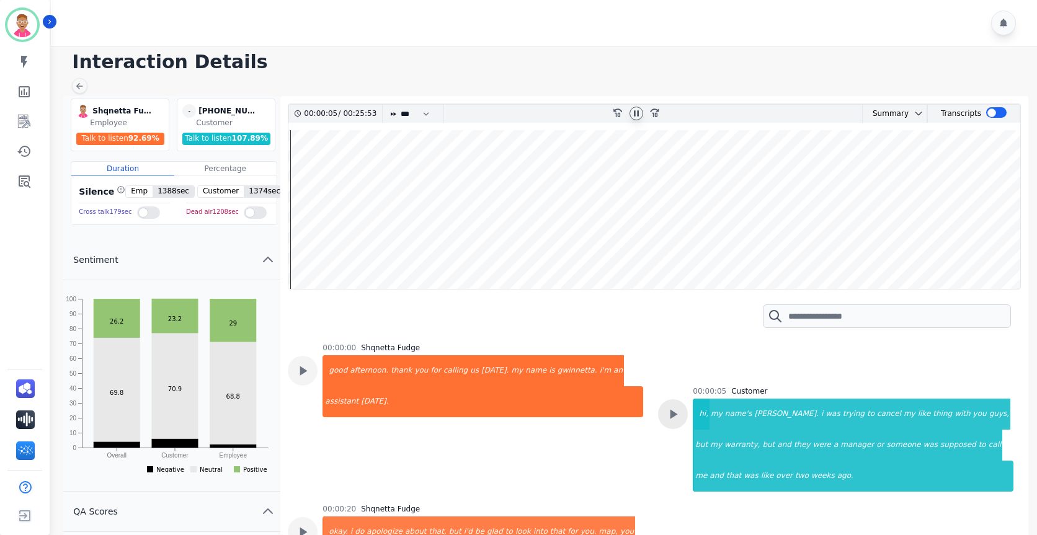
click at [682, 413] on div at bounding box center [673, 415] width 30 height 30
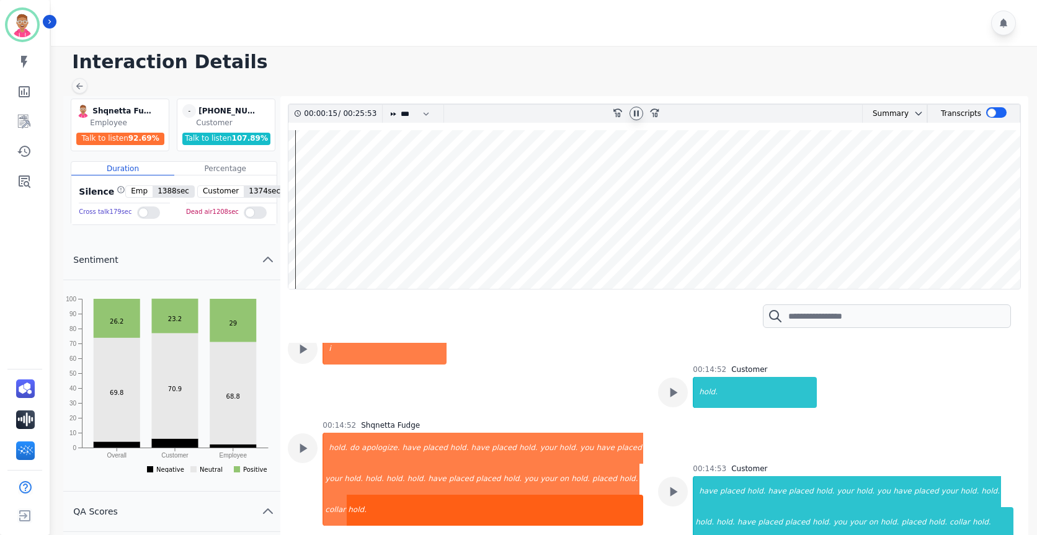
scroll to position [2109, 0]
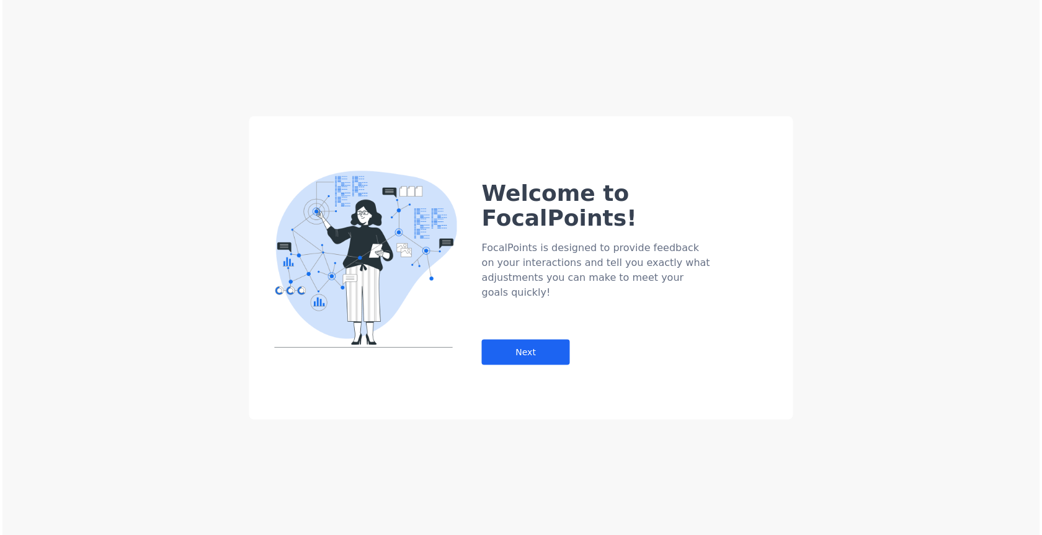
scroll to position [2016, 0]
click at [563, 72] on div "Welcome to FocalPoints! FocalPoints is designed to provide feedback on your int…" at bounding box center [521, 267] width 1042 height 535
click at [856, 86] on div "Welcome to FocalPoints! FocalPoints is designed to provide feedback on your int…" at bounding box center [521, 267] width 1042 height 535
drag, startPoint x: 896, startPoint y: 94, endPoint x: 941, endPoint y: 149, distance: 71.0
click at [904, 110] on div "Welcome to FocalPoints! FocalPoints is designed to provide feedback on your int…" at bounding box center [521, 267] width 1042 height 535
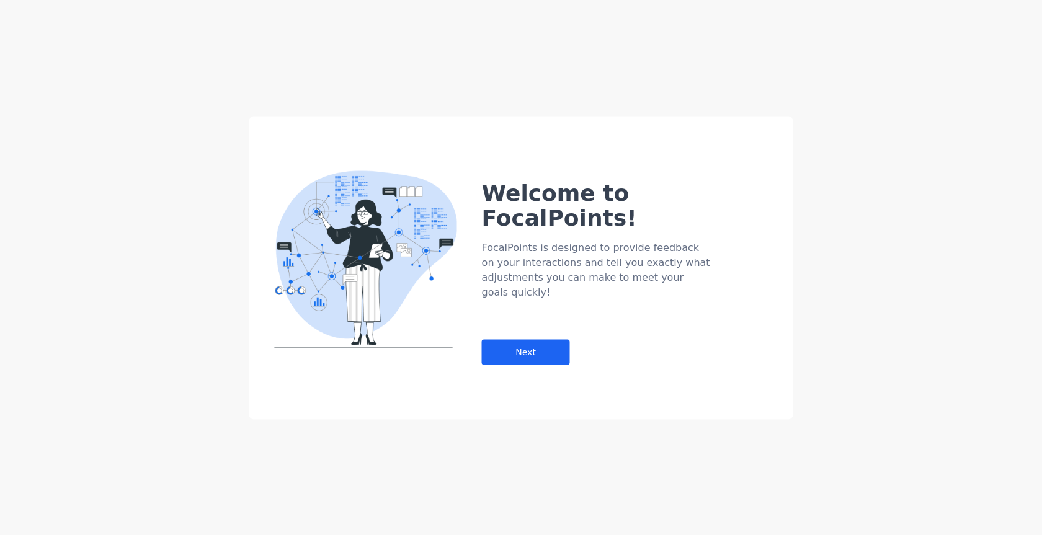
drag, startPoint x: 914, startPoint y: 288, endPoint x: 906, endPoint y: 285, distance: 8.6
click at [913, 288] on div "Welcome to FocalPoints! FocalPoints is designed to provide feedback on your int…" at bounding box center [521, 267] width 1042 height 535
drag, startPoint x: 906, startPoint y: 285, endPoint x: 911, endPoint y: 290, distance: 7.5
click at [906, 287] on div "Welcome to FocalPoints! FocalPoints is designed to provide feedback on your int…" at bounding box center [521, 267] width 1042 height 535
drag, startPoint x: 934, startPoint y: 250, endPoint x: 931, endPoint y: 256, distance: 6.9
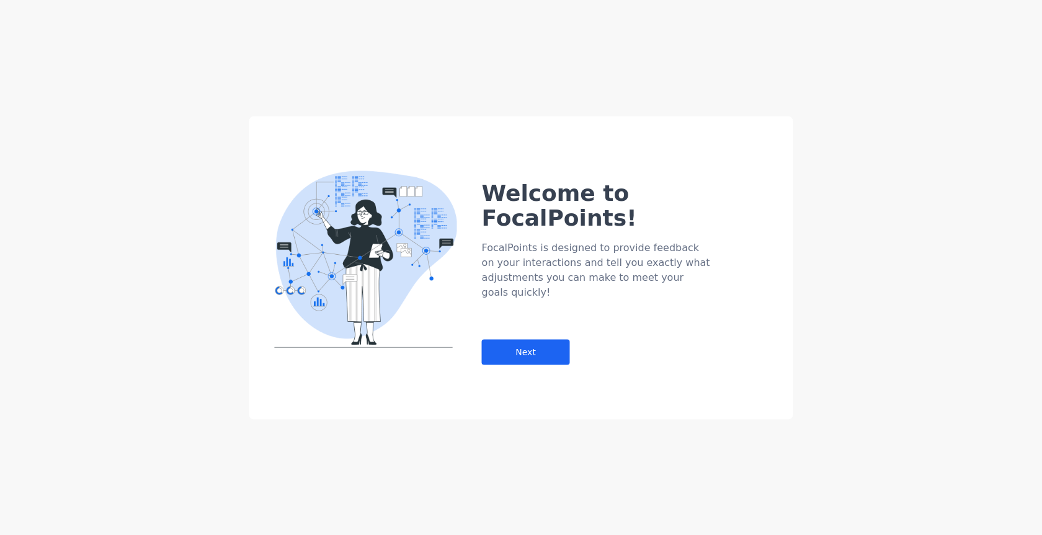
click at [934, 252] on div "Welcome to FocalPoints! FocalPoints is designed to provide feedback on your int…" at bounding box center [521, 267] width 1042 height 535
click at [699, 295] on div "Welcome to FocalPoints! FocalPoints is designed to provide feedback on your int…" at bounding box center [637, 248] width 311 height 234
click at [530, 339] on div "Next" at bounding box center [526, 351] width 88 height 25
click at [532, 339] on div "Next" at bounding box center [526, 351] width 88 height 25
click at [521, 339] on div "Next" at bounding box center [526, 351] width 88 height 25
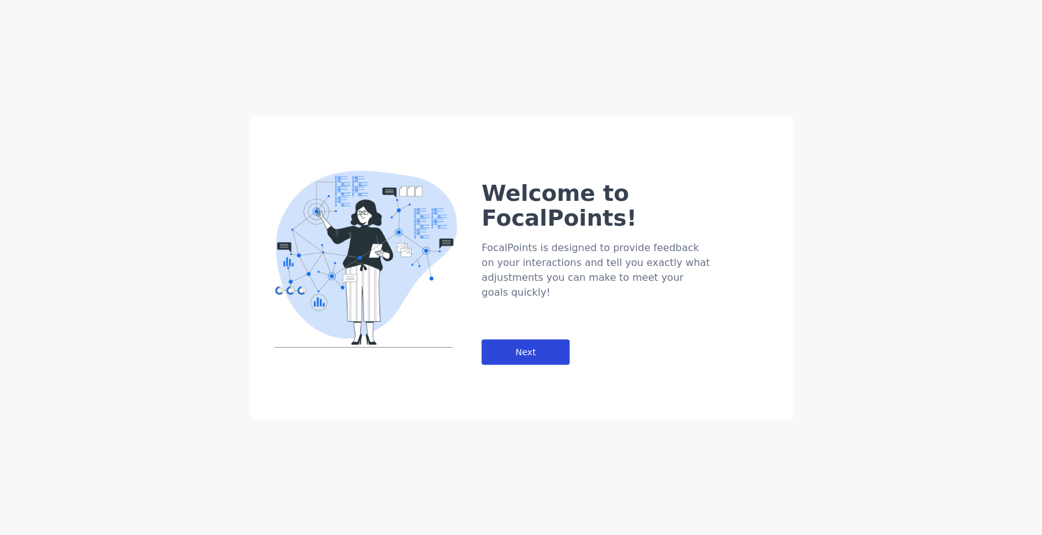
click at [524, 339] on div "Next" at bounding box center [526, 351] width 88 height 25
click at [547, 339] on div "Next" at bounding box center [526, 351] width 88 height 25
click at [548, 339] on div "Next" at bounding box center [526, 351] width 88 height 25
click at [553, 339] on div "Next" at bounding box center [526, 351] width 88 height 25
click at [548, 339] on div "Next" at bounding box center [526, 351] width 88 height 25
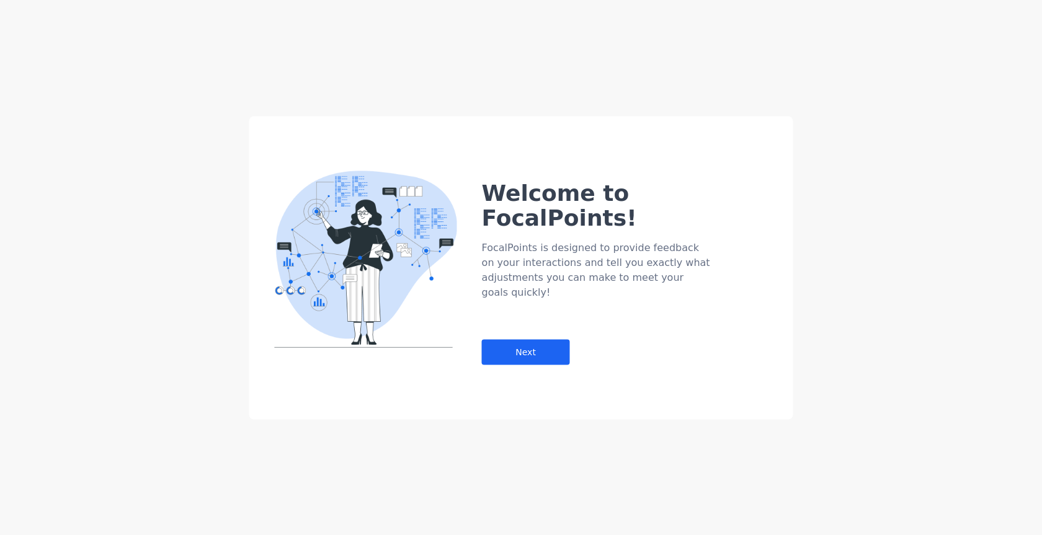
click at [522, 338] on div "Welcome to FocalPoints! FocalPoints is designed to provide feedback on your int…" at bounding box center [637, 248] width 311 height 234
click at [539, 339] on div "Next" at bounding box center [526, 351] width 88 height 25
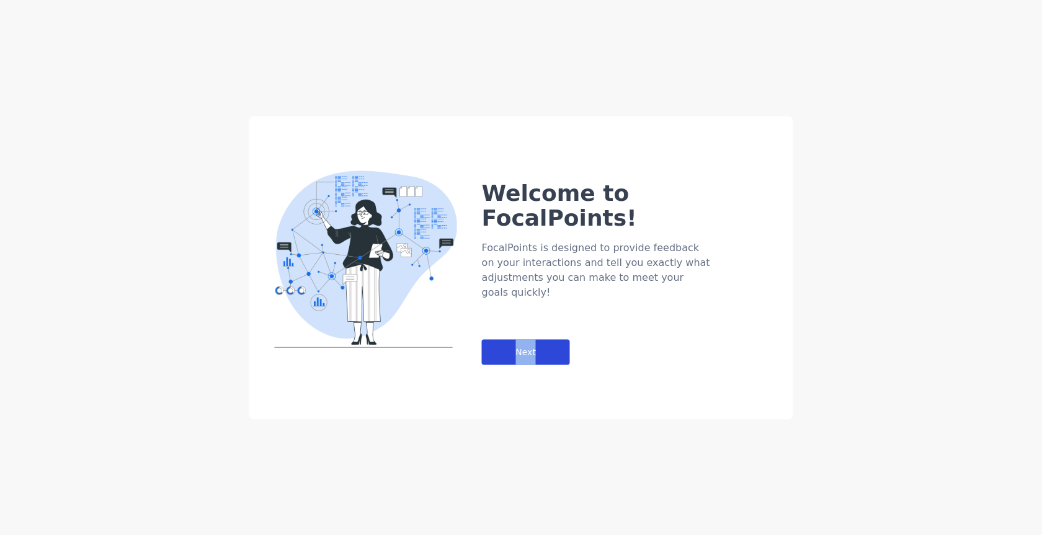
click at [559, 339] on div "Next" at bounding box center [526, 351] width 88 height 25
click at [538, 339] on div "Next" at bounding box center [526, 351] width 88 height 25
click at [551, 339] on div "Next" at bounding box center [526, 351] width 88 height 25
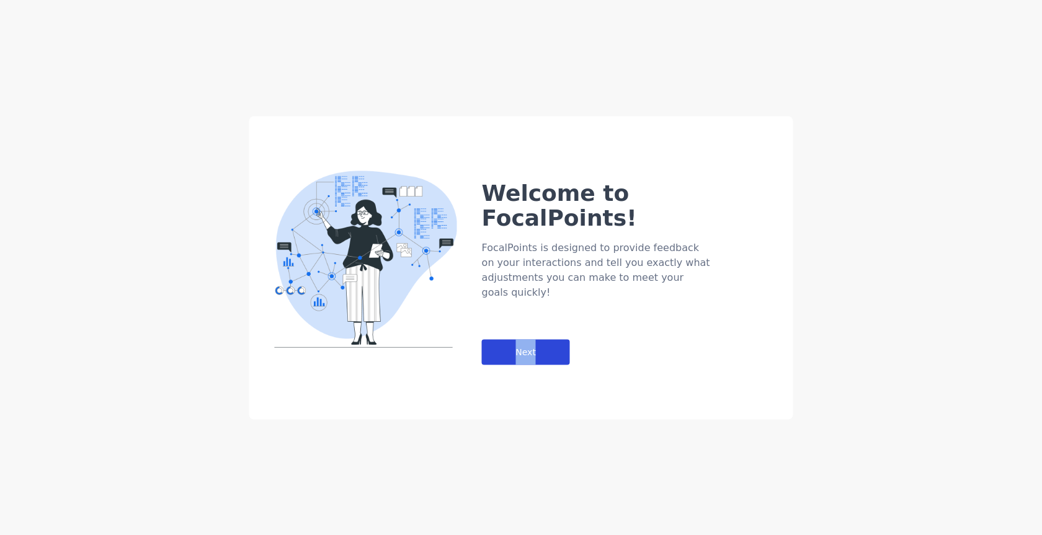
click at [519, 339] on div "Next" at bounding box center [526, 351] width 88 height 25
click at [517, 339] on div "Next" at bounding box center [526, 351] width 88 height 25
click at [452, 186] on img at bounding box center [365, 259] width 183 height 177
click at [1024, 203] on div "Welcome to FocalPoints! FocalPoints is designed to provide feedback on your int…" at bounding box center [521, 267] width 1042 height 535
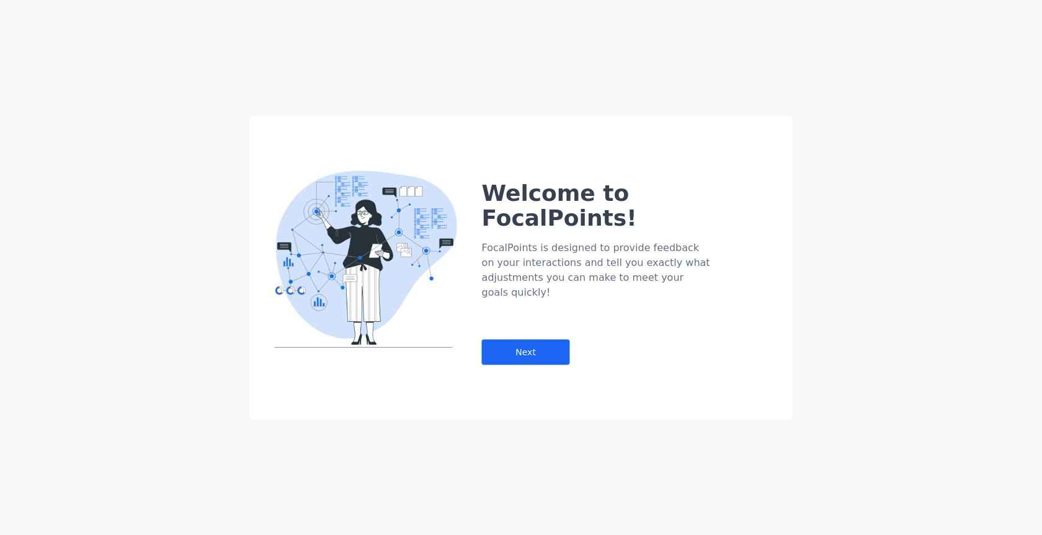
click at [861, 316] on div "Welcome to FocalPoints! FocalPoints is designed to provide feedback on your int…" at bounding box center [521, 267] width 1042 height 535
click at [535, 339] on div "Next" at bounding box center [526, 351] width 88 height 25
click at [743, 458] on div "Welcome to FocalPoints! FocalPoints is designed to provide feedback on your int…" at bounding box center [521, 267] width 1042 height 535
click at [550, 339] on div "Next" at bounding box center [526, 351] width 88 height 25
click at [558, 339] on div "Next" at bounding box center [526, 351] width 88 height 25
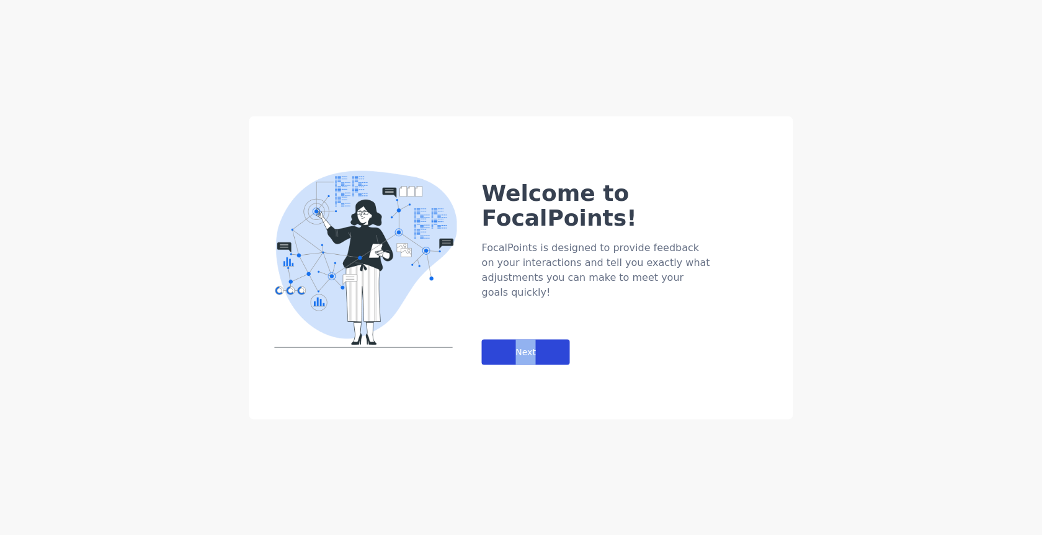
click at [558, 339] on div "Next" at bounding box center [526, 351] width 88 height 25
drag, startPoint x: 834, startPoint y: 248, endPoint x: 830, endPoint y: 254, distance: 7.8
click at [834, 248] on div "Welcome to FocalPoints! FocalPoints is designed to provide feedback on your int…" at bounding box center [521, 267] width 1042 height 535
click at [554, 339] on div "Next" at bounding box center [526, 351] width 88 height 25
click at [766, 58] on div "Welcome to FocalPoints! FocalPoints is designed to provide feedback on your int…" at bounding box center [521, 267] width 1042 height 535
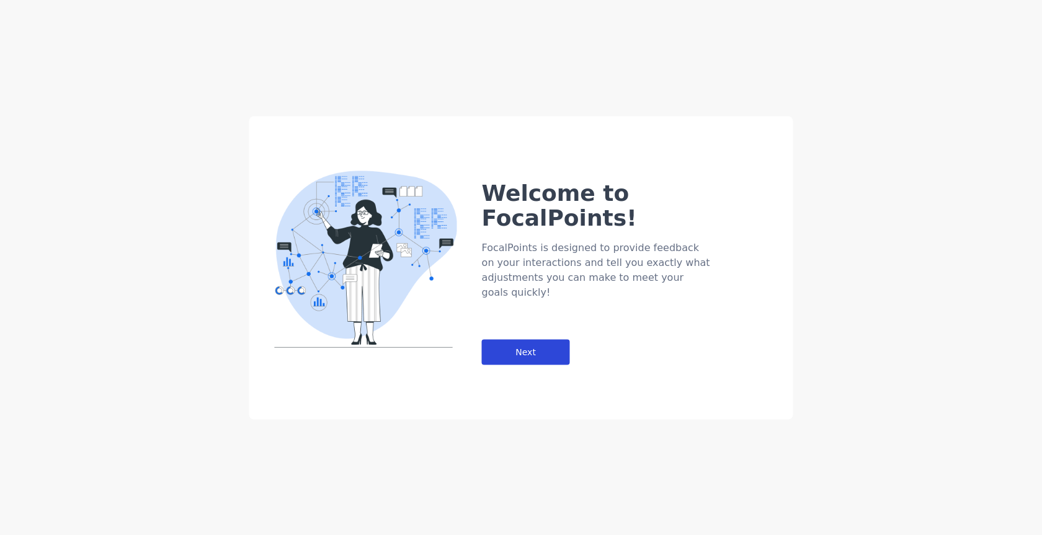
click at [498, 339] on div "Next" at bounding box center [526, 351] width 88 height 25
click at [503, 339] on div "Next" at bounding box center [526, 351] width 88 height 25
click at [879, 133] on div "Welcome to FocalPoints! FocalPoints is designed to provide feedback on your int…" at bounding box center [521, 267] width 1042 height 535
drag, startPoint x: 965, startPoint y: 100, endPoint x: 972, endPoint y: 131, distance: 31.9
click at [965, 101] on div "Welcome to FocalPoints! FocalPoints is designed to provide feedback on your int…" at bounding box center [521, 267] width 1042 height 535
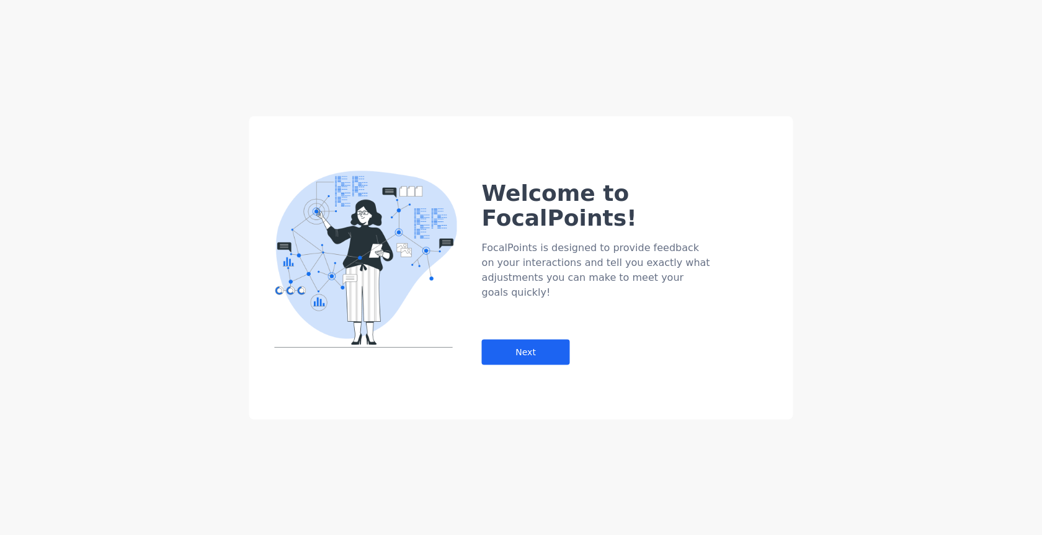
click at [325, 56] on div "Welcome to FocalPoints! FocalPoints is designed to provide feedback on your int…" at bounding box center [521, 267] width 1042 height 535
